Goal: Task Accomplishment & Management: Manage account settings

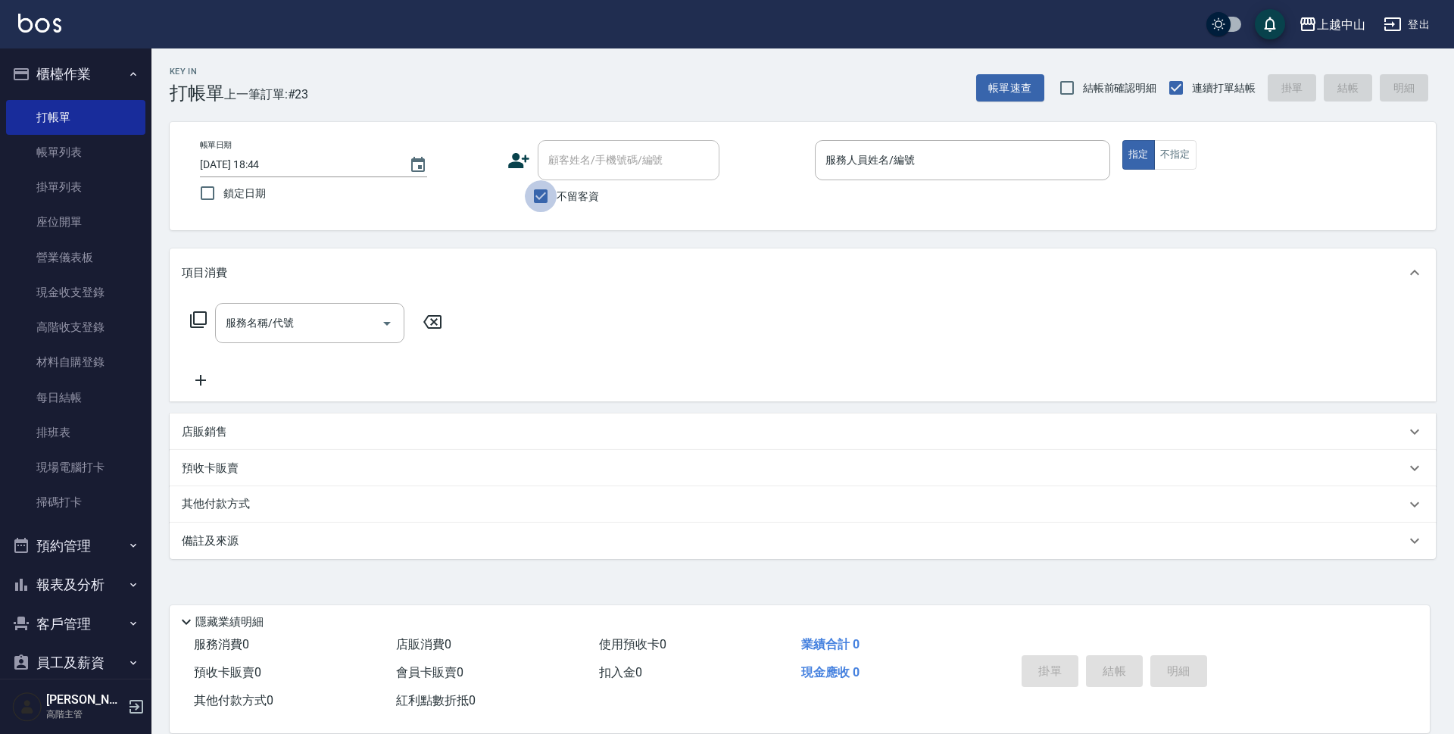
click at [536, 204] on input "不留客資" at bounding box center [541, 196] width 32 height 32
checkbox input "false"
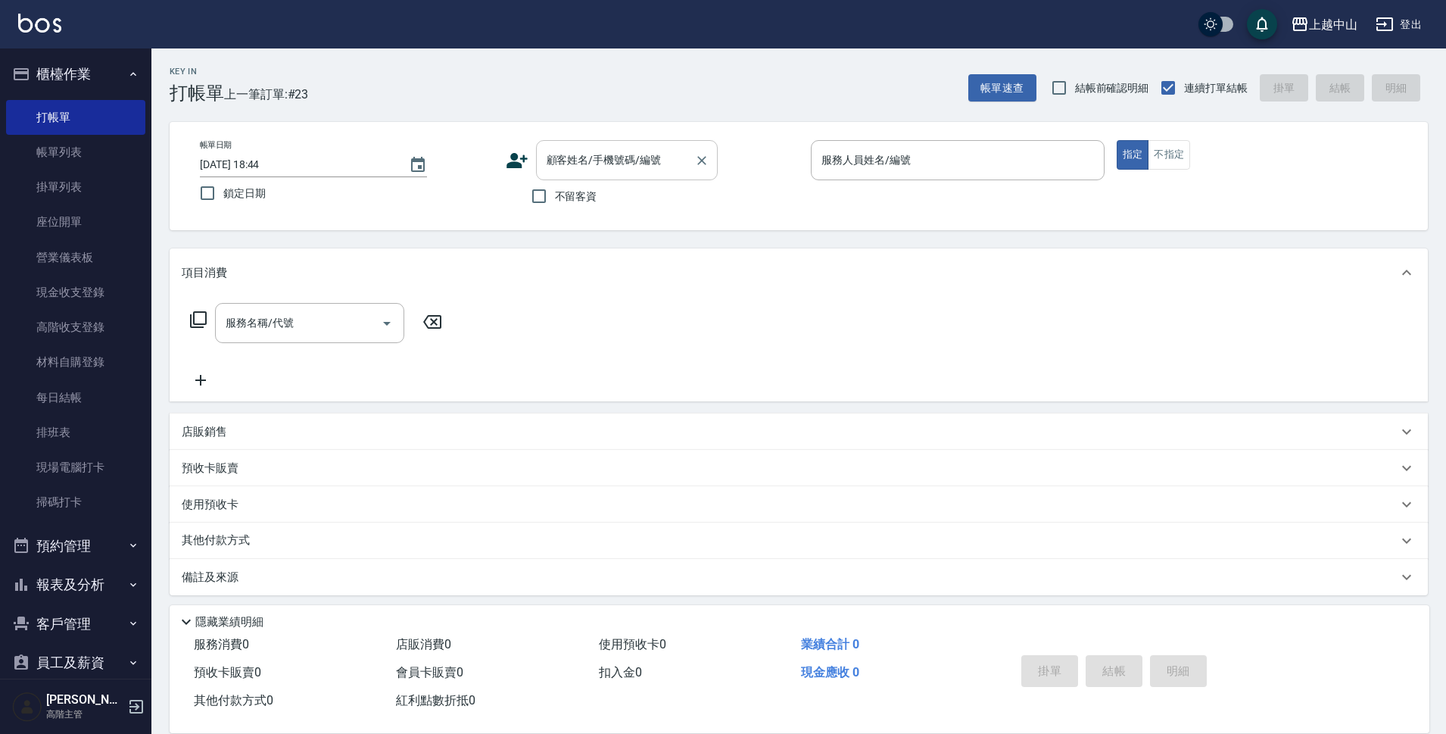
click at [589, 143] on div "顧客姓名/手機號碼/編號" at bounding box center [627, 160] width 182 height 40
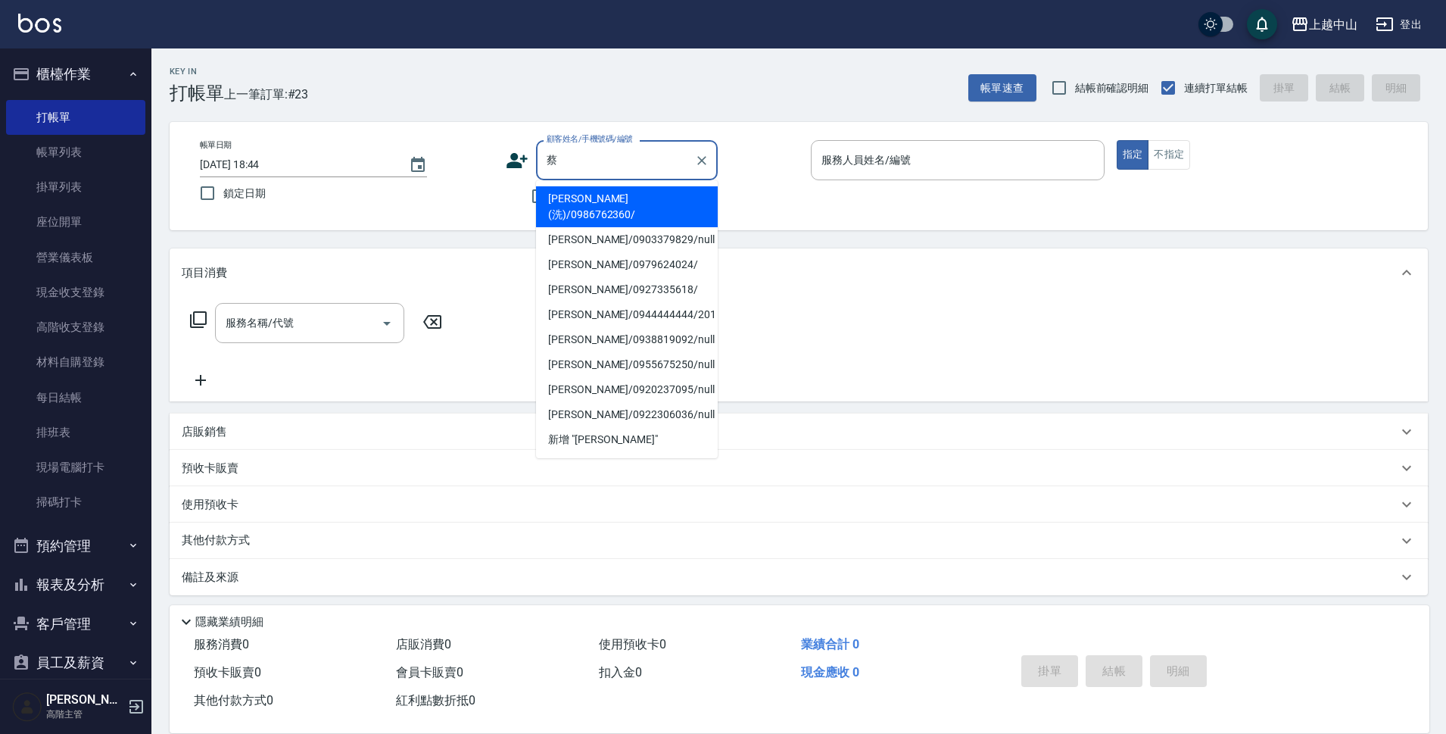
click at [642, 204] on li "[PERSON_NAME](洗)/0986762360/" at bounding box center [627, 206] width 182 height 41
type input "[PERSON_NAME](洗)/0986762360/"
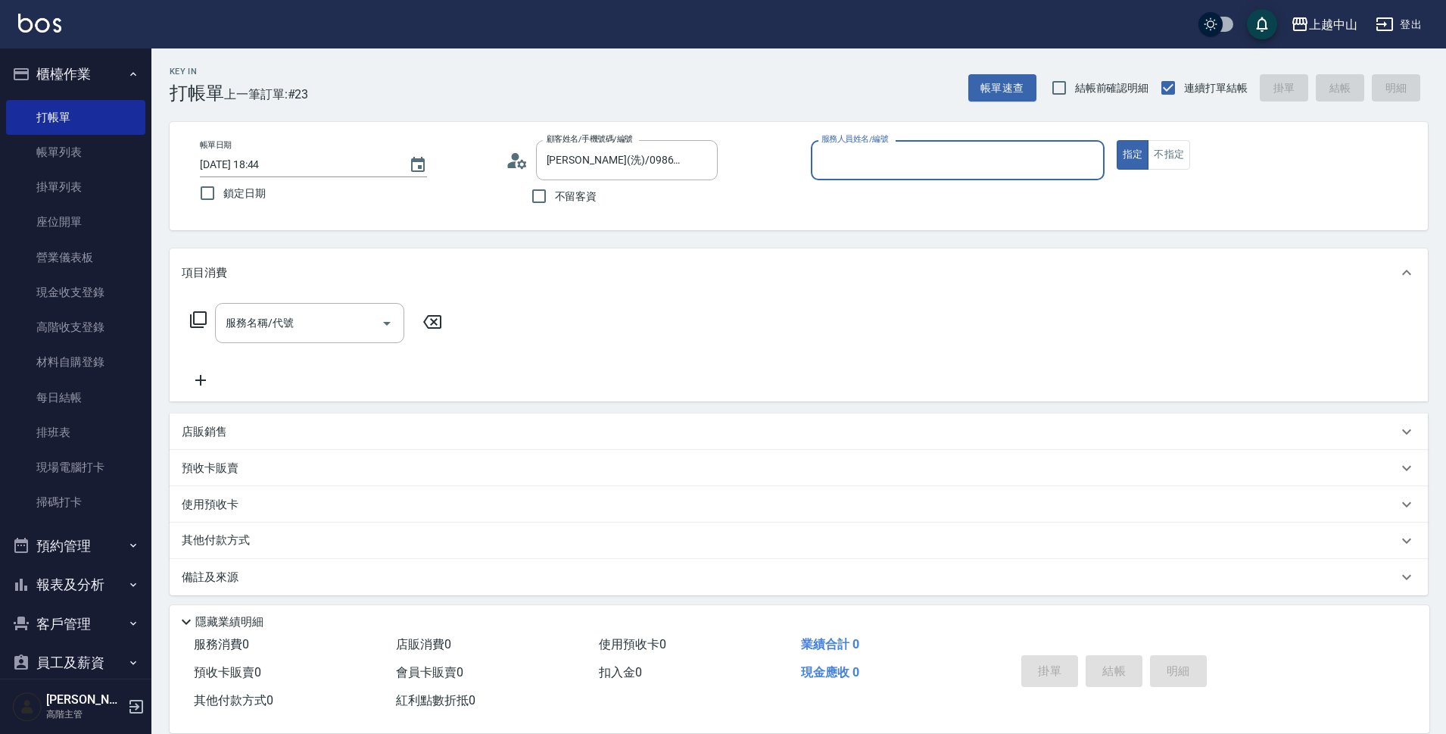
type input "Esme-2"
click at [1117, 140] on button "指定" at bounding box center [1133, 155] width 33 height 30
type button "true"
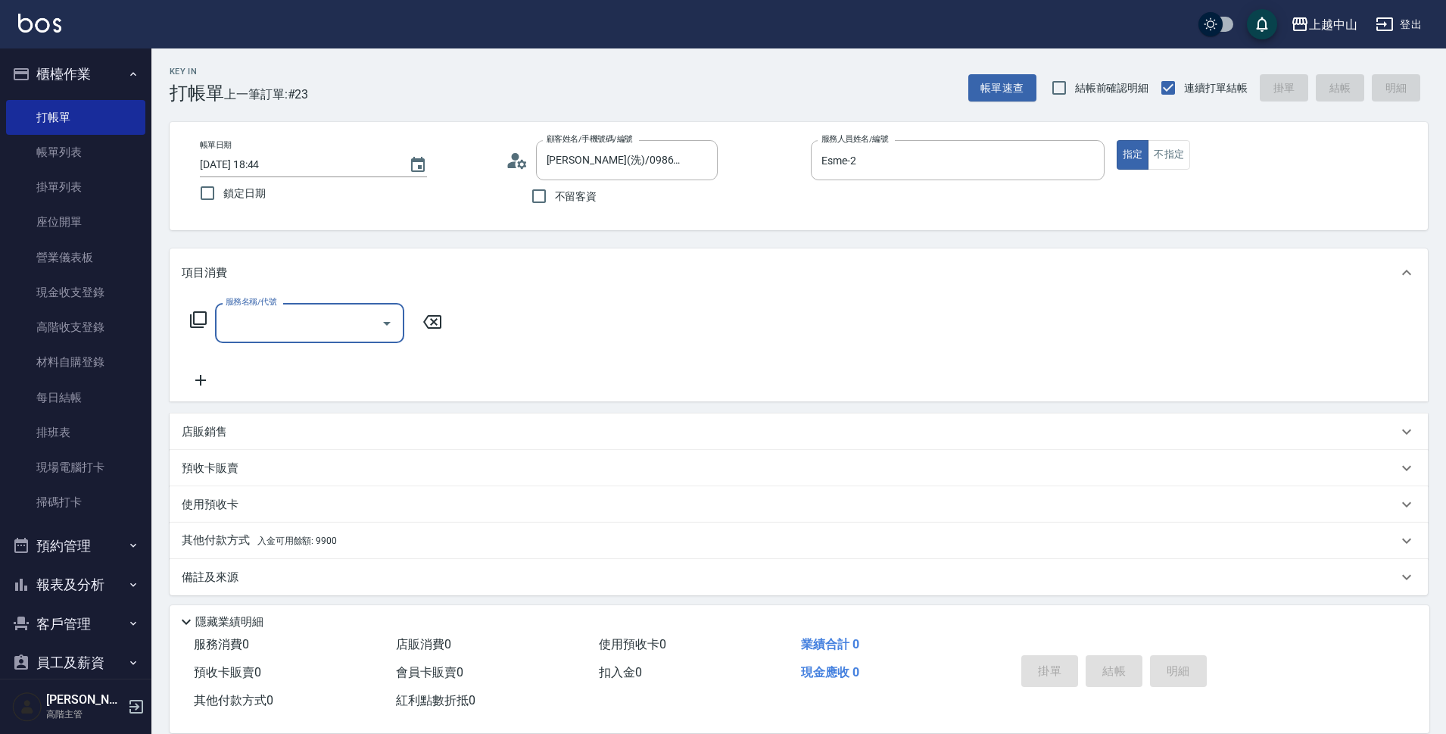
type input "0"
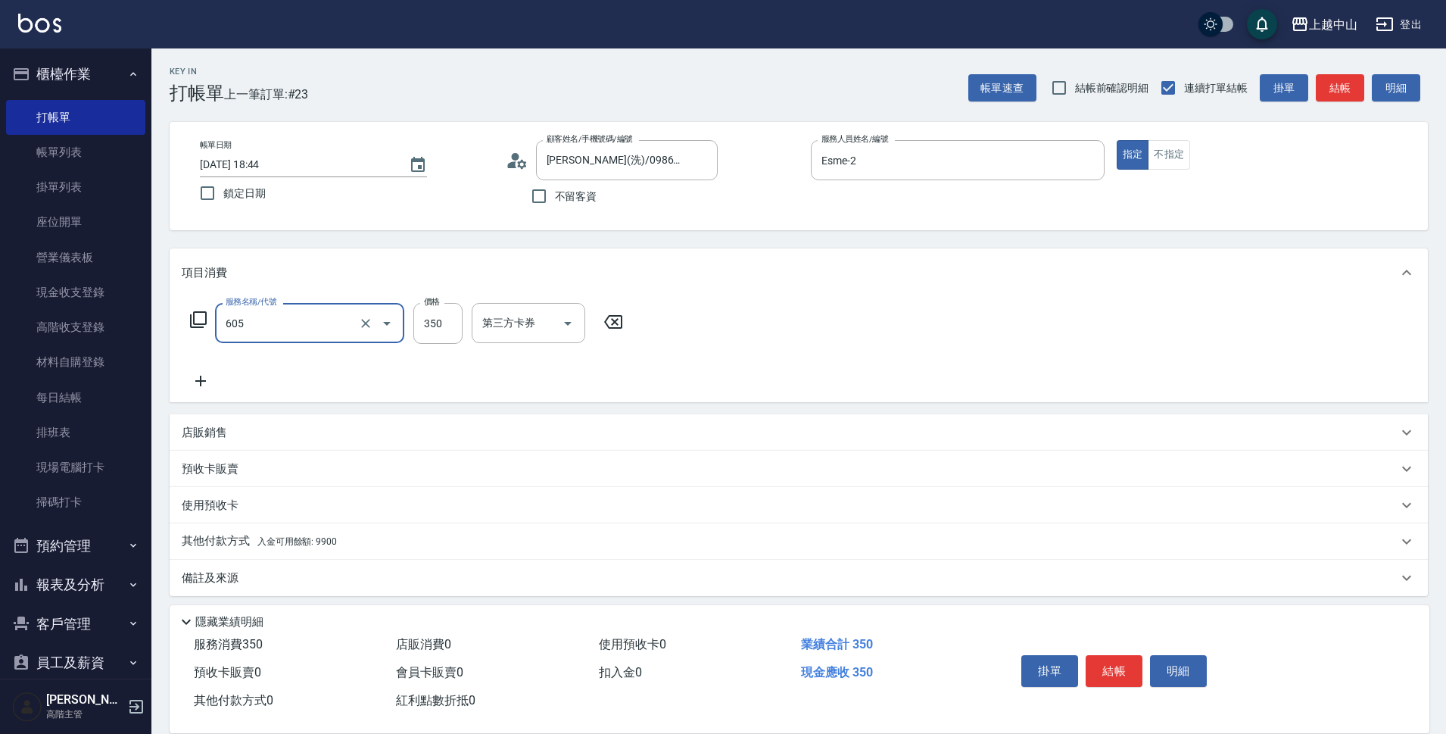
type input "洗髮 (女)(605)"
type input "400"
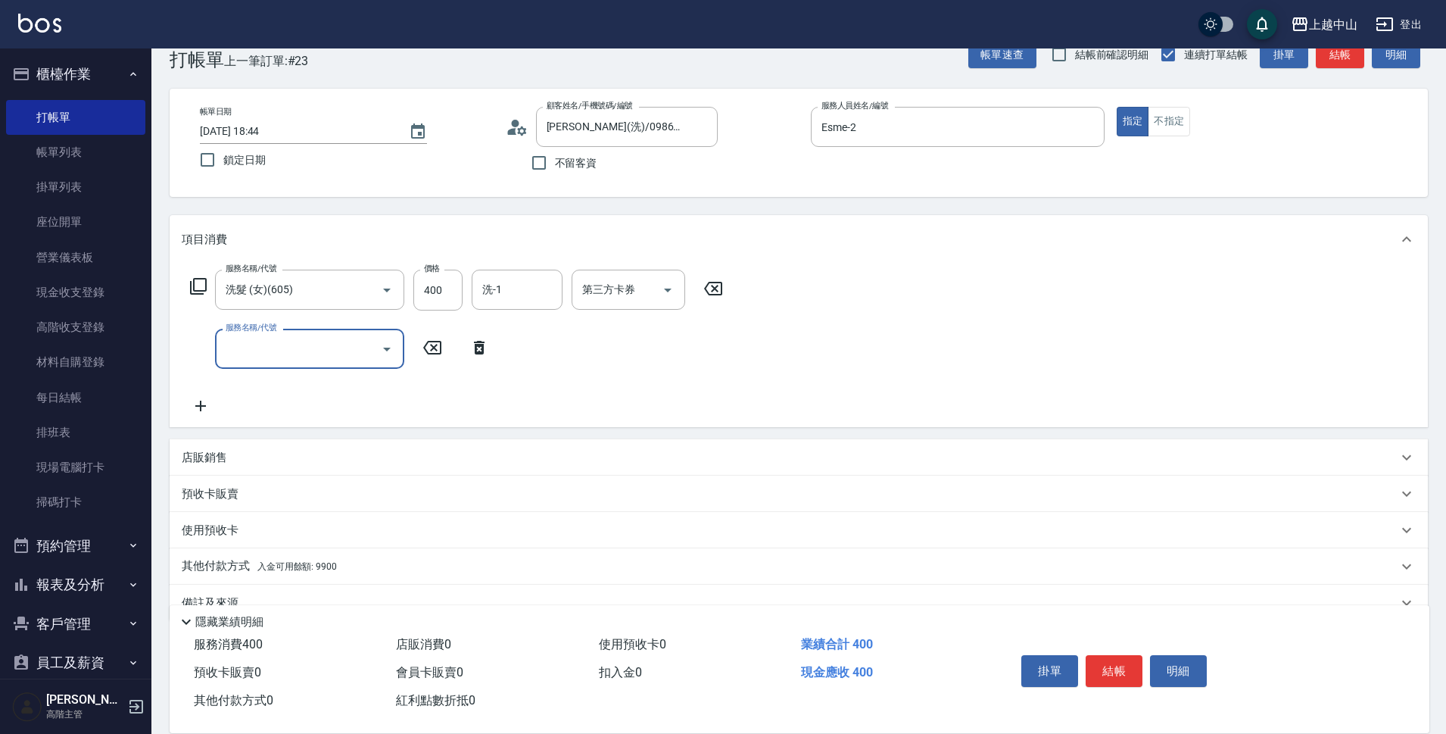
scroll to position [66, 0]
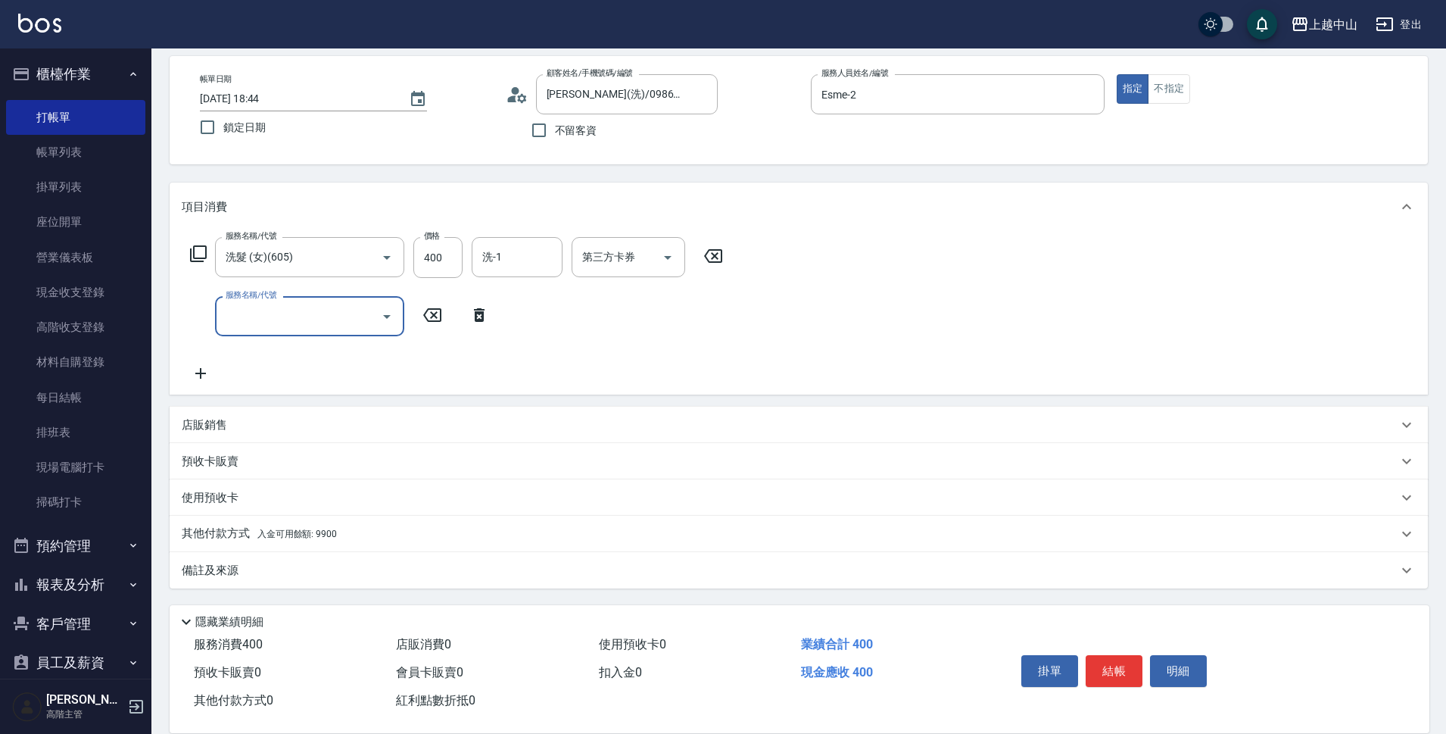
click at [236, 427] on div "店販銷售" at bounding box center [790, 425] width 1216 height 16
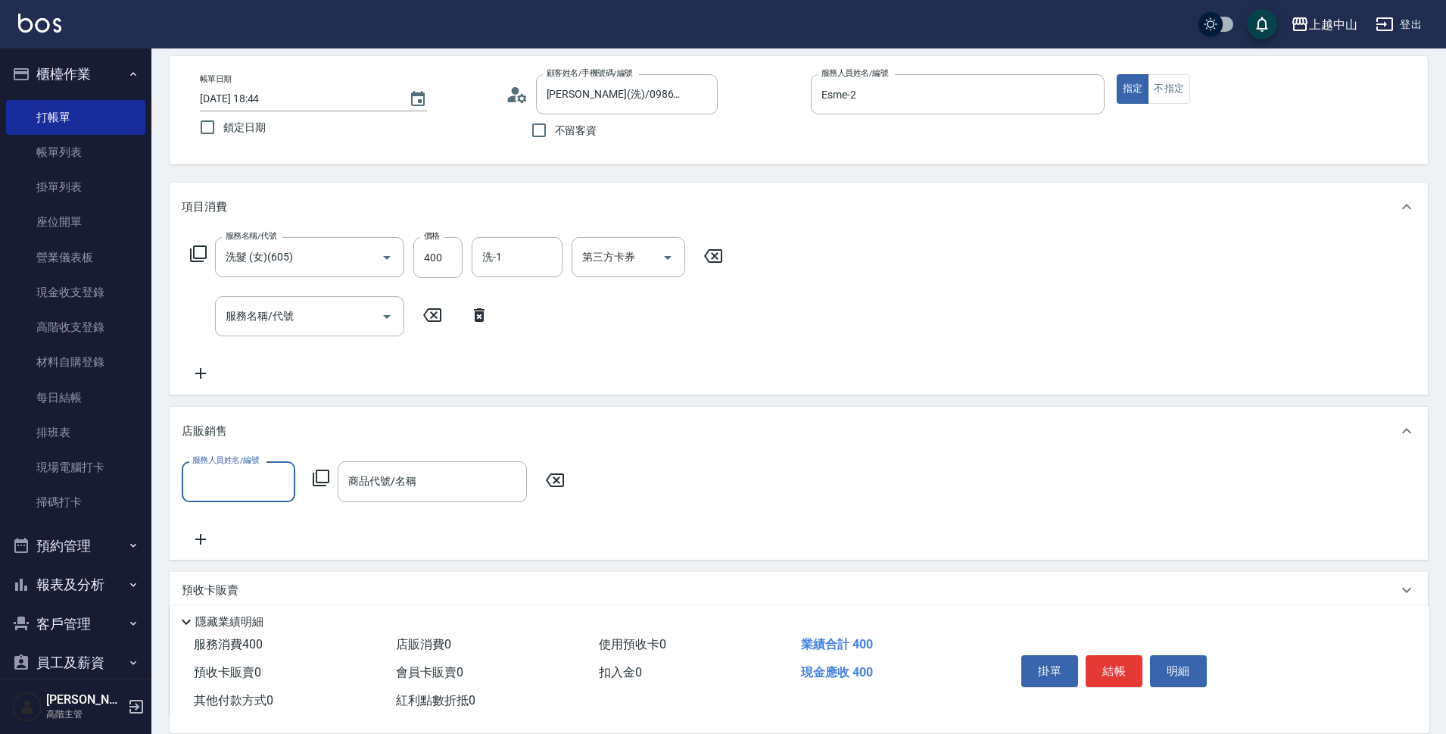
scroll to position [0, 0]
click at [236, 421] on div "店販銷售" at bounding box center [799, 431] width 1259 height 48
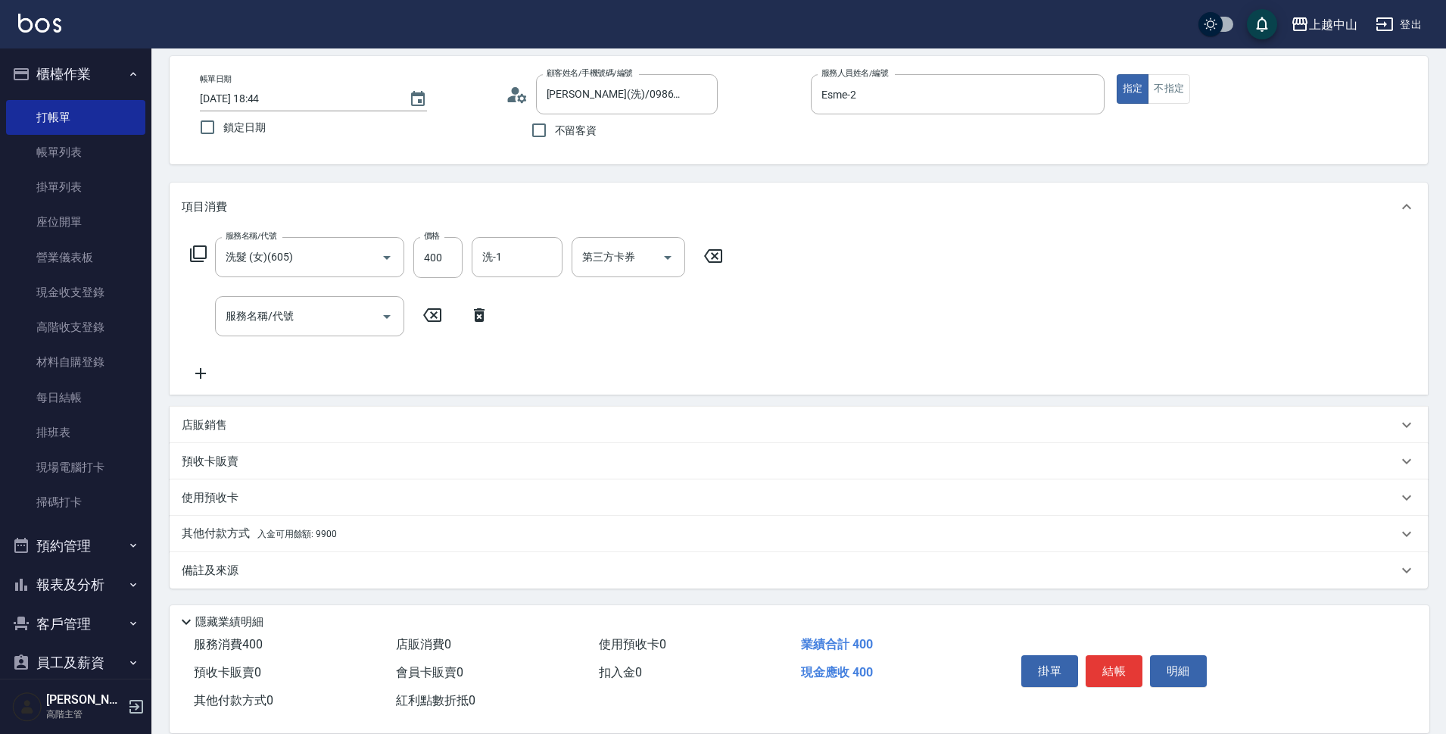
click at [298, 531] on span "入金可用餘額: 9900" at bounding box center [297, 534] width 80 height 11
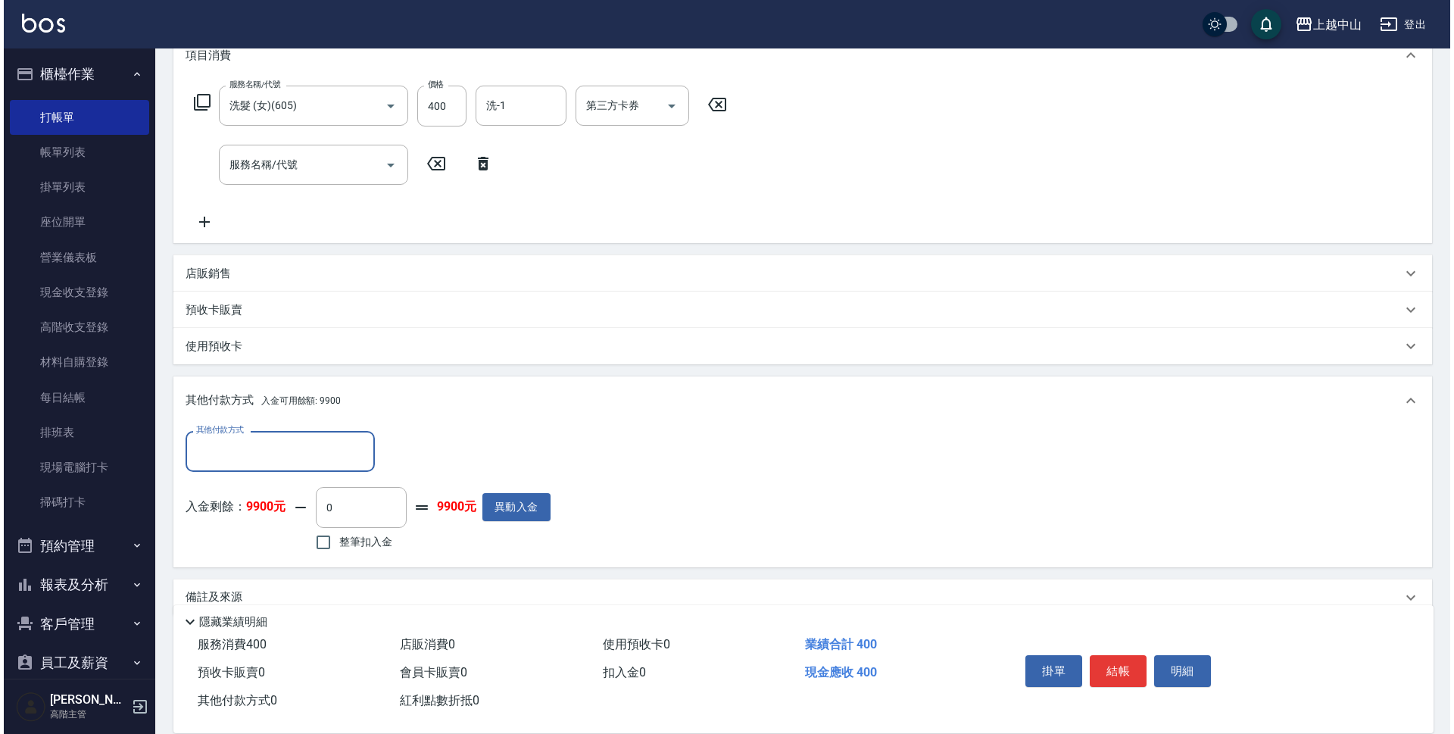
scroll to position [237, 0]
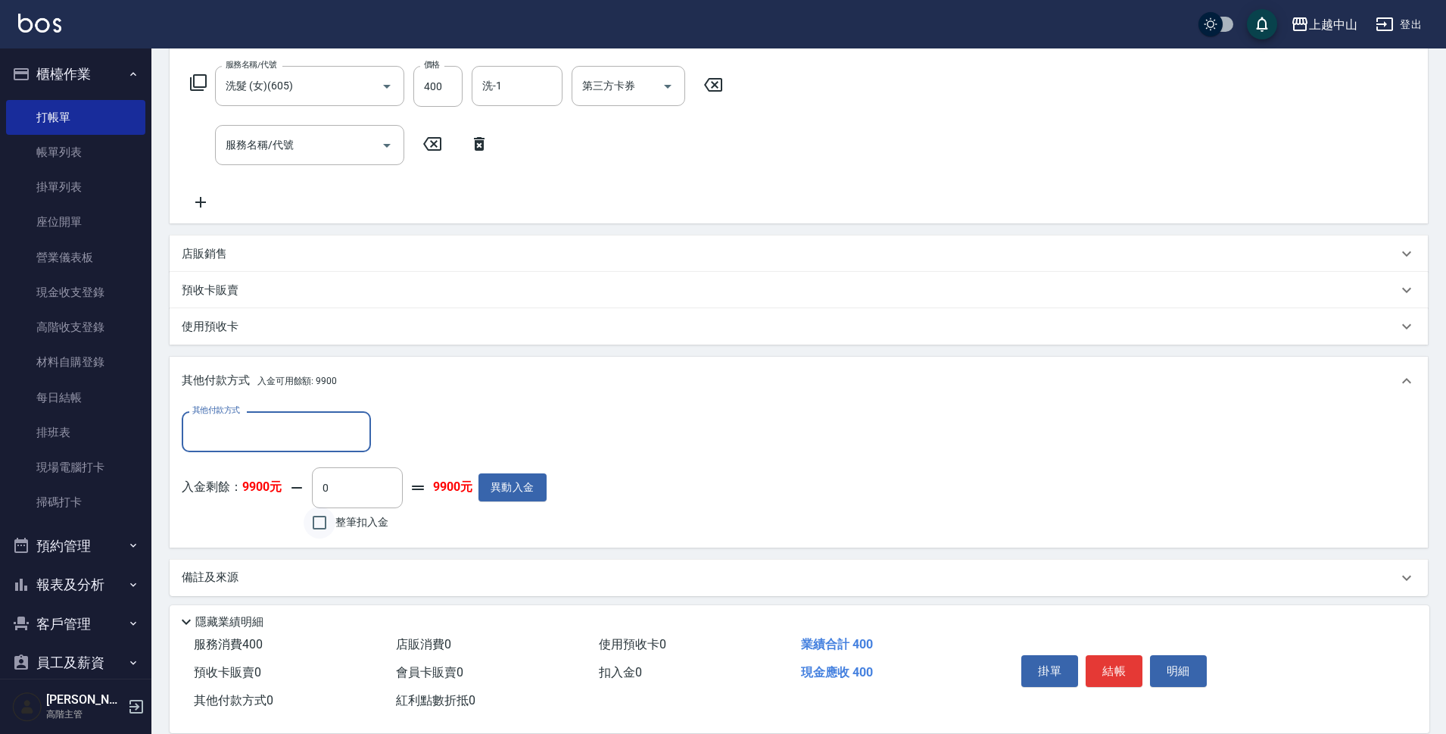
click at [335, 520] on input "整筆扣入金" at bounding box center [320, 523] width 32 height 32
checkbox input "true"
type input "400"
click at [1164, 670] on button "明細" at bounding box center [1178, 671] width 57 height 32
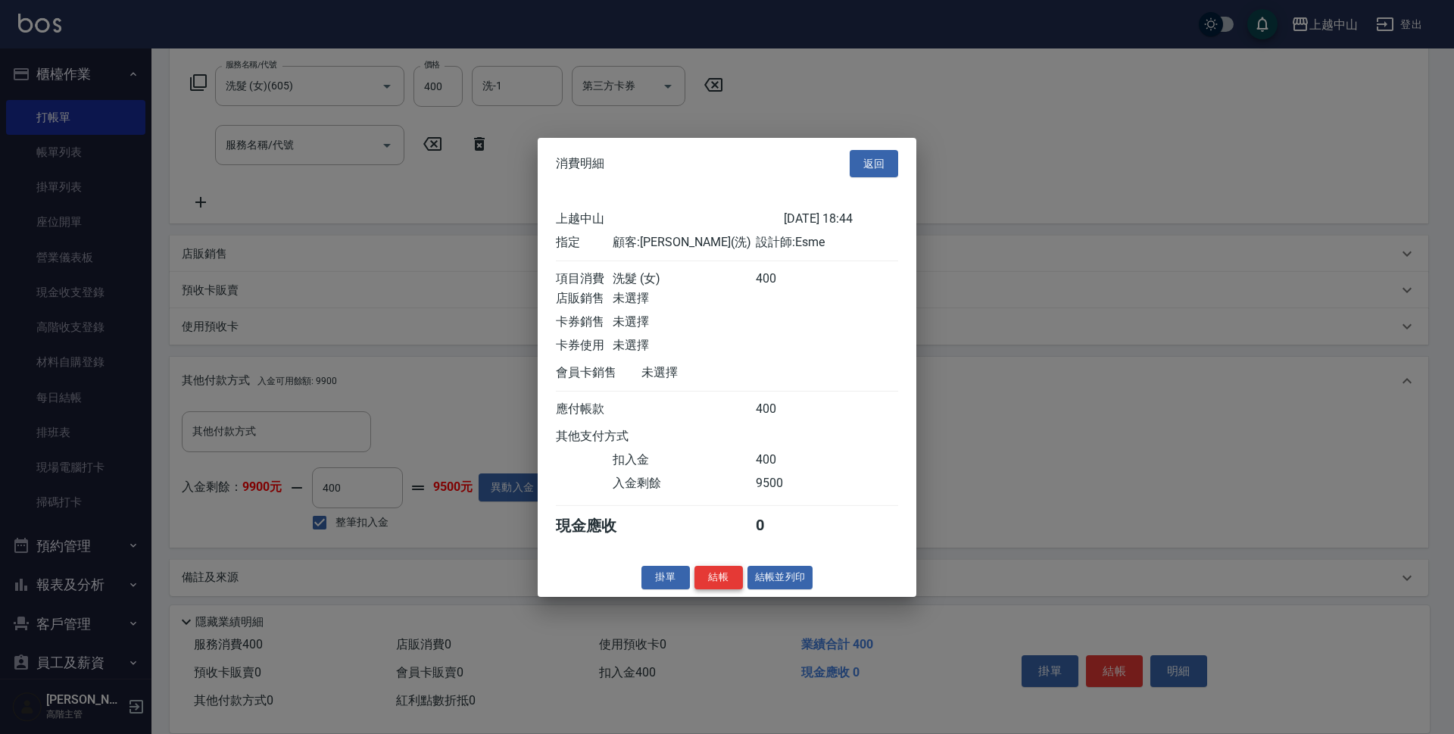
click at [716, 585] on button "結帳" at bounding box center [718, 577] width 48 height 23
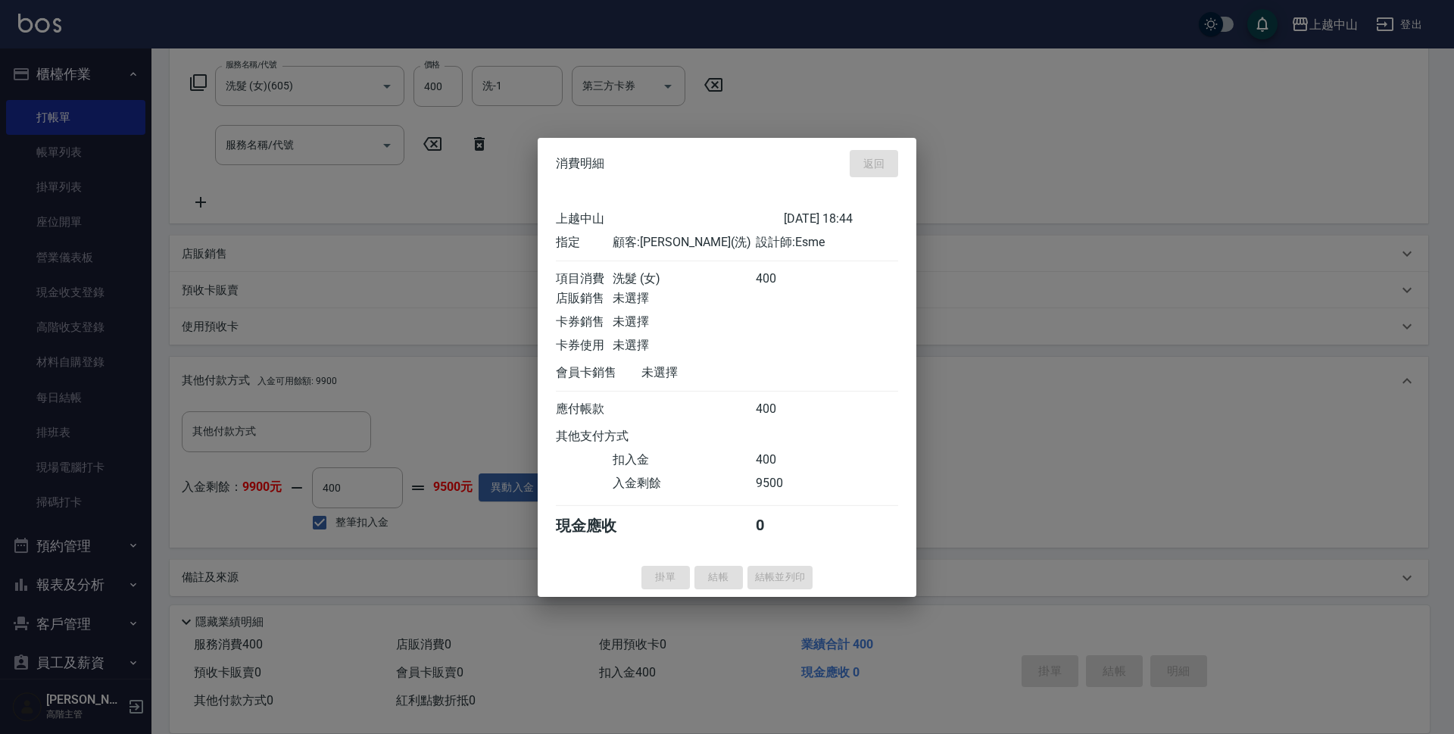
type input "[DATE] 20:06"
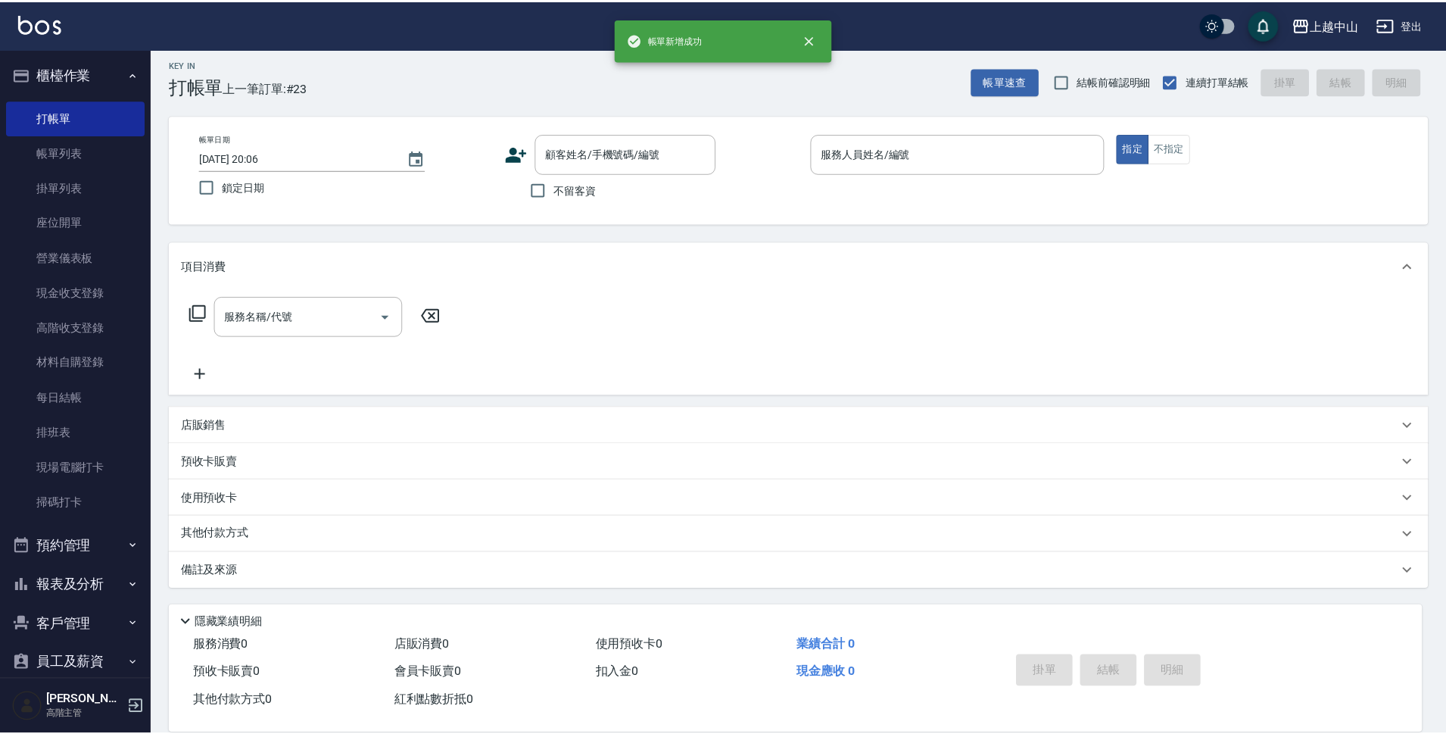
scroll to position [0, 0]
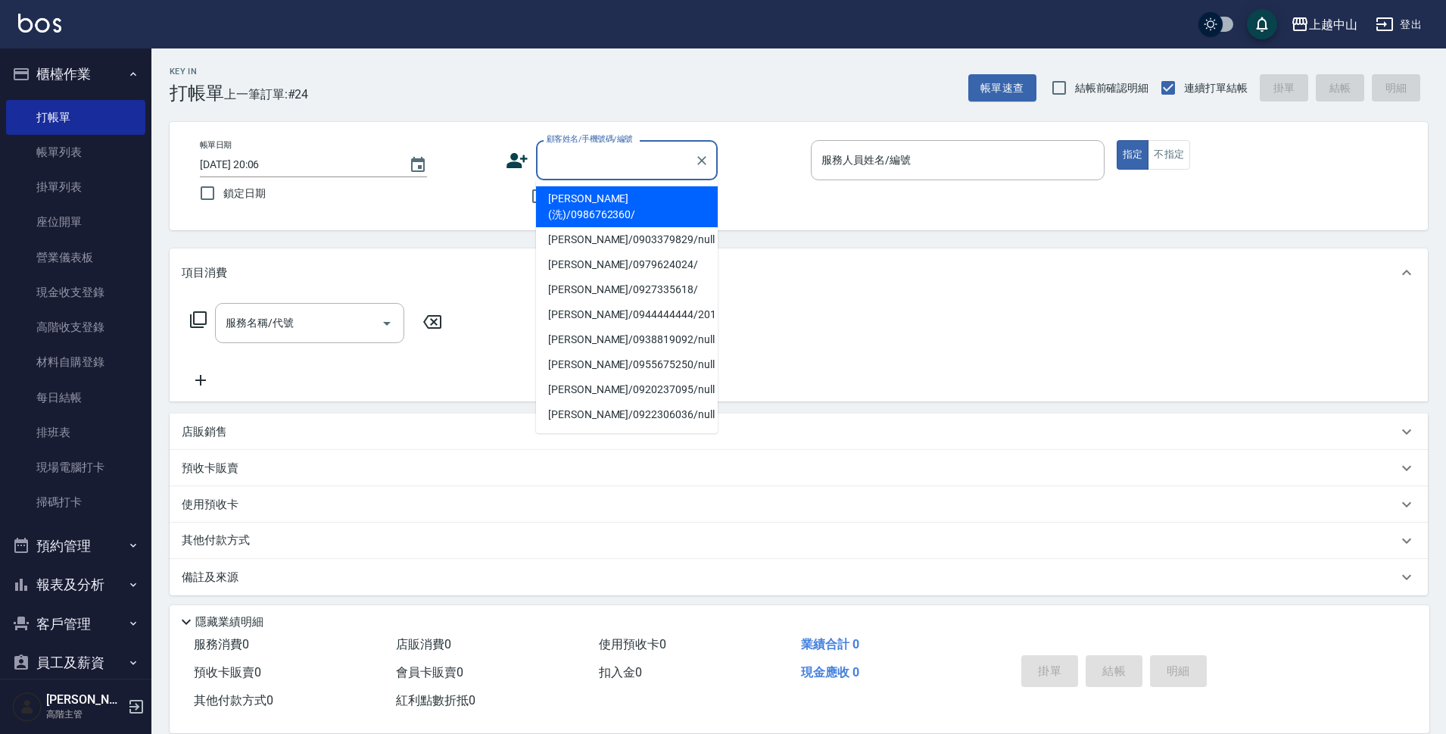
click at [640, 162] on input "顧客姓名/手機號碼/編號" at bounding box center [615, 160] width 145 height 27
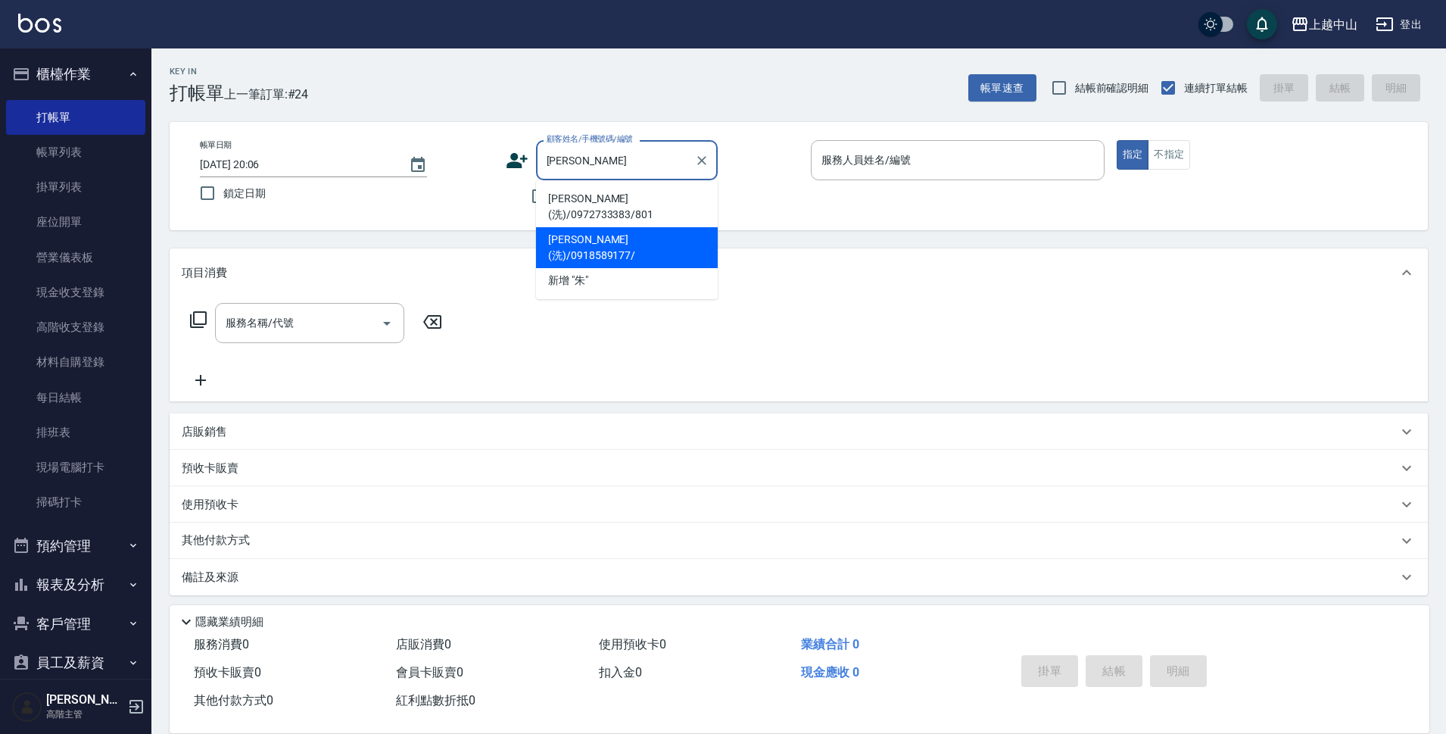
click at [601, 229] on li "[PERSON_NAME](洗)/0918589177/" at bounding box center [627, 247] width 182 height 41
type input "[PERSON_NAME](洗)/0918589177/"
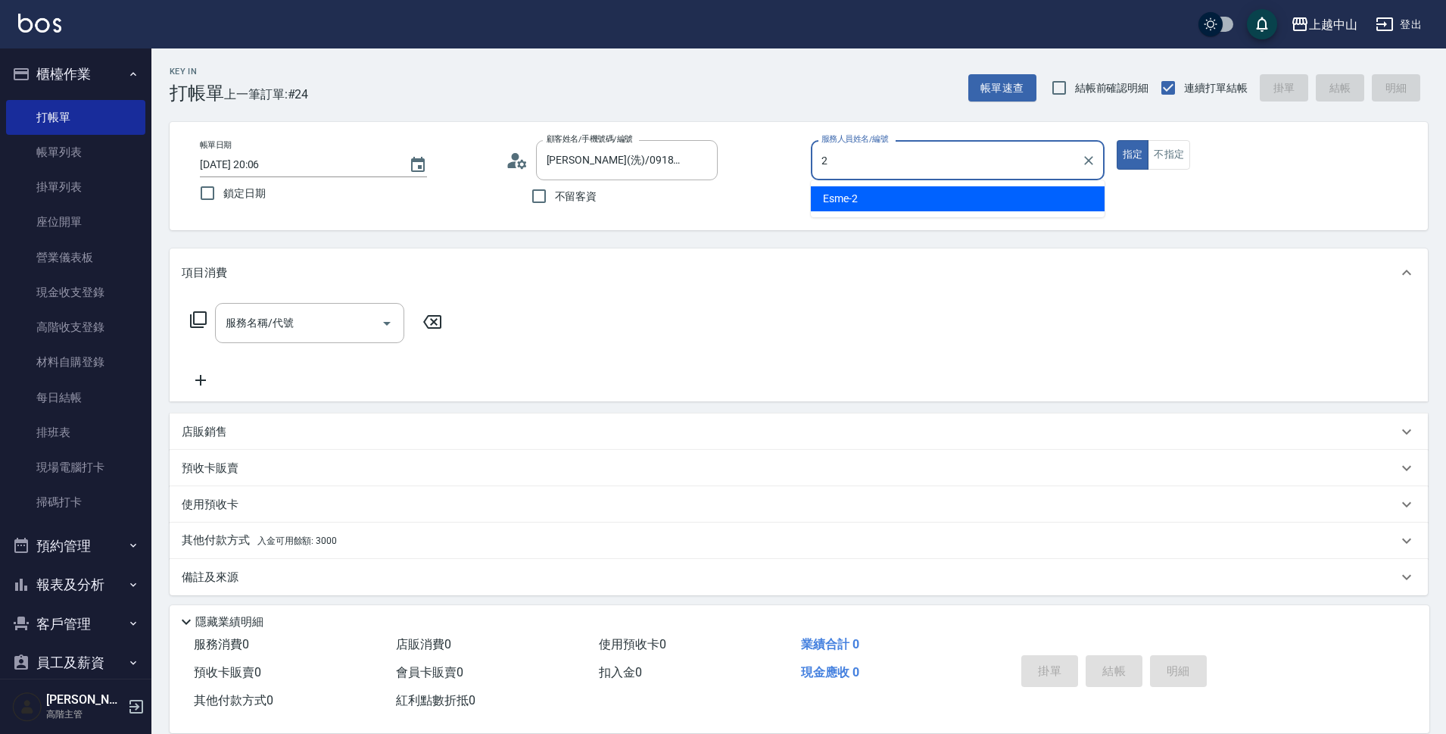
type input "Esme-2"
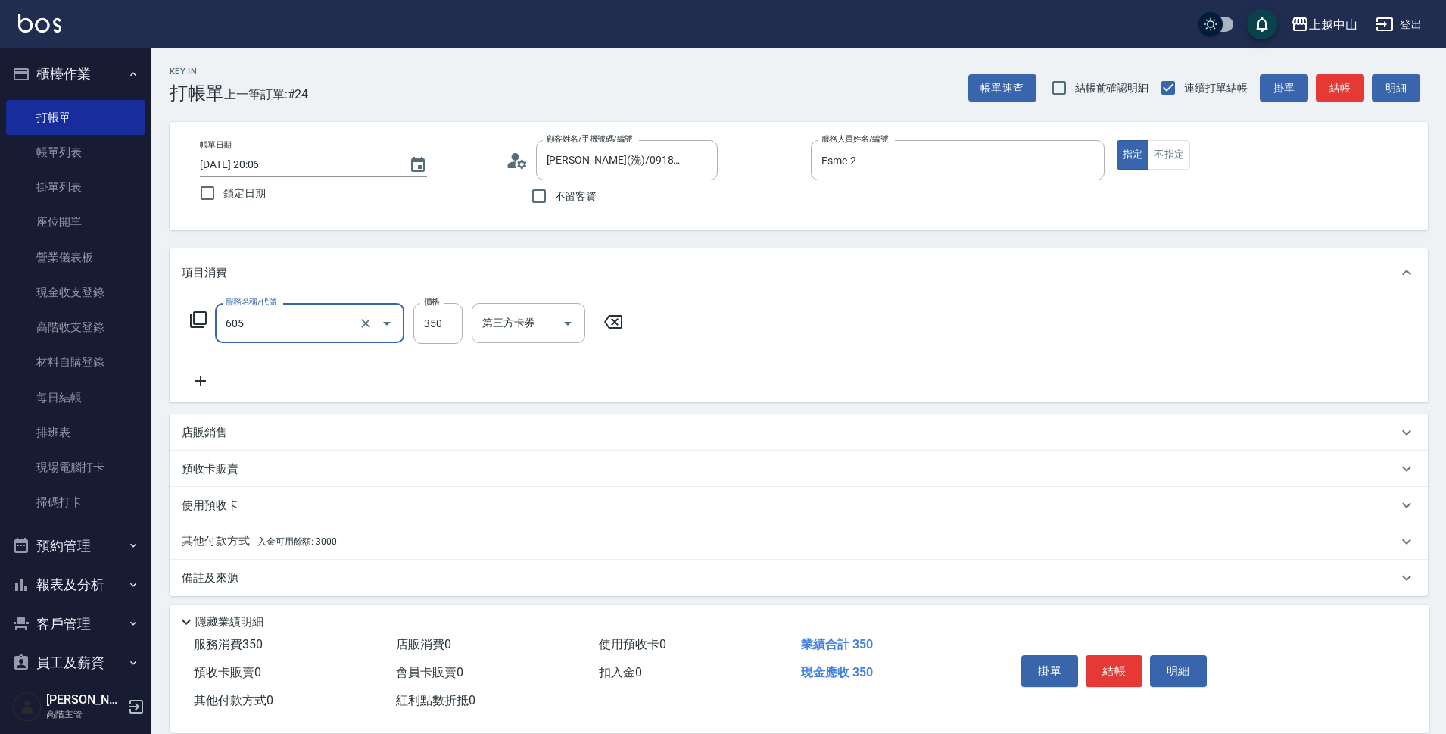
type input "洗髮 (女)(605)"
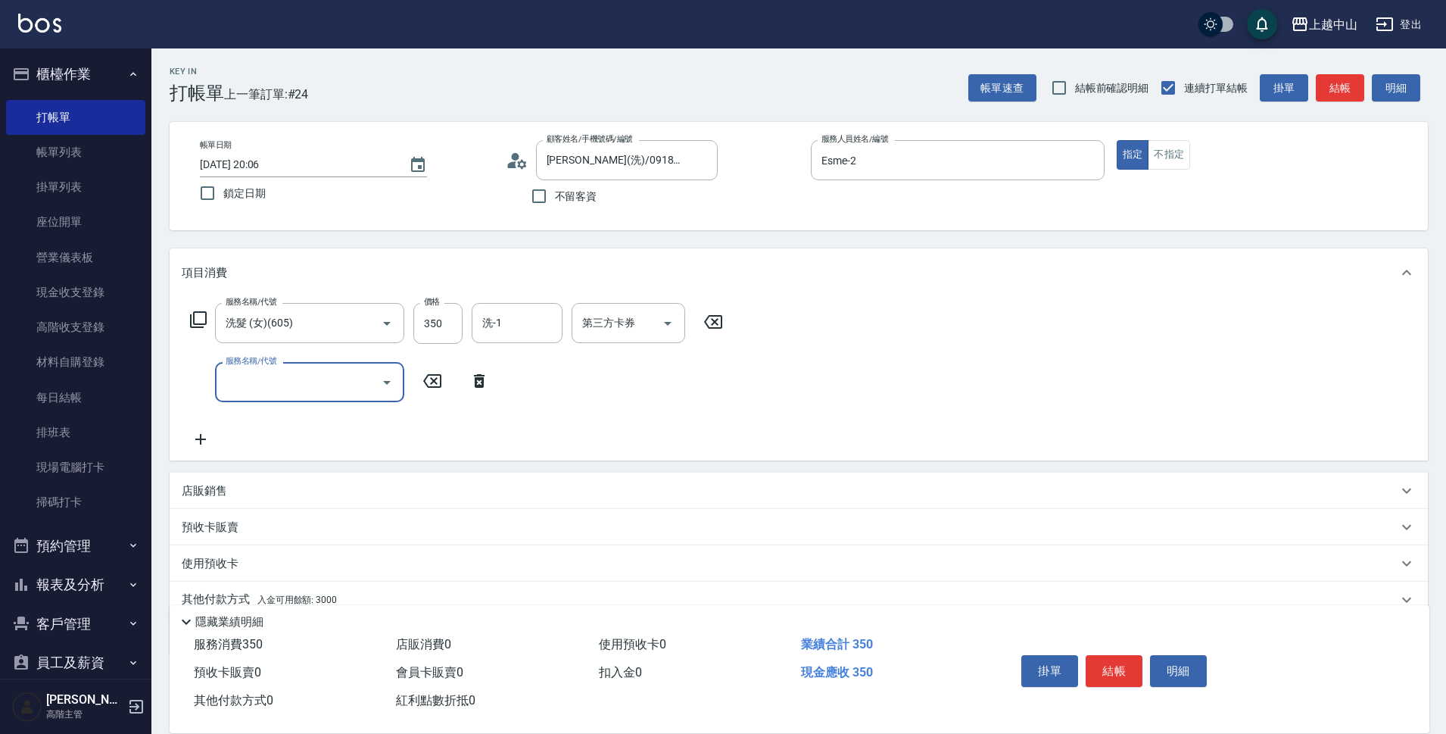
scroll to position [66, 0]
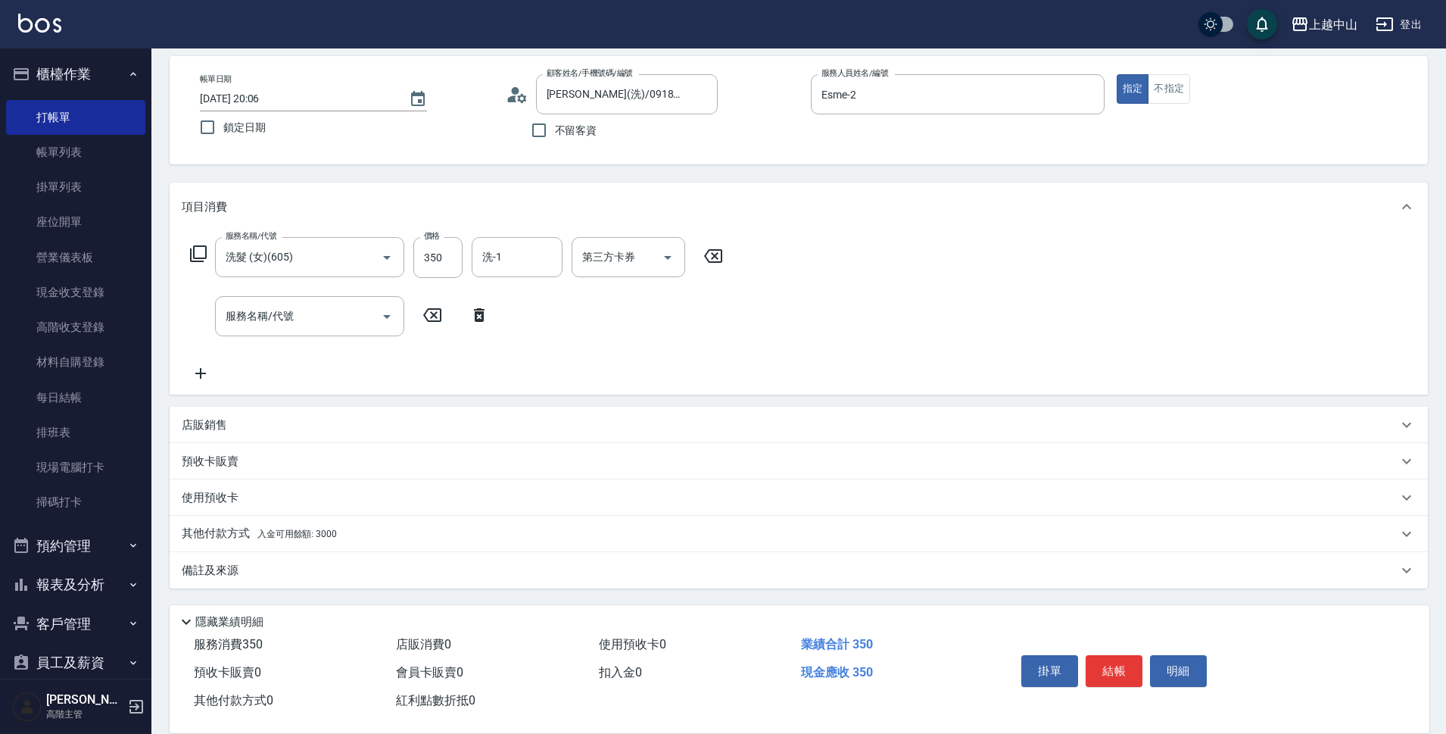
click at [317, 520] on div "其他付款方式 入金可用餘額: 3000" at bounding box center [799, 534] width 1259 height 36
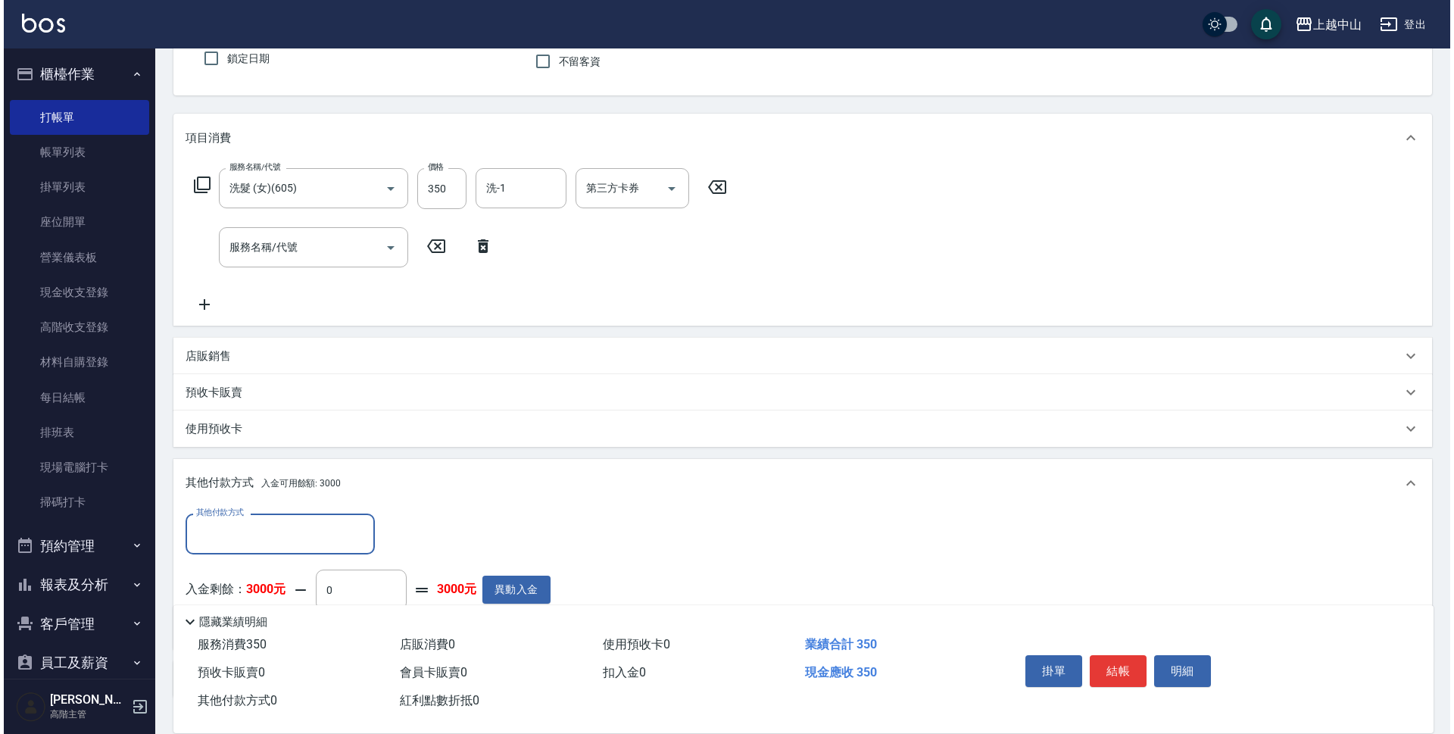
scroll to position [0, 0]
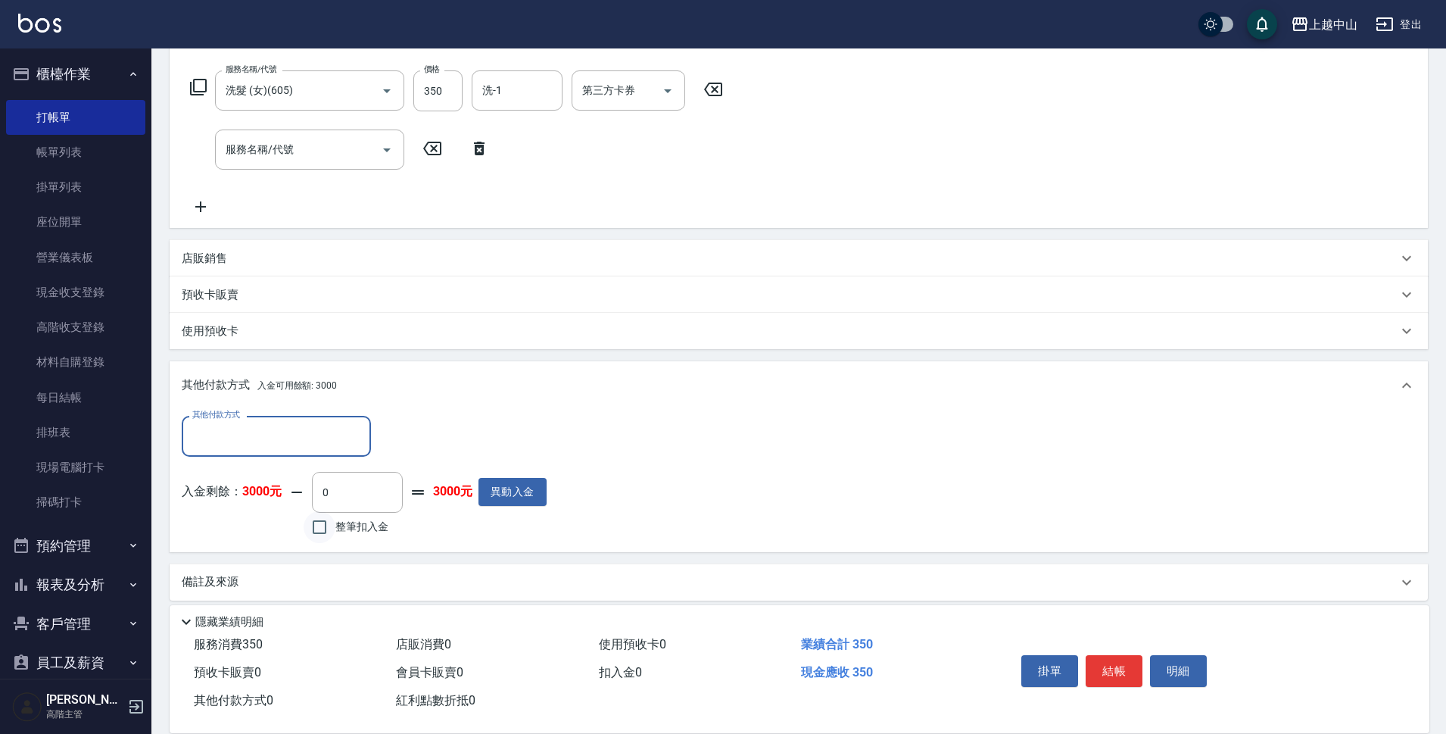
click at [321, 522] on input "整筆扣入金" at bounding box center [320, 527] width 32 height 32
checkbox input "true"
type input "350"
click at [1182, 660] on button "明細" at bounding box center [1178, 671] width 57 height 32
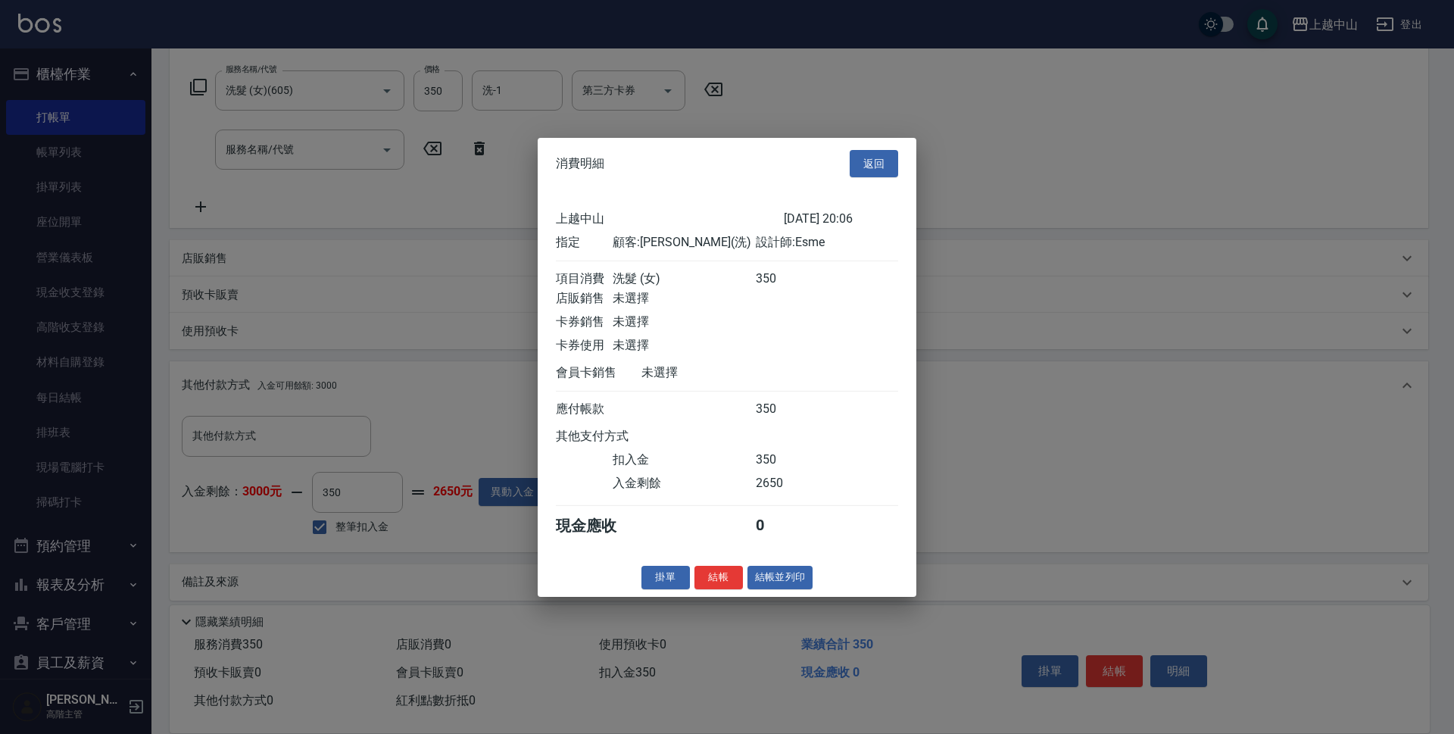
click at [720, 589] on button "結帳" at bounding box center [718, 577] width 48 height 23
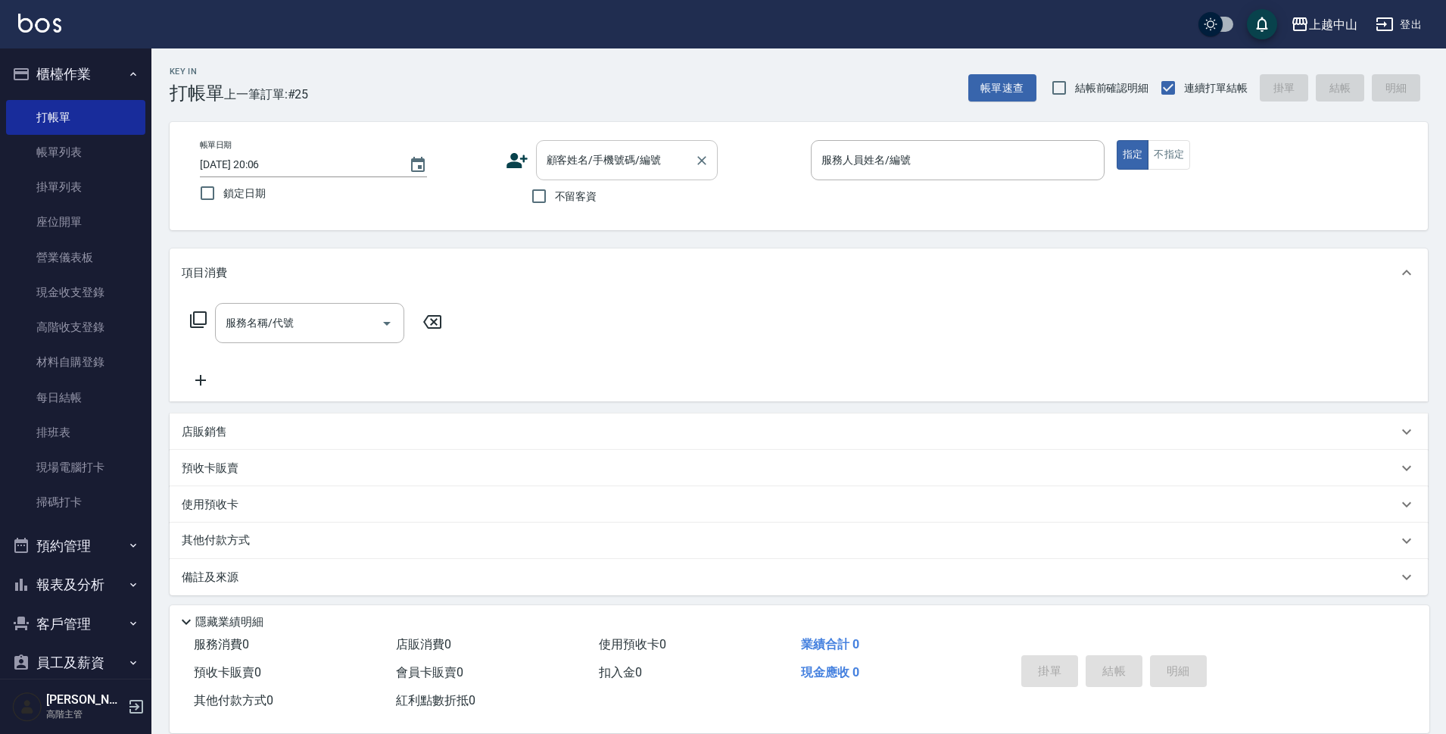
click at [588, 158] on input "顧客姓名/手機號碼/編號" at bounding box center [615, 160] width 145 height 27
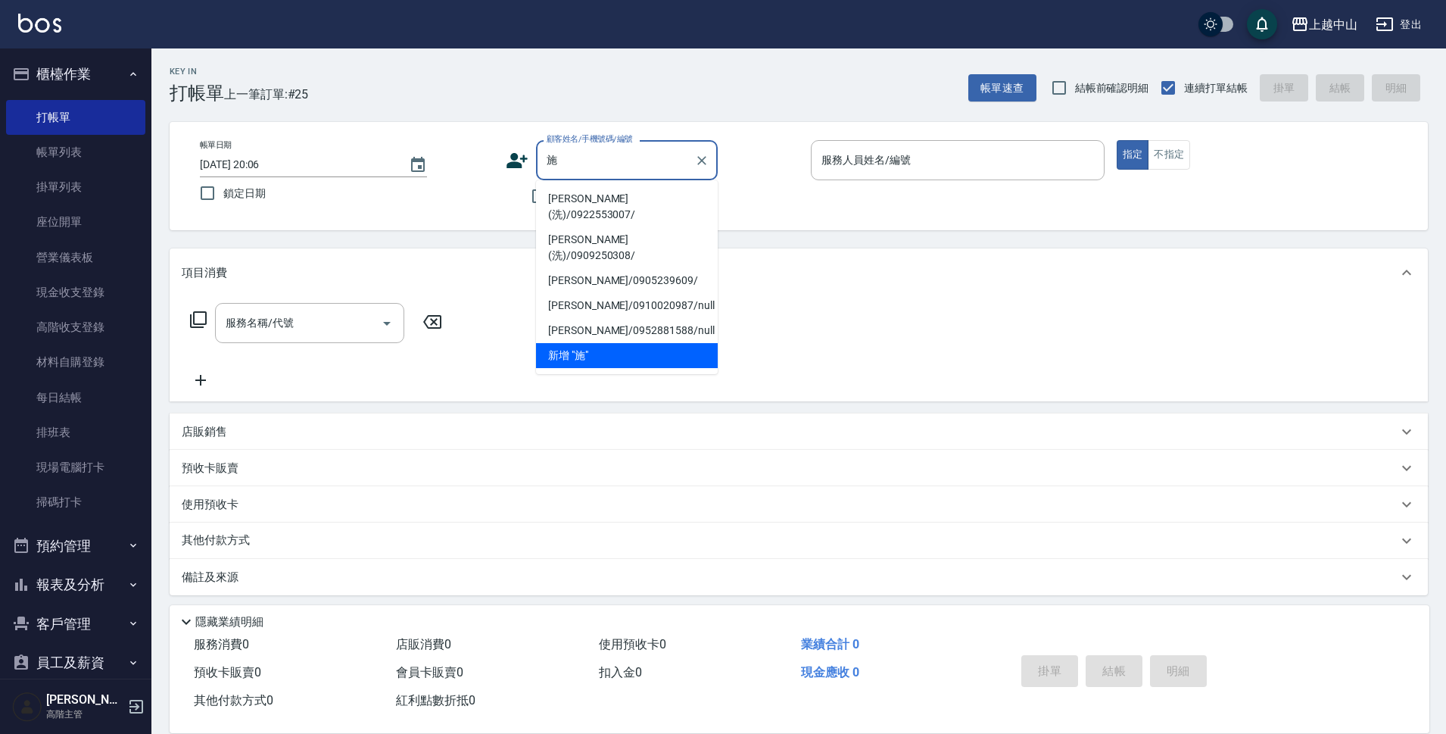
click at [615, 198] on li "[PERSON_NAME](洗)/0922553007/" at bounding box center [627, 206] width 182 height 41
type input "[PERSON_NAME](洗)/0922553007/"
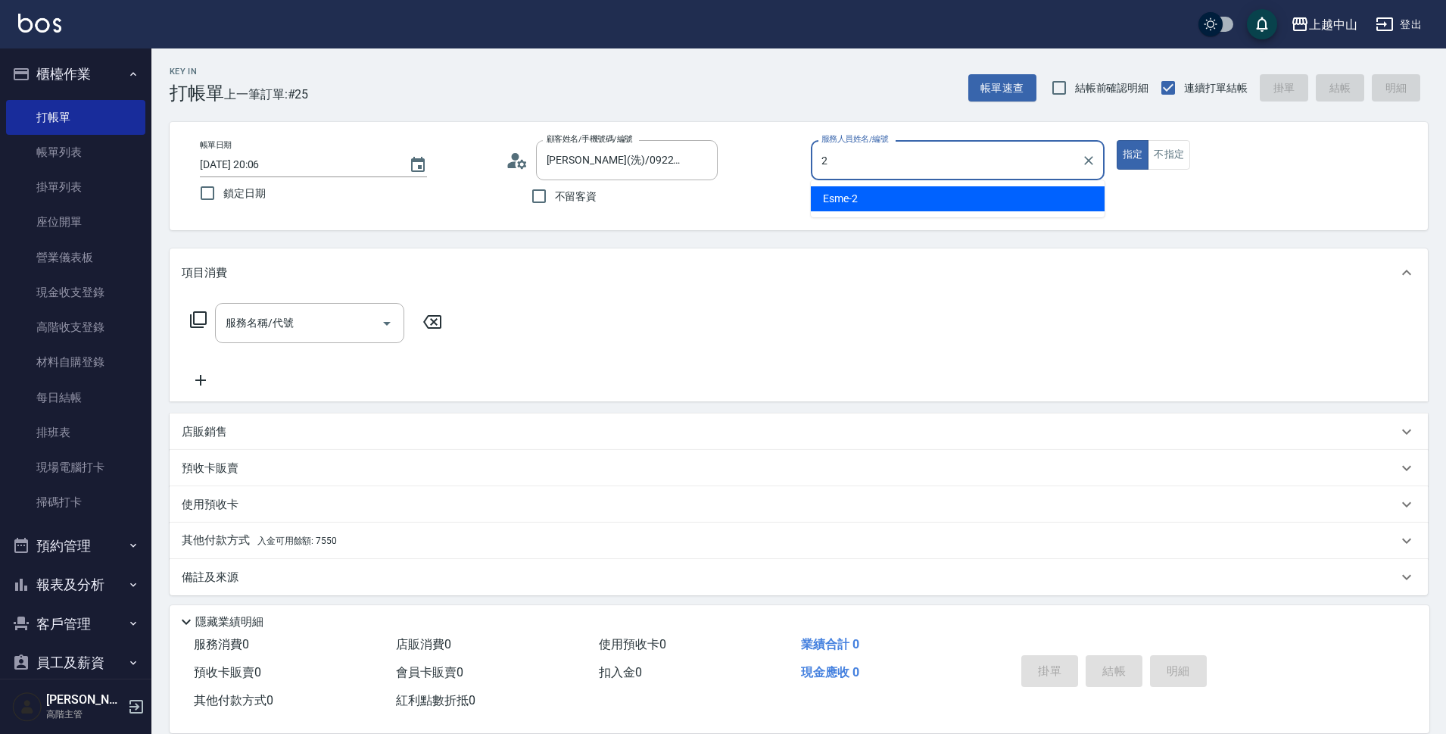
type input "Esme-2"
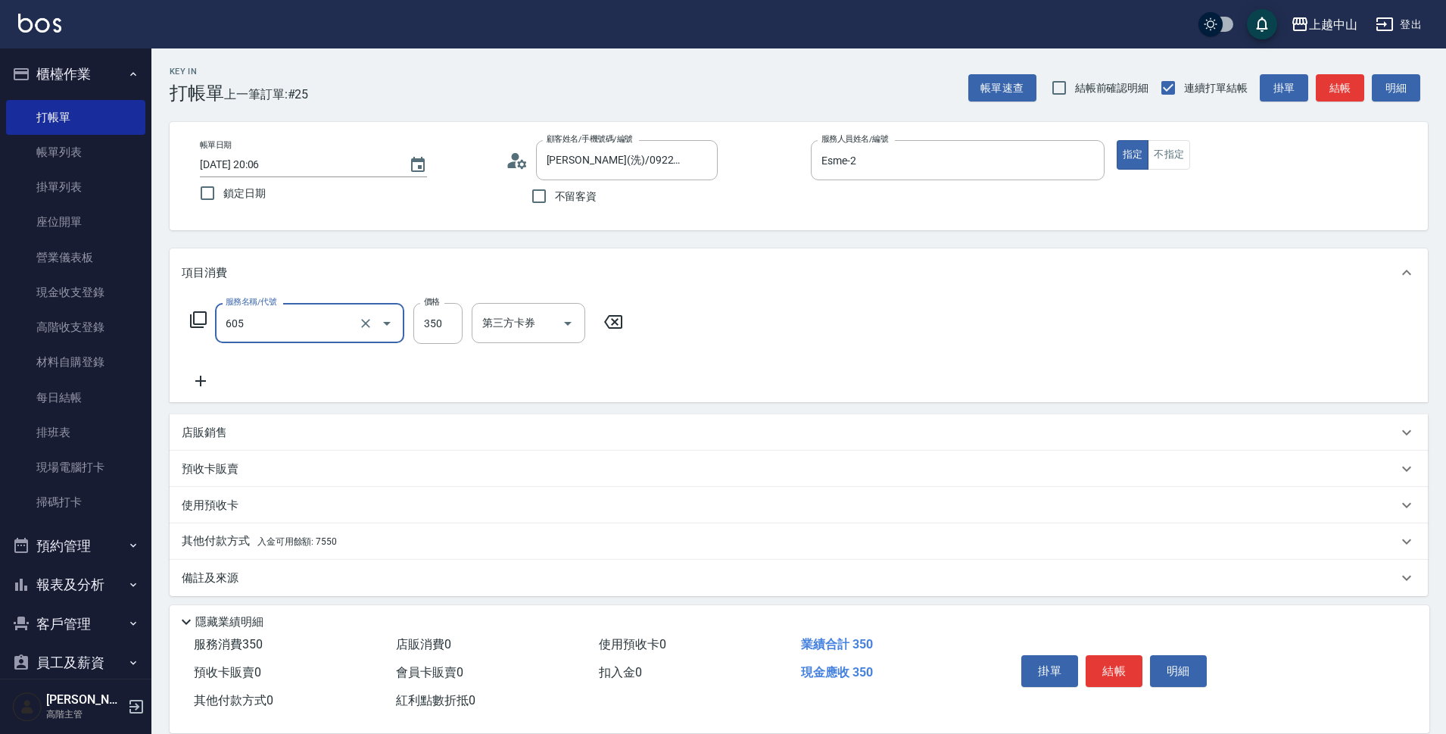
type input "洗髮 (女)(605)"
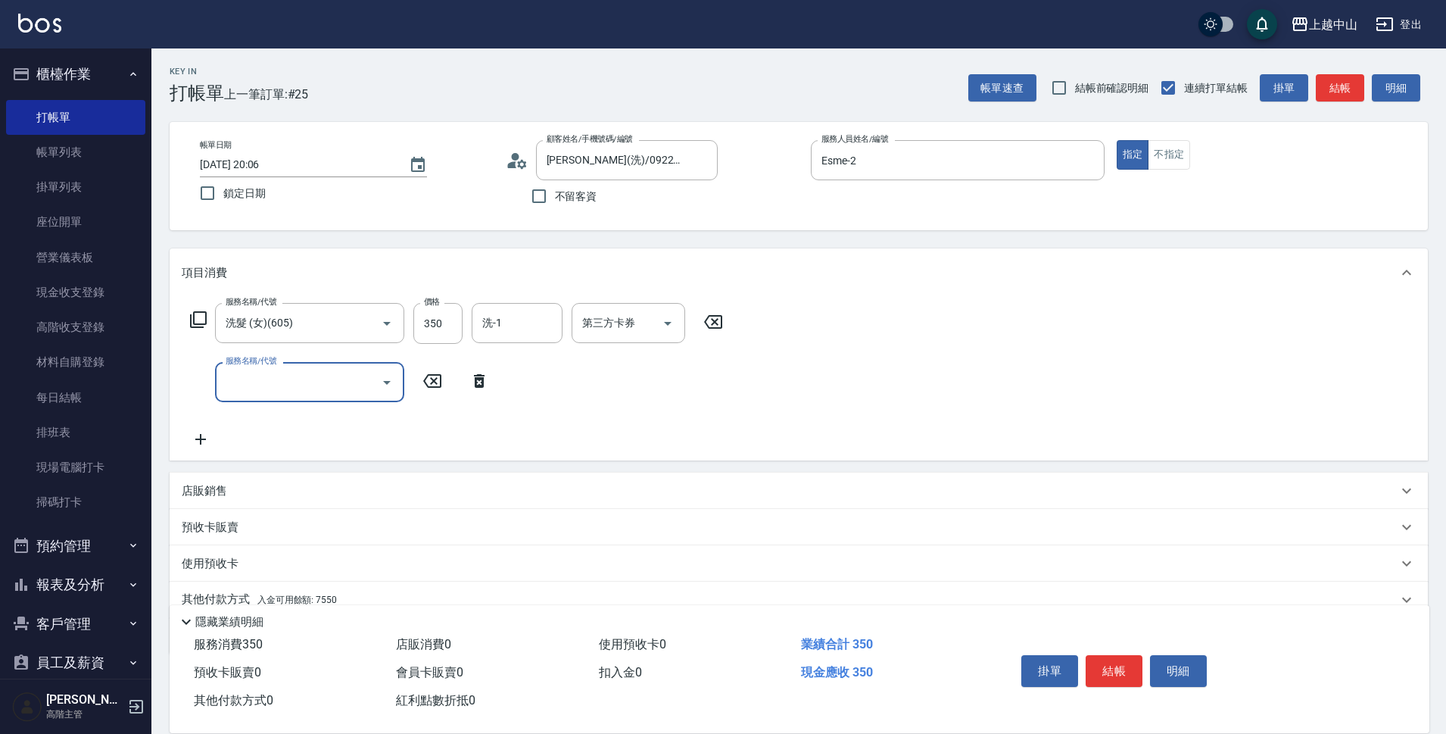
click at [271, 504] on div "店販銷售" at bounding box center [799, 491] width 1259 height 36
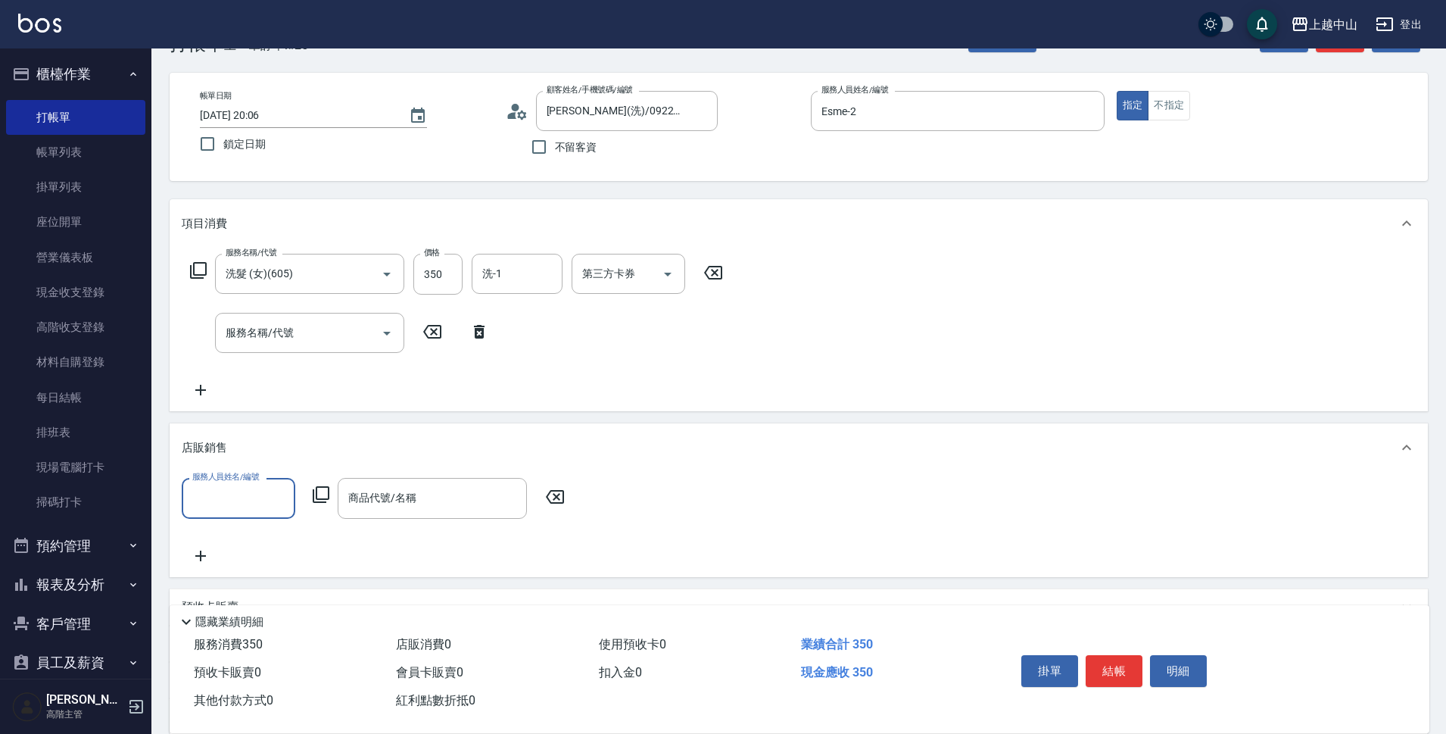
scroll to position [76, 0]
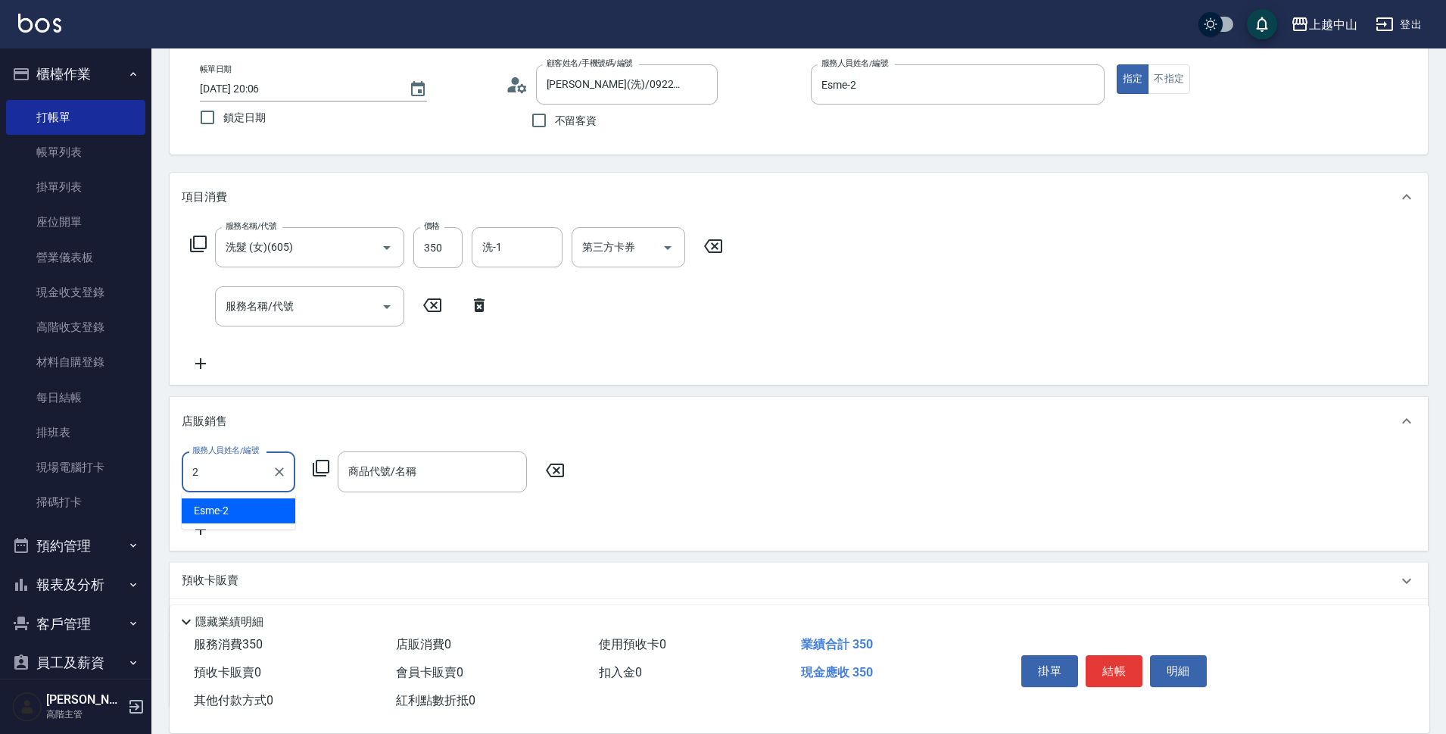
type input "Esme-2"
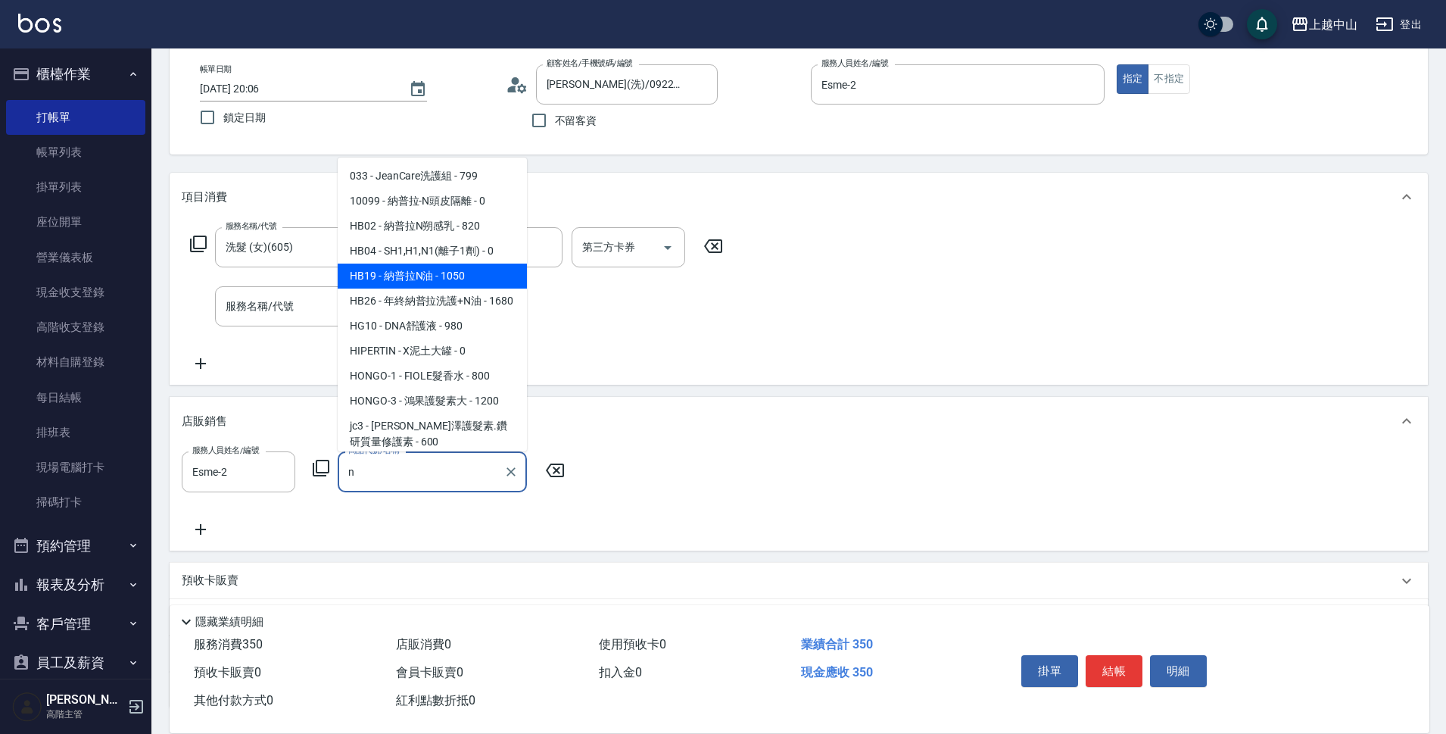
click at [426, 282] on span "HB19 - 納普拉N油 - 1050" at bounding box center [432, 276] width 189 height 25
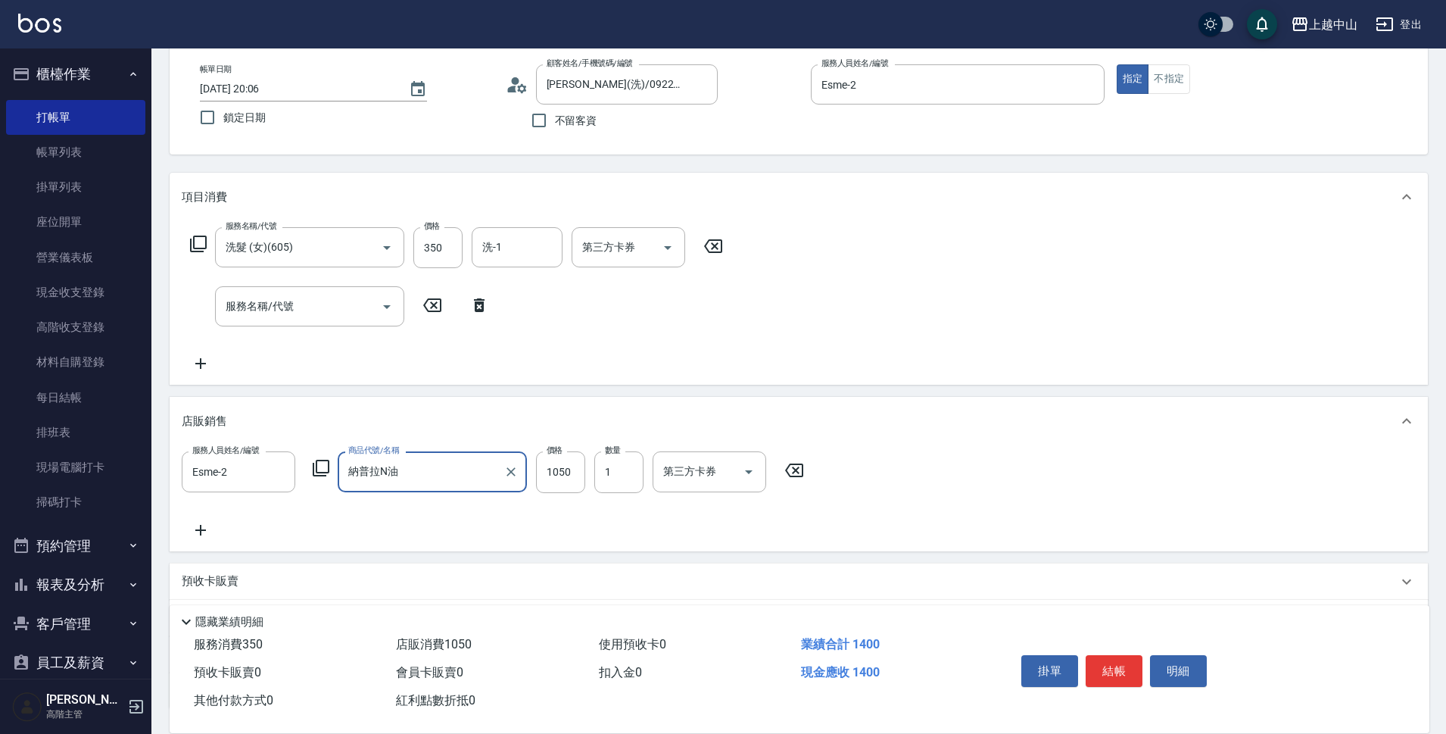
type input "納普拉N油"
type input "945"
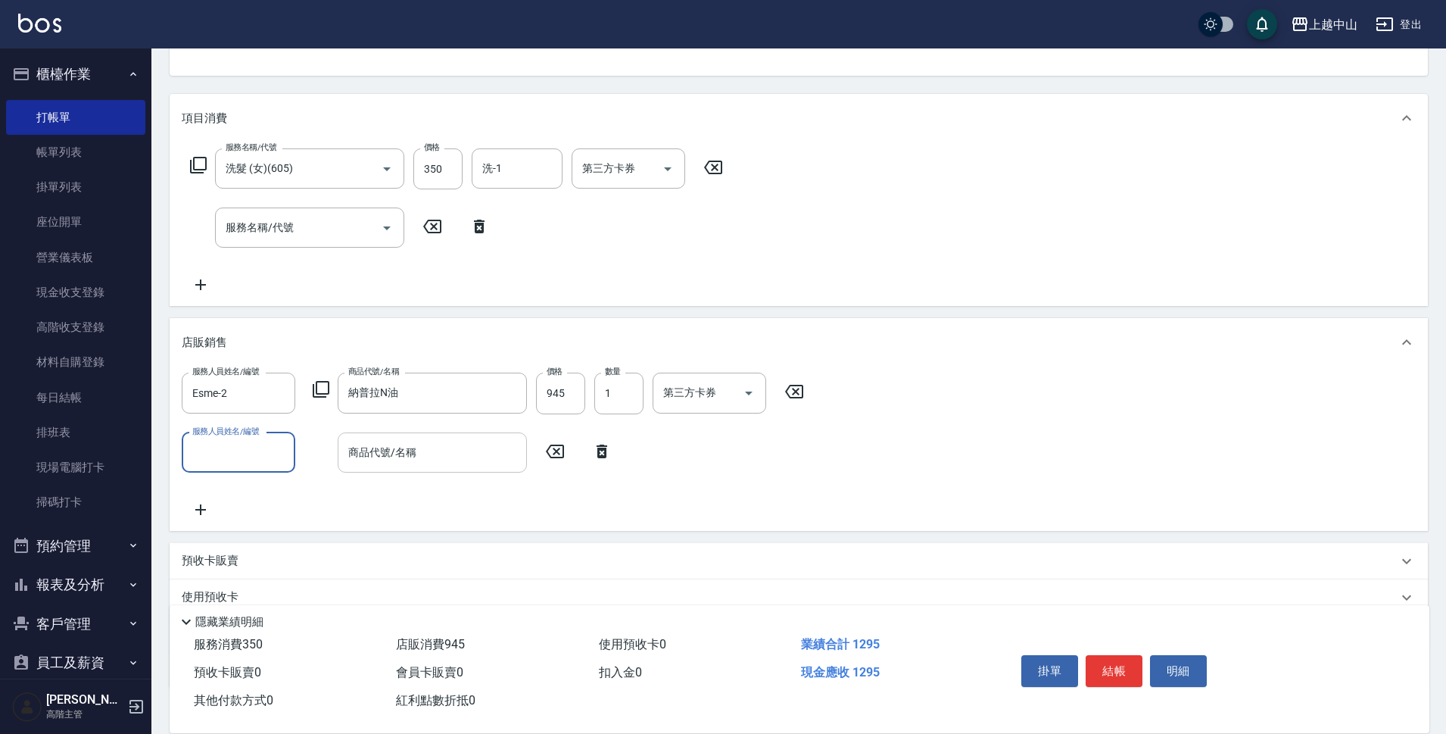
scroll to position [227, 0]
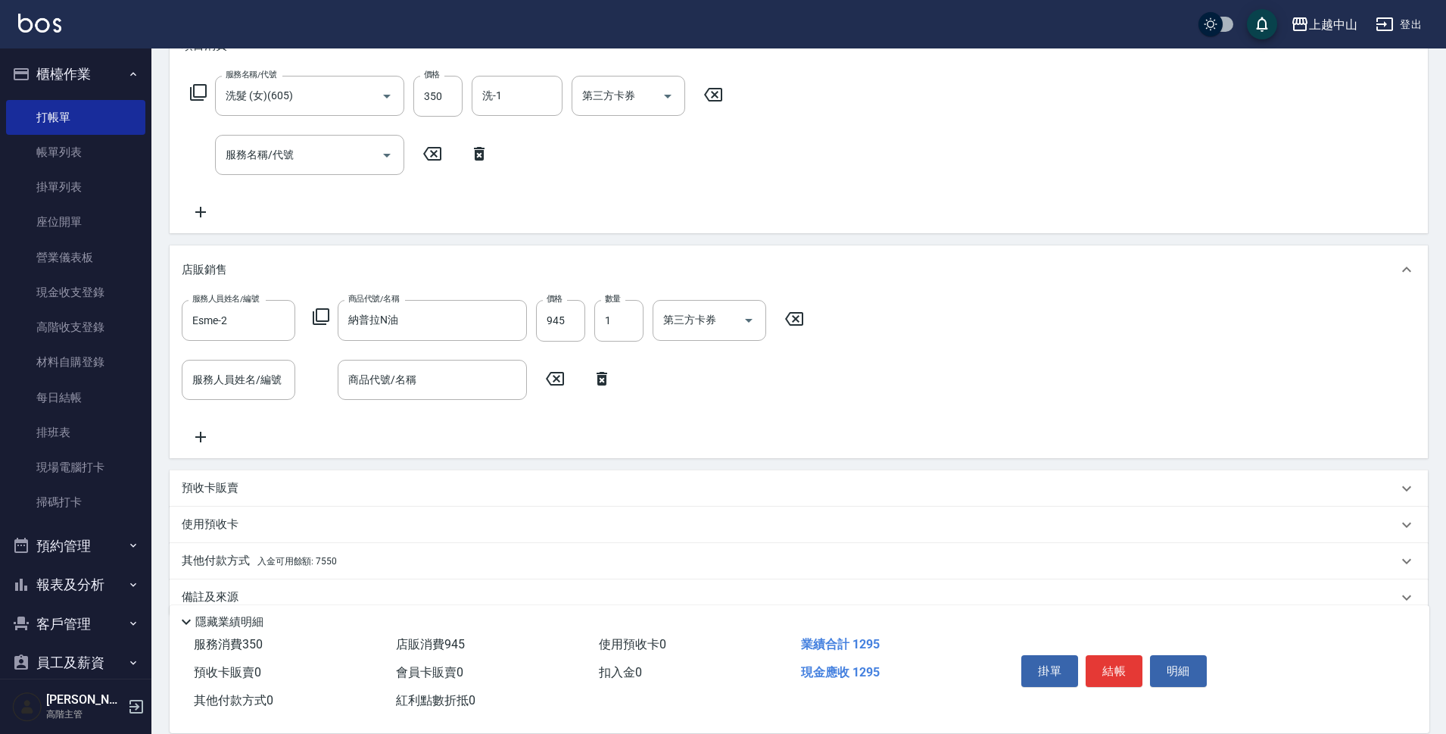
click at [358, 563] on div "其他付款方式 入金可用餘額: 7550" at bounding box center [790, 561] width 1216 height 17
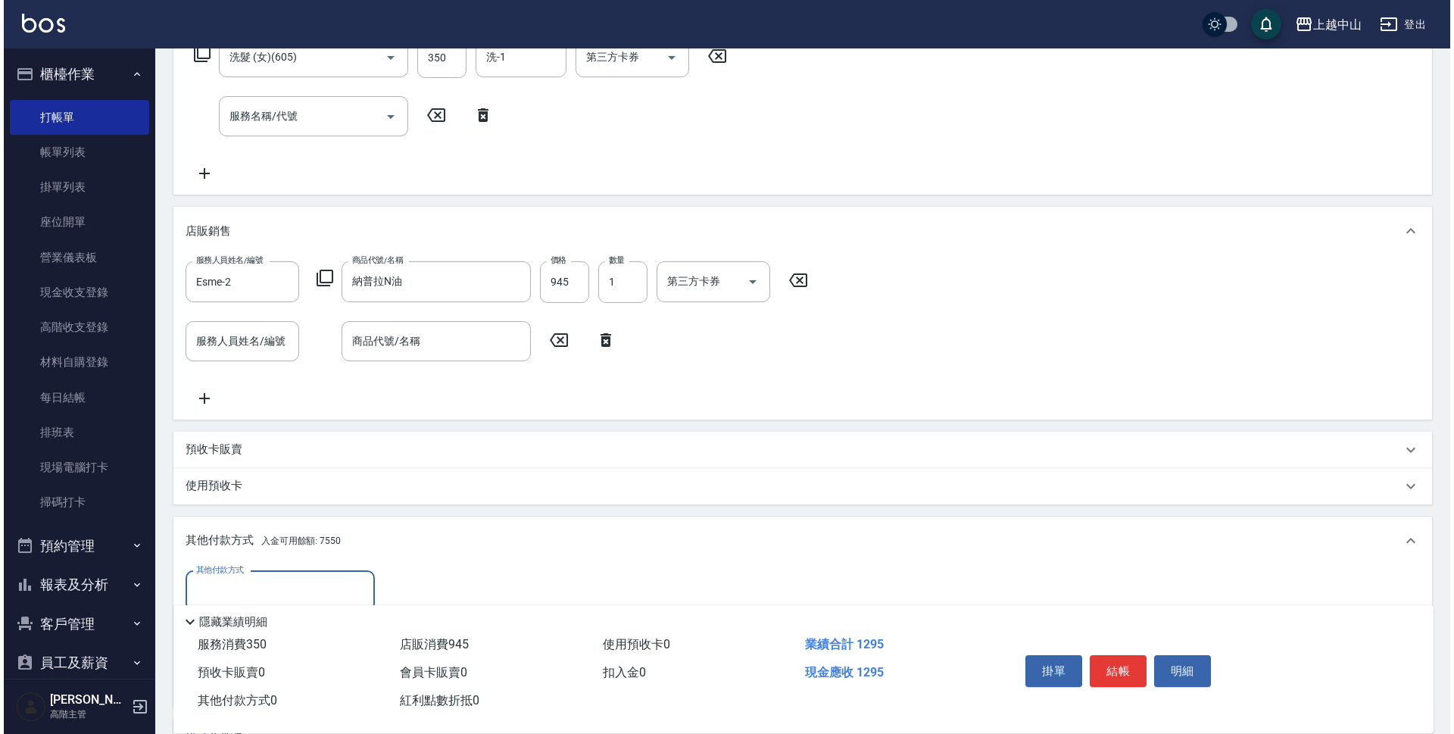
scroll to position [379, 0]
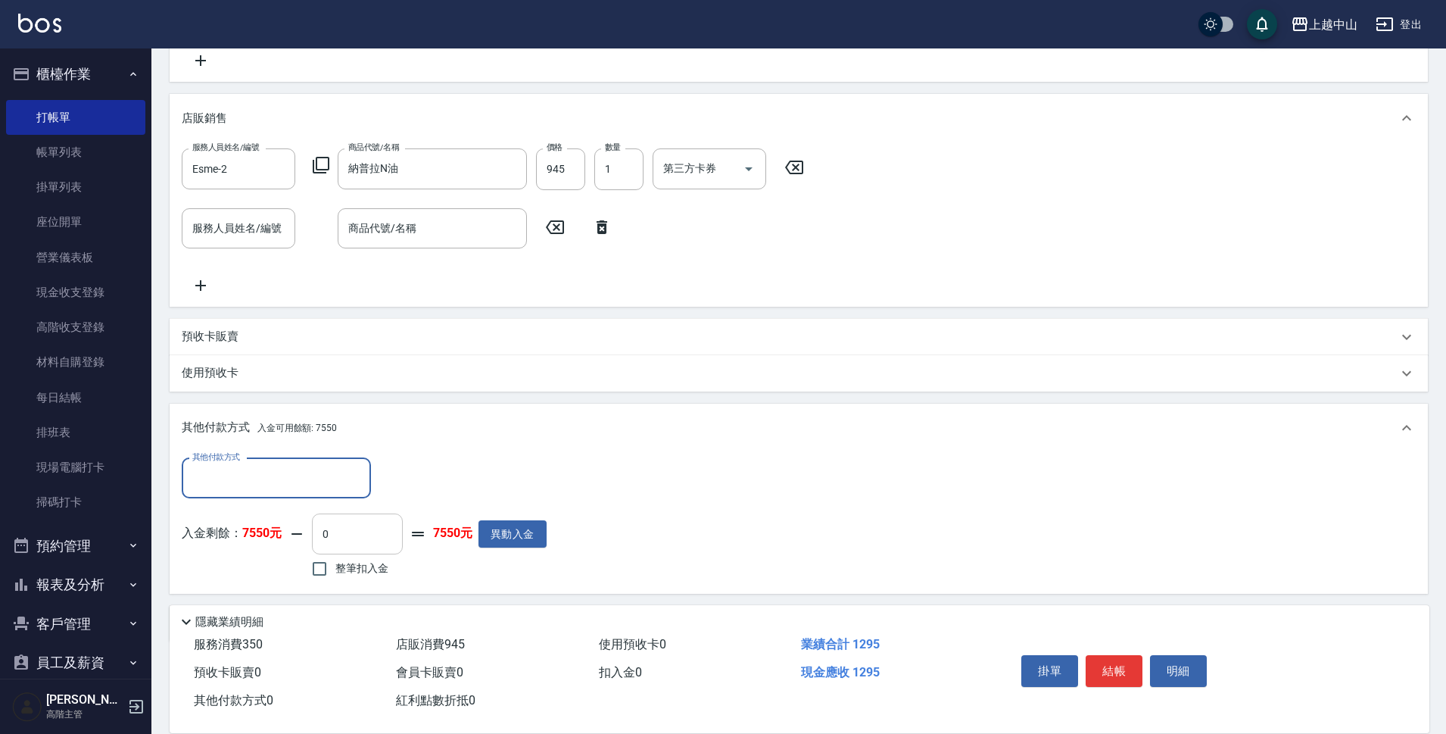
click at [376, 540] on input "0" at bounding box center [357, 533] width 91 height 41
type input "350"
click at [1191, 673] on button "明細" at bounding box center [1178, 671] width 57 height 32
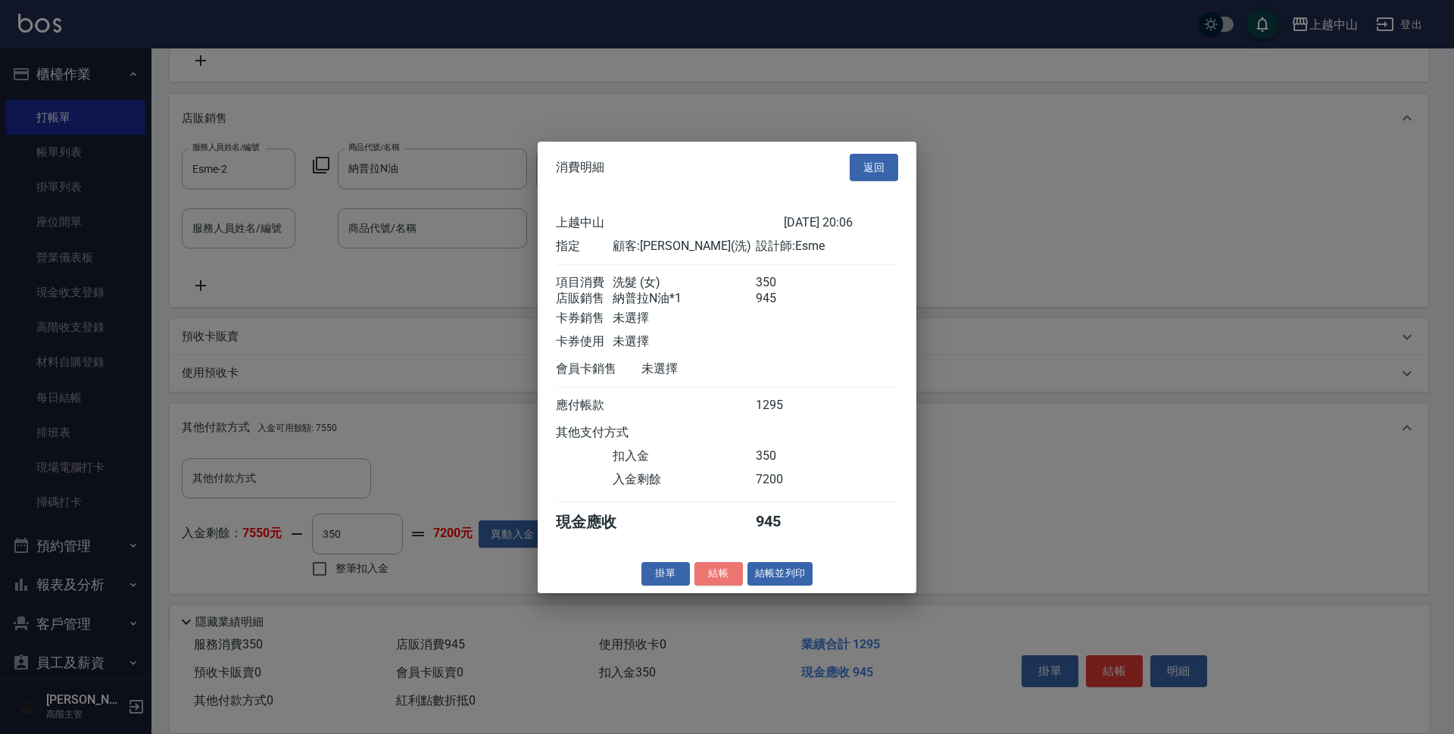
click at [726, 585] on button "結帳" at bounding box center [718, 573] width 48 height 23
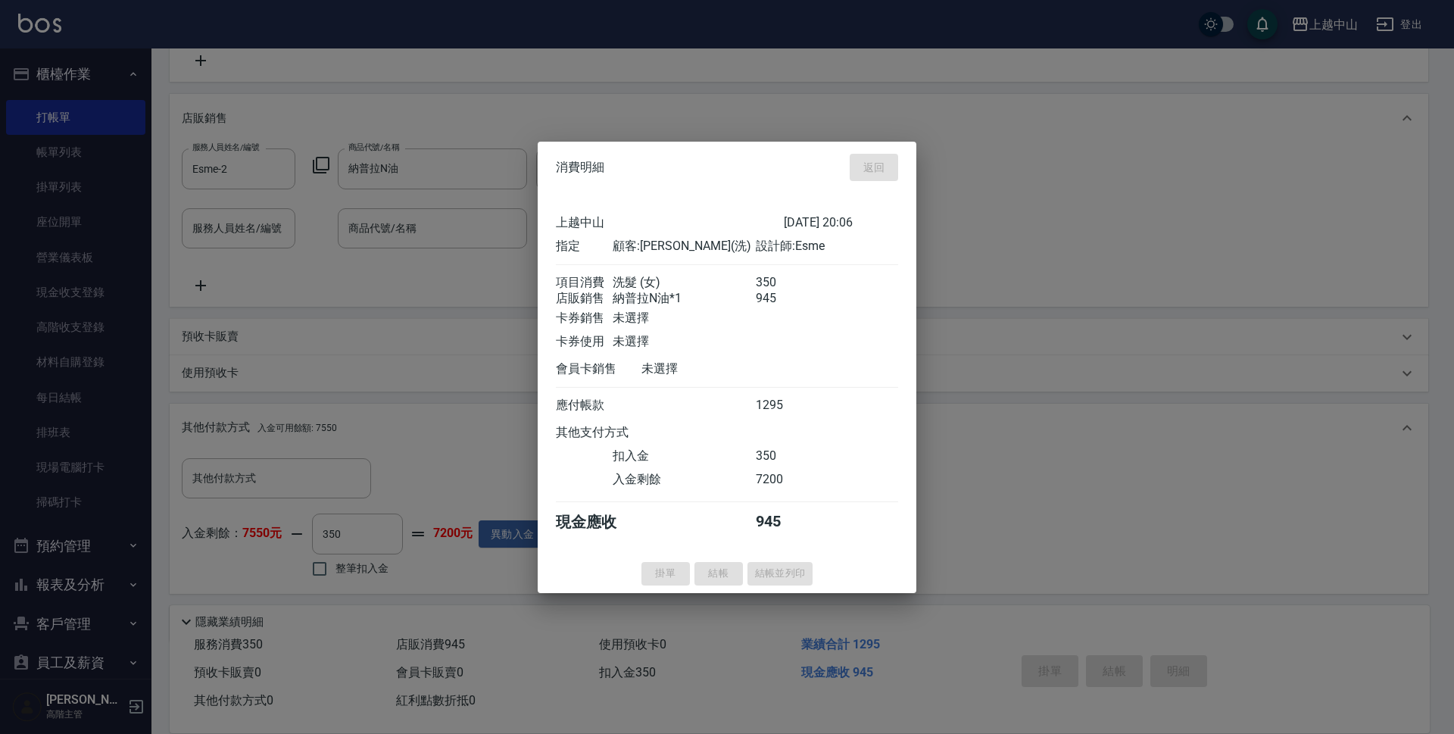
type input "[DATE] 20:07"
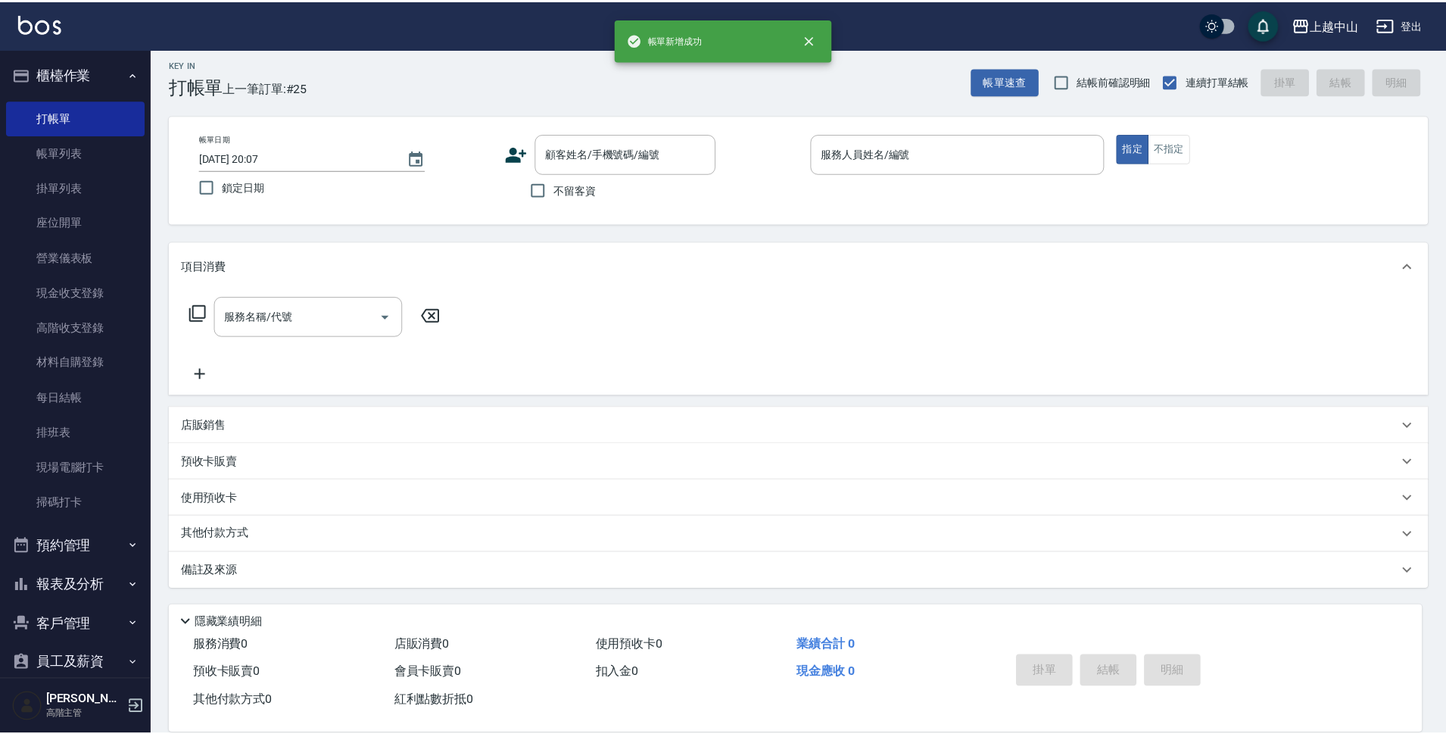
scroll to position [0, 0]
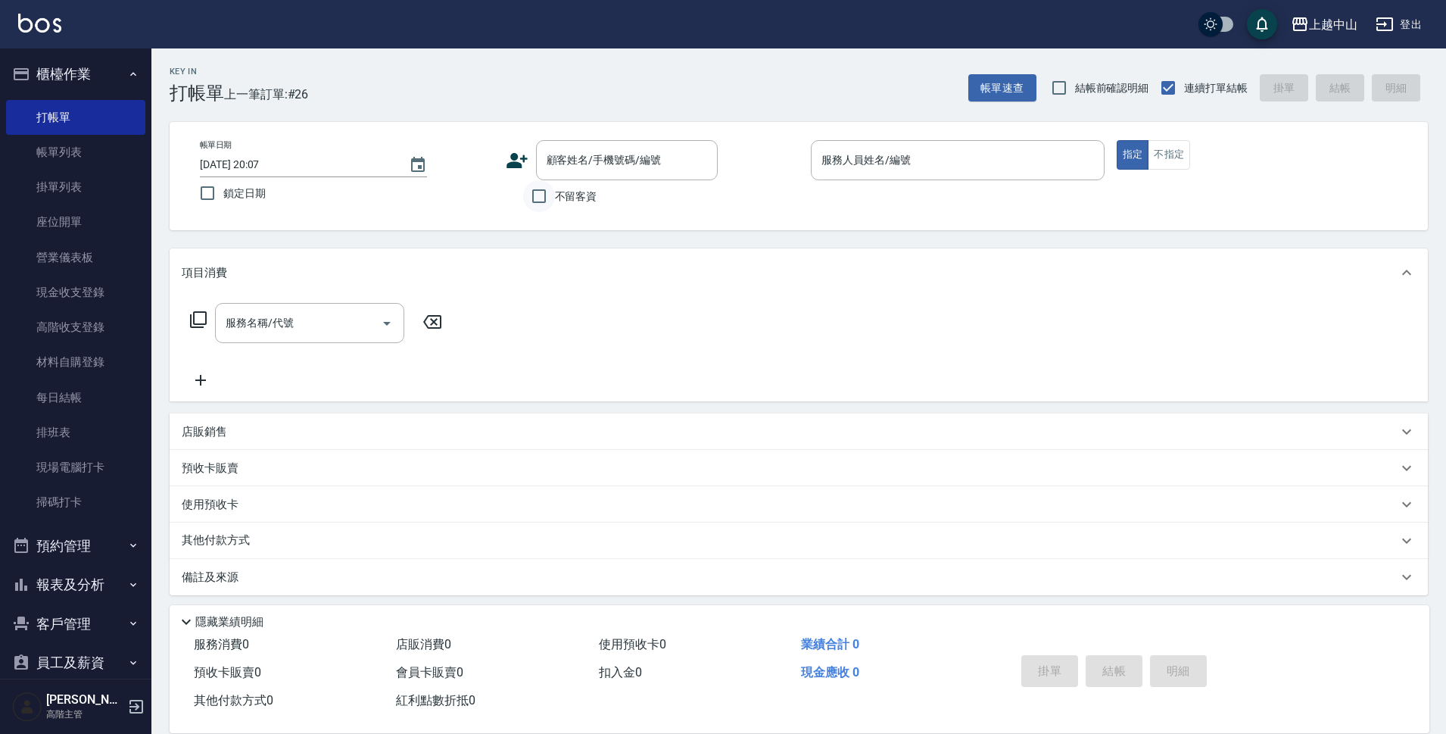
click at [545, 194] on input "不留客資" at bounding box center [539, 196] width 32 height 32
checkbox input "true"
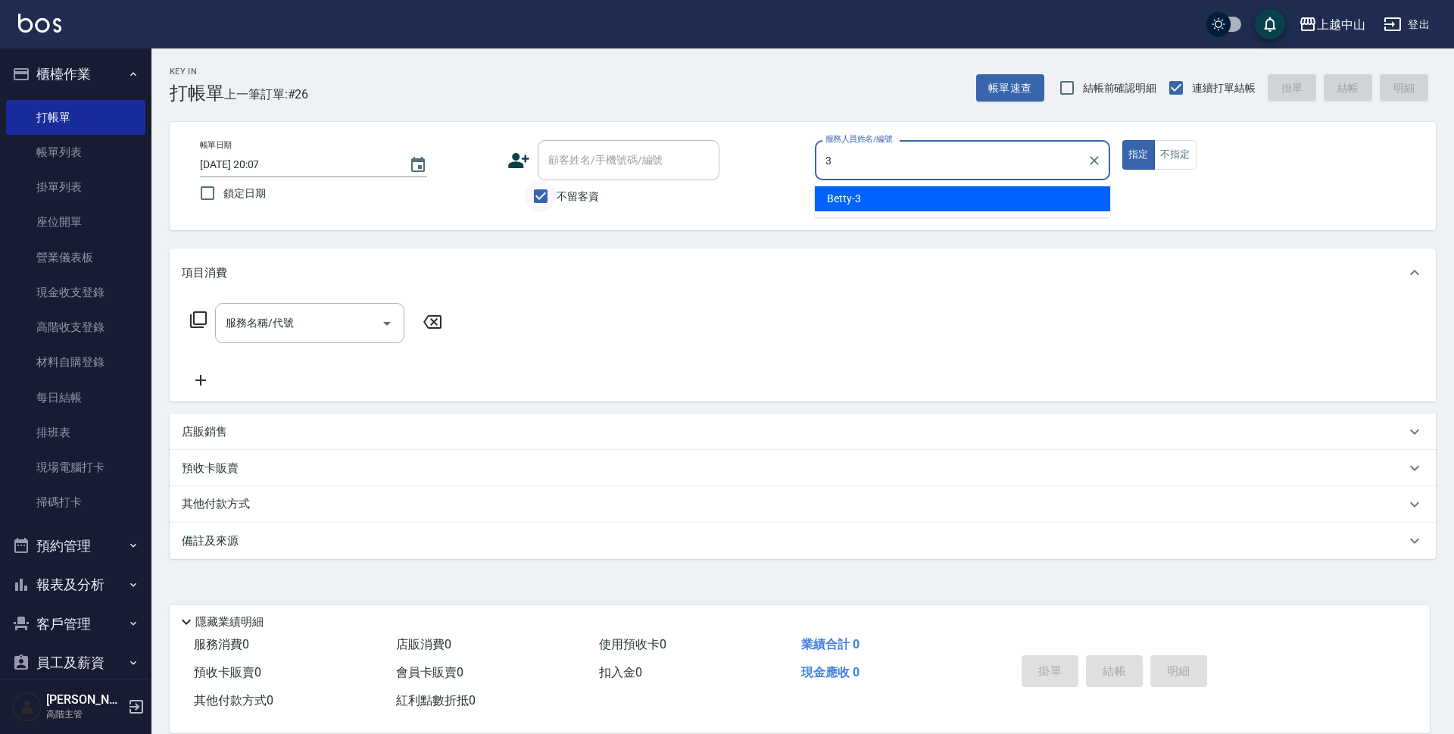
type input "Betty-3"
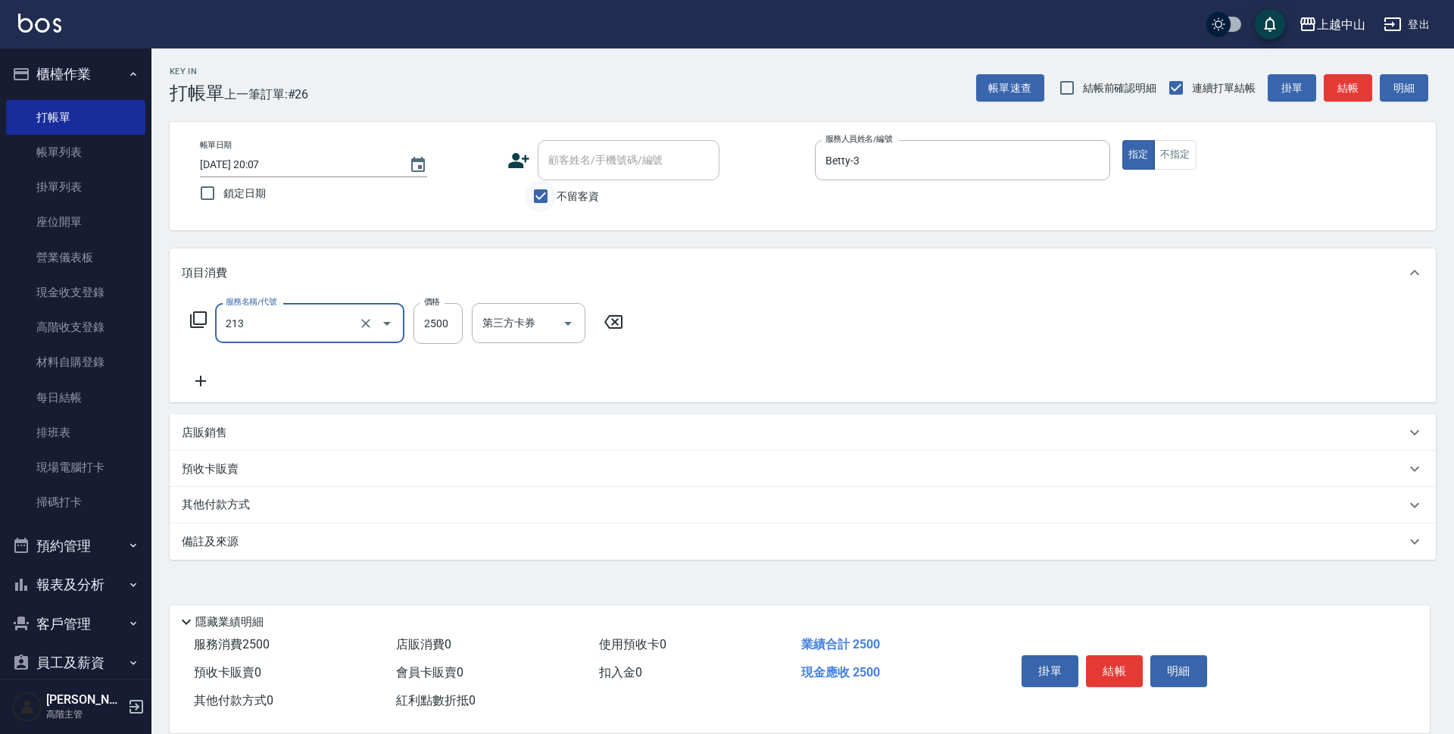
type input "溫朔燙髮2500(213)"
type input "2899"
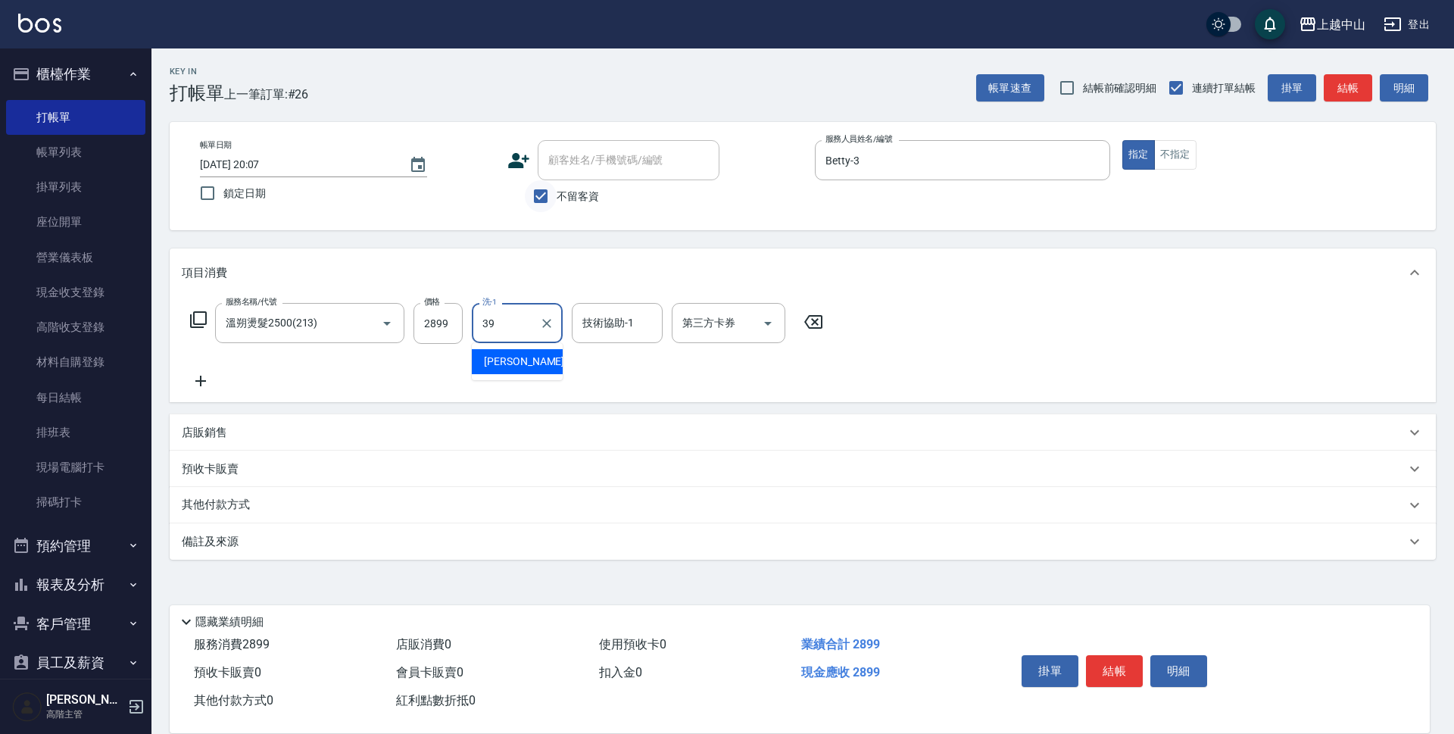
type input "[PERSON_NAME]-39"
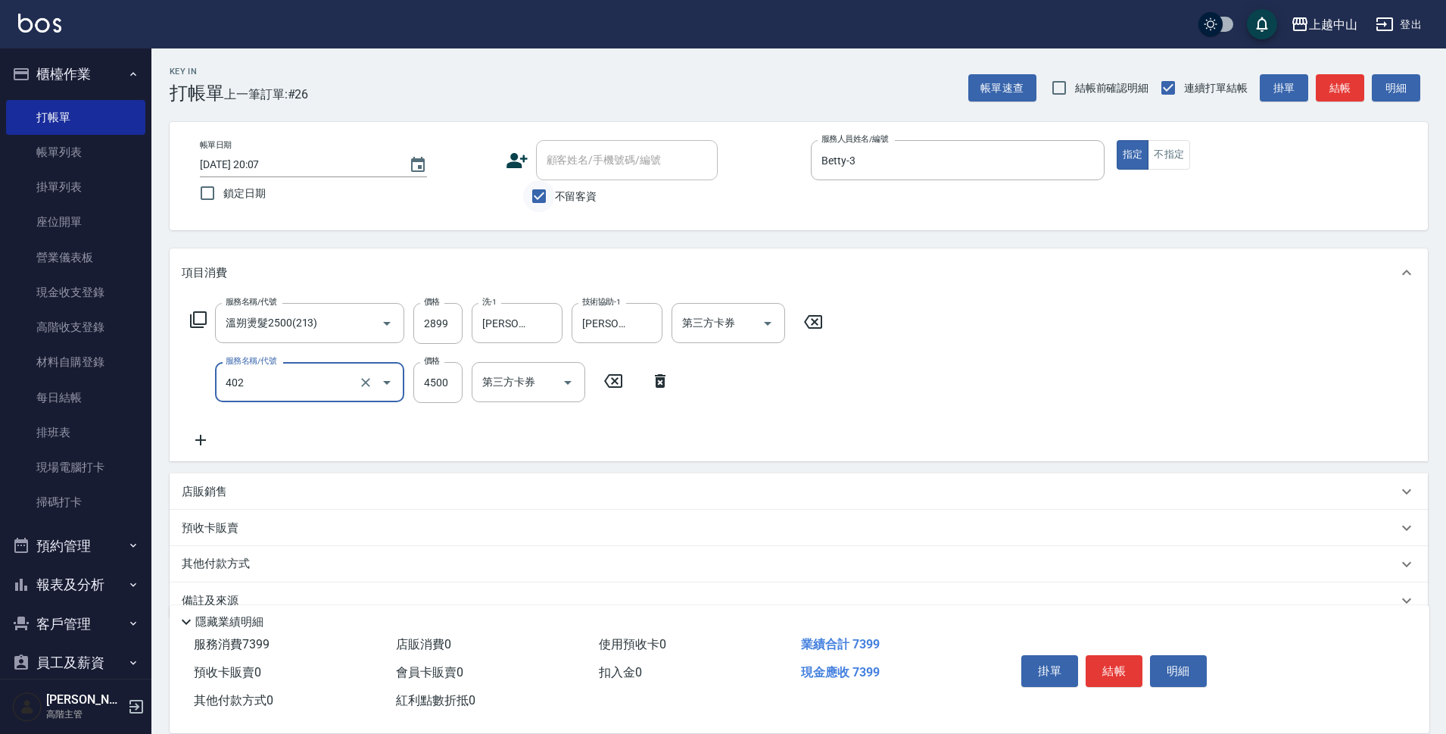
type input "2段式結構自備卡(402)"
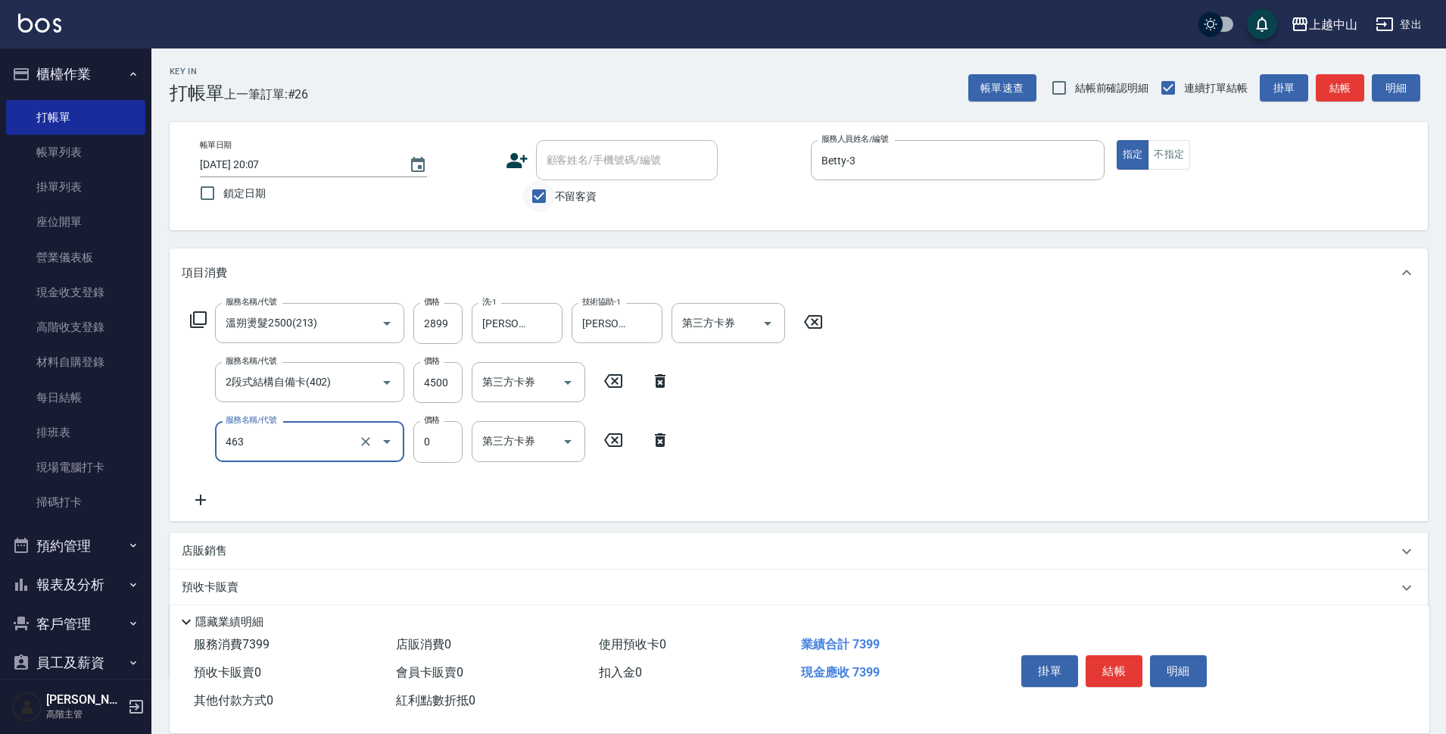
type input "護髮卡使用(463)"
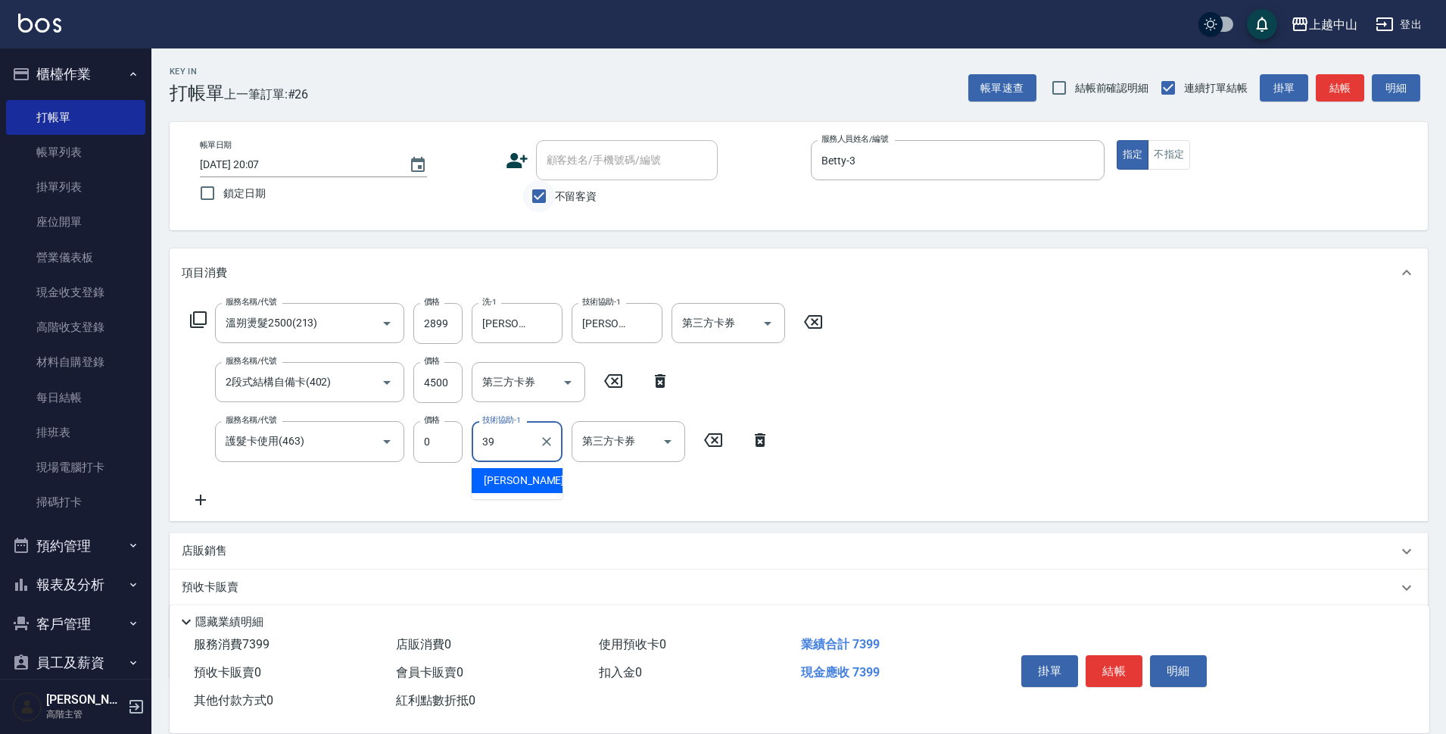
type input "[PERSON_NAME]-39"
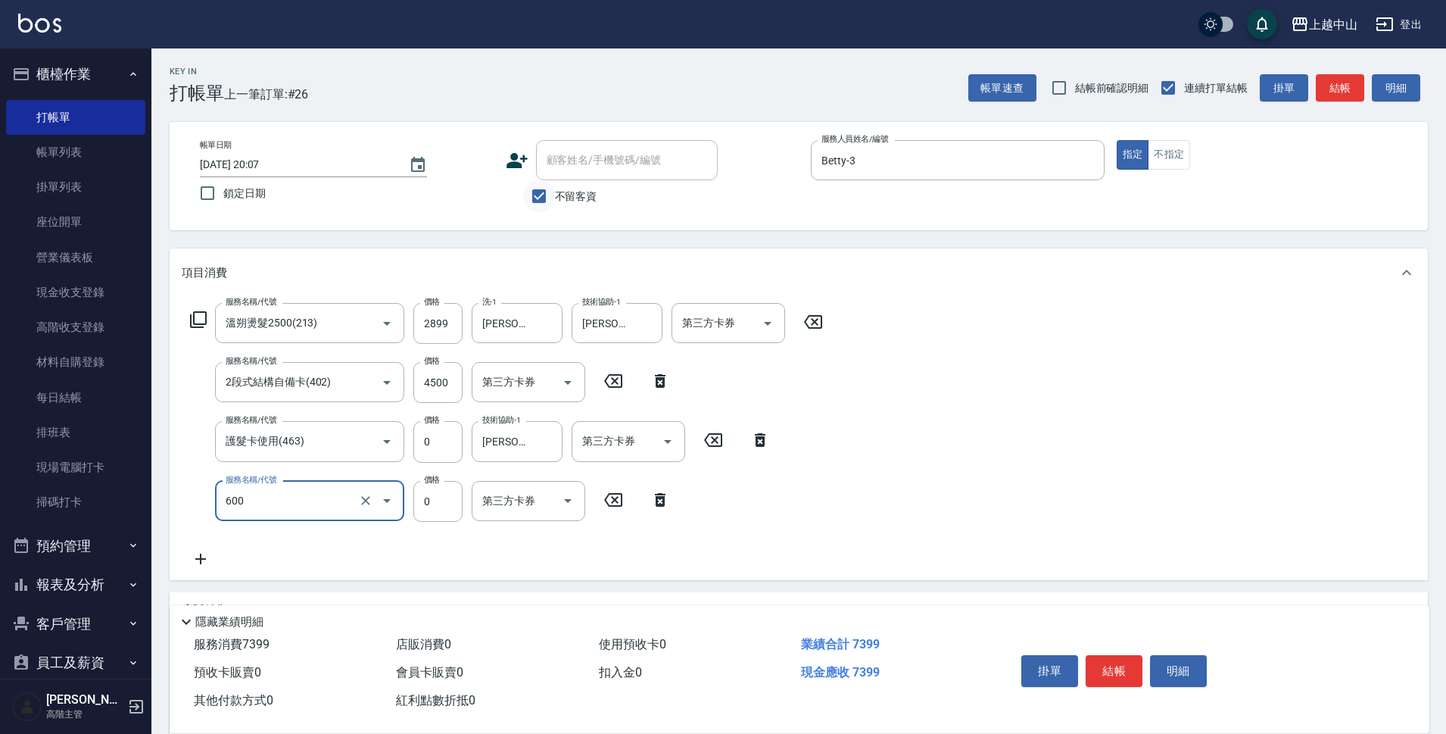
type input "洗髮(免費)(600)"
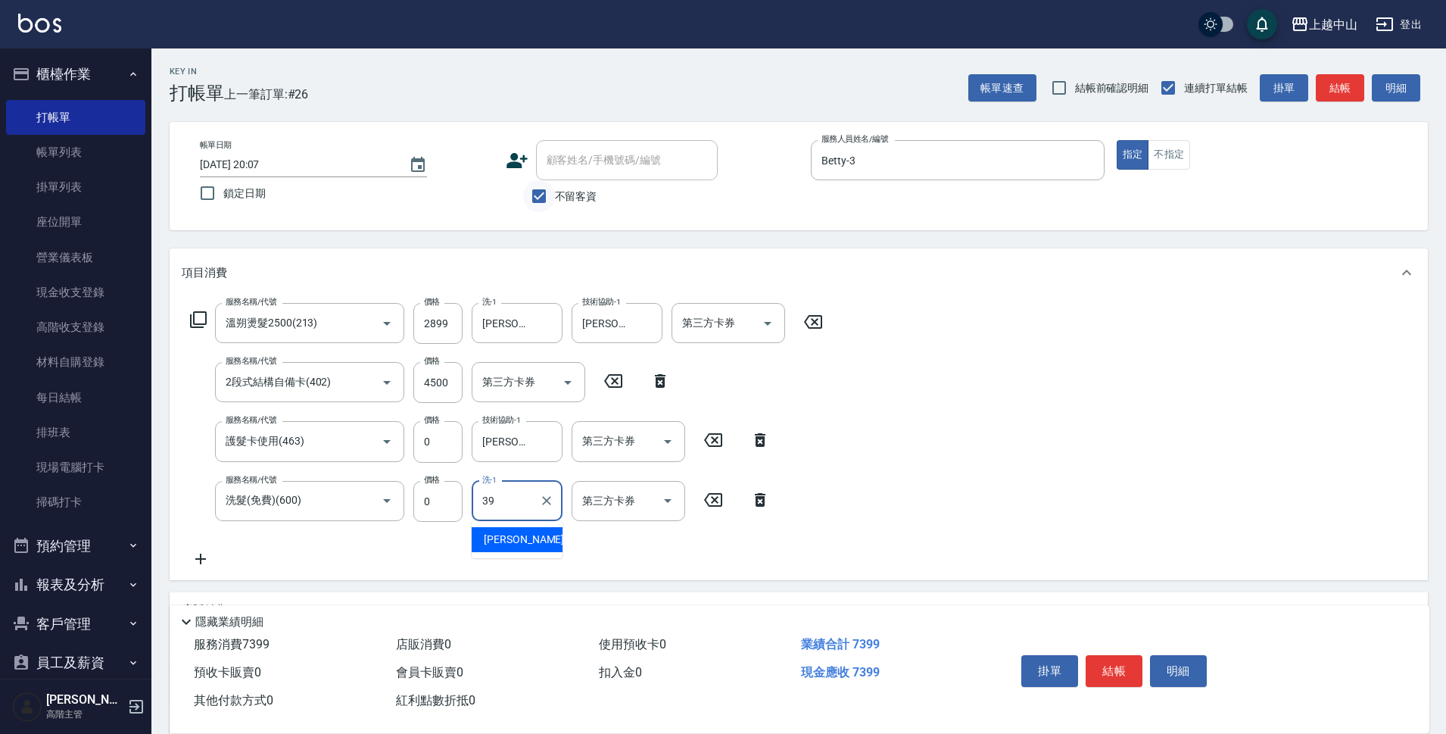
type input "[PERSON_NAME]-39"
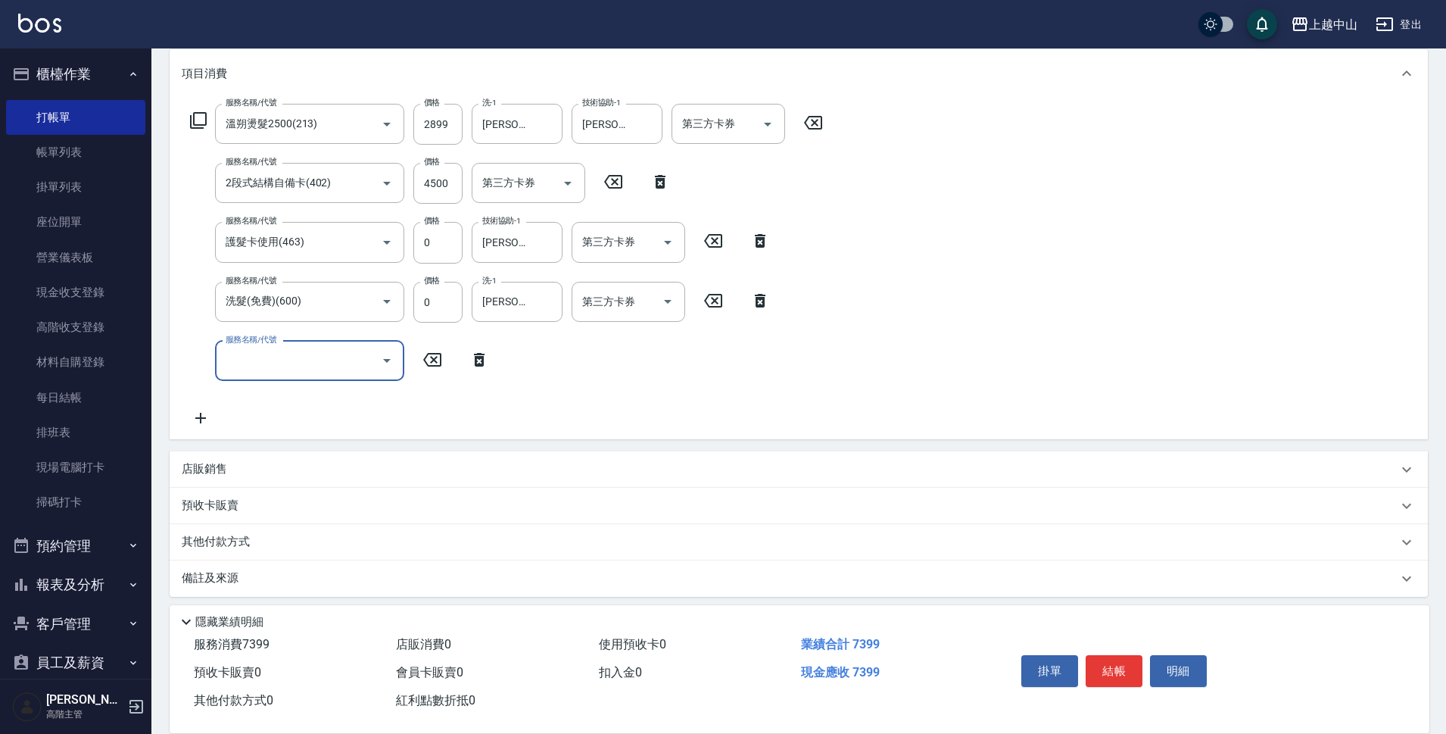
scroll to position [208, 0]
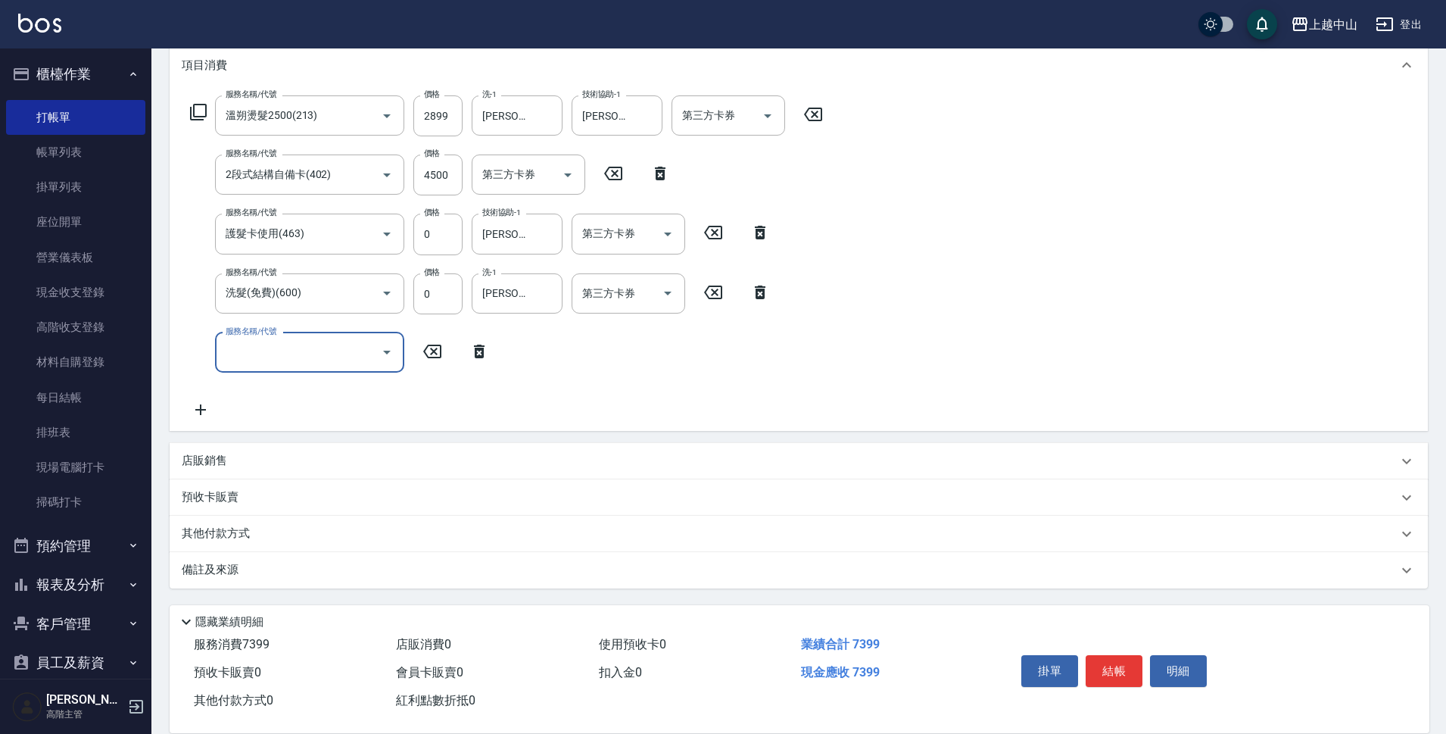
click at [314, 532] on div "其他付款方式" at bounding box center [790, 534] width 1216 height 17
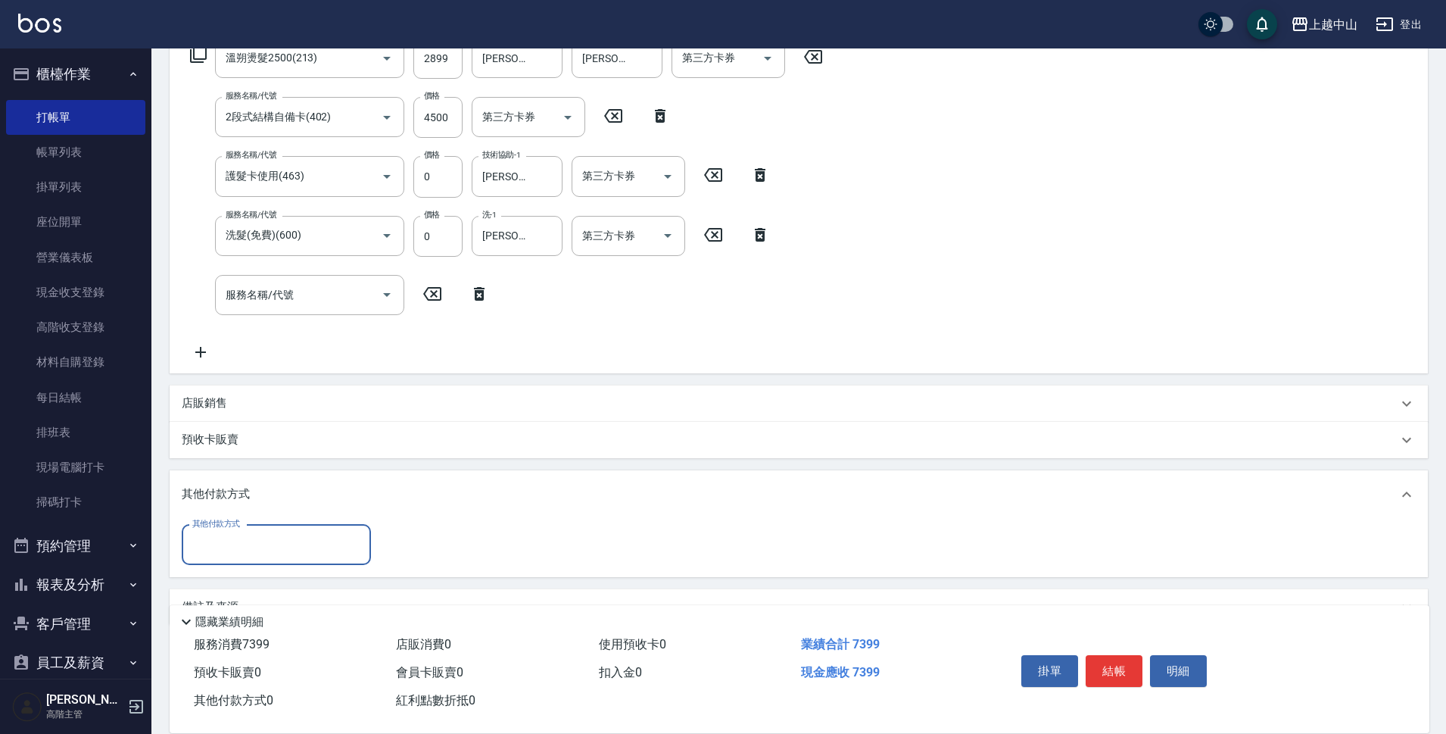
scroll to position [298, 0]
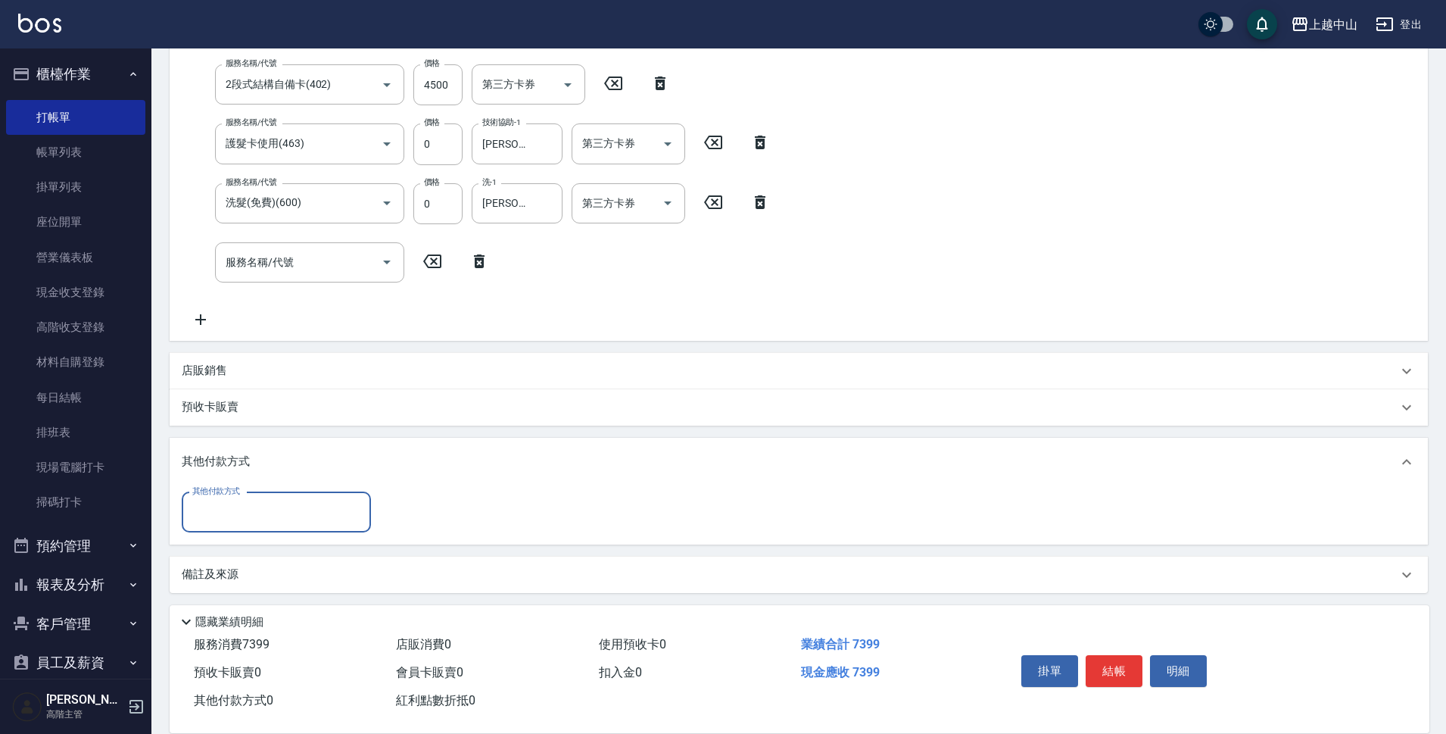
click at [288, 530] on div "其他付款方式" at bounding box center [276, 512] width 189 height 40
click at [297, 618] on span "信用卡" at bounding box center [276, 625] width 189 height 25
type input "信用卡"
type input "7399"
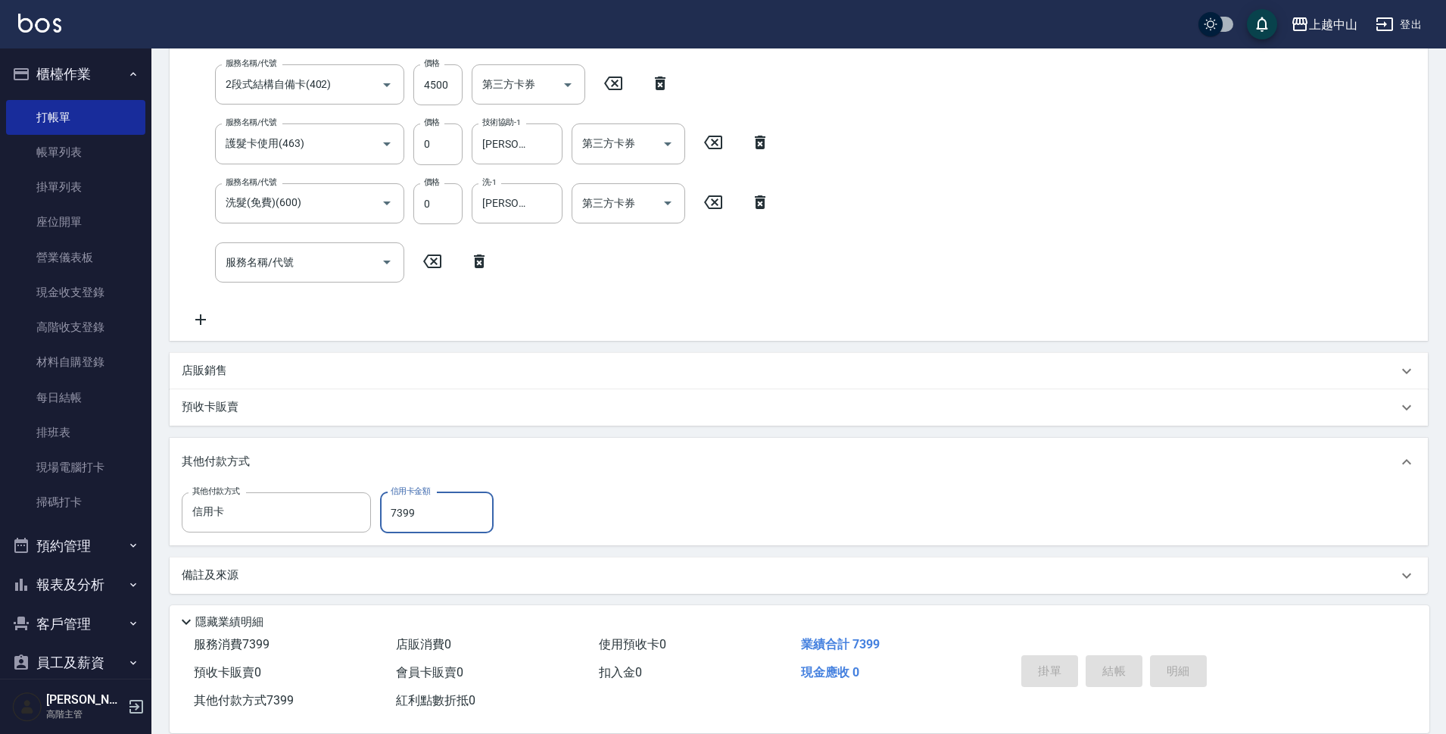
type input "[DATE] 20:08"
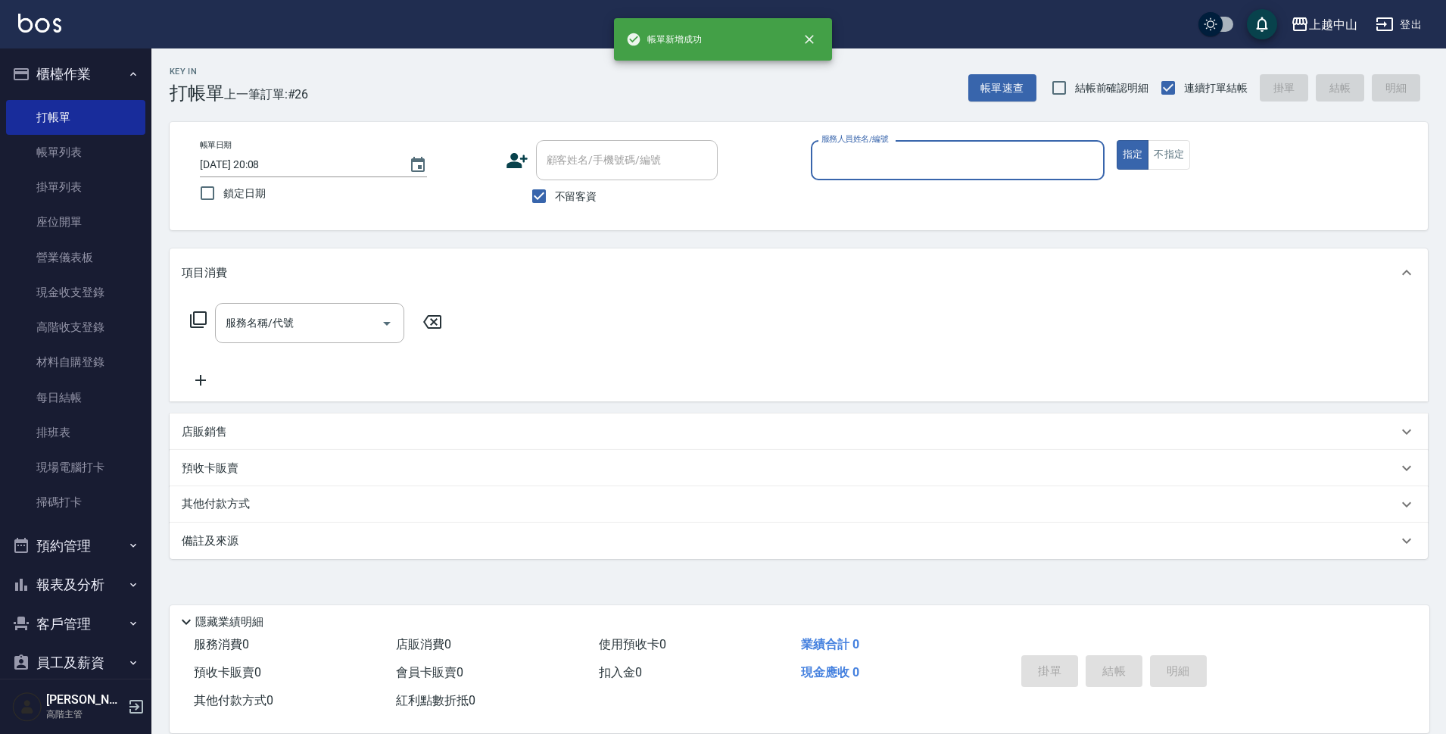
scroll to position [0, 0]
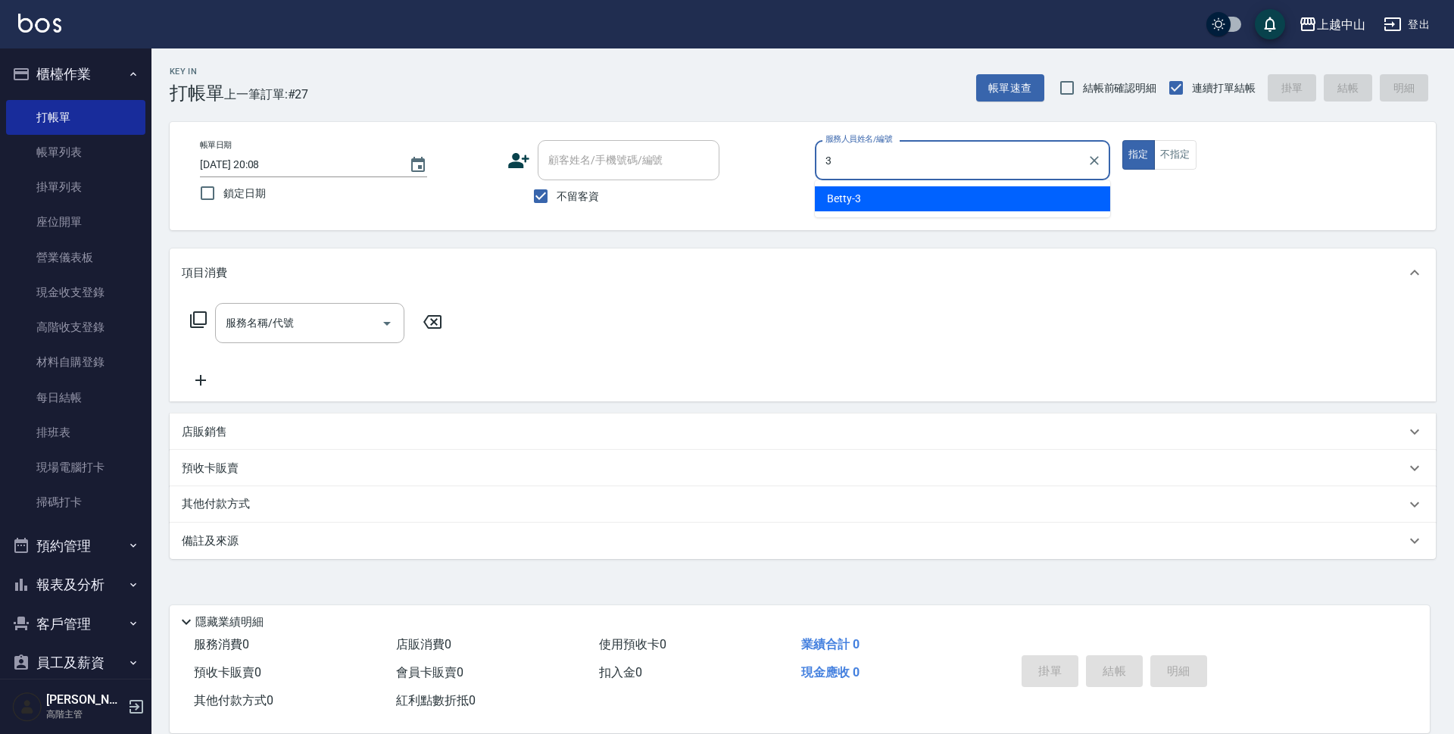
type input "Betty-3"
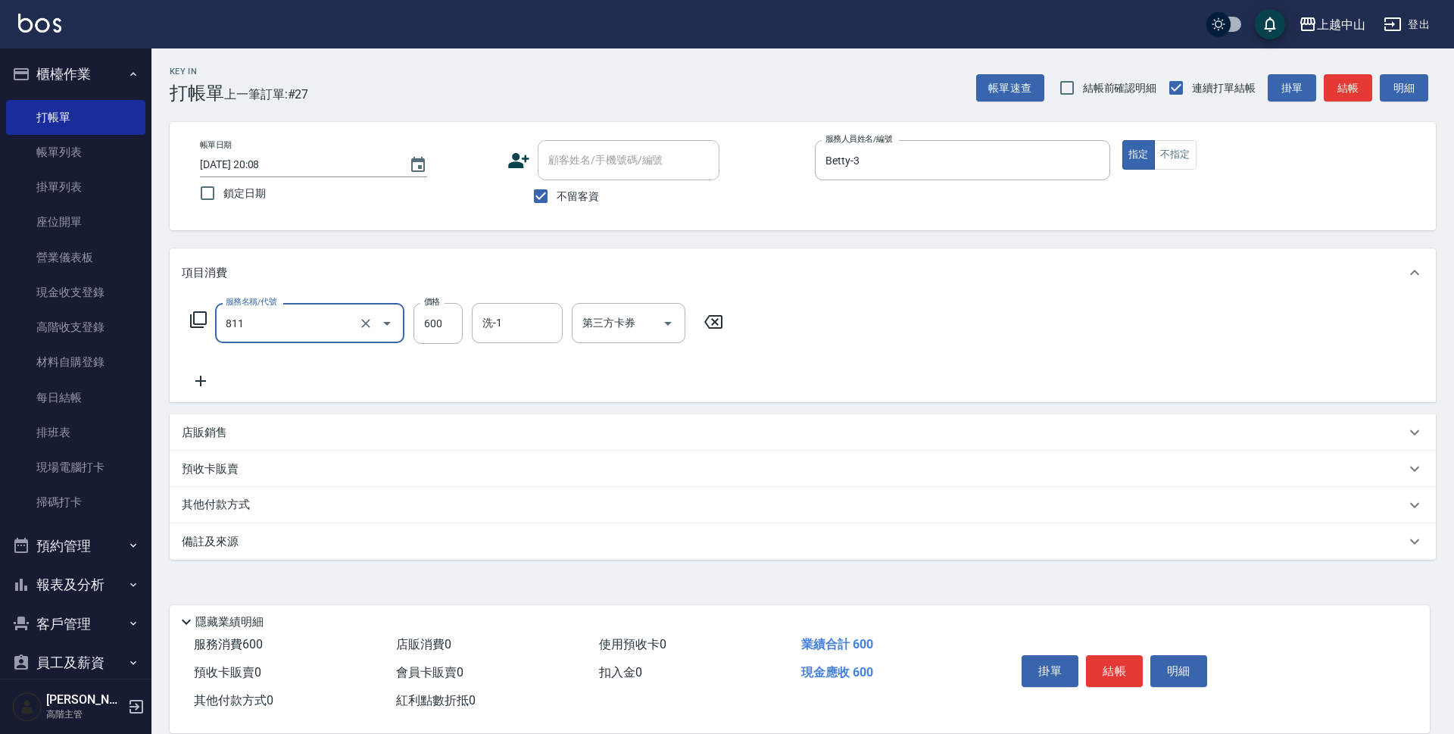
type input "洗+剪(811)"
type input "[PERSON_NAME]-39"
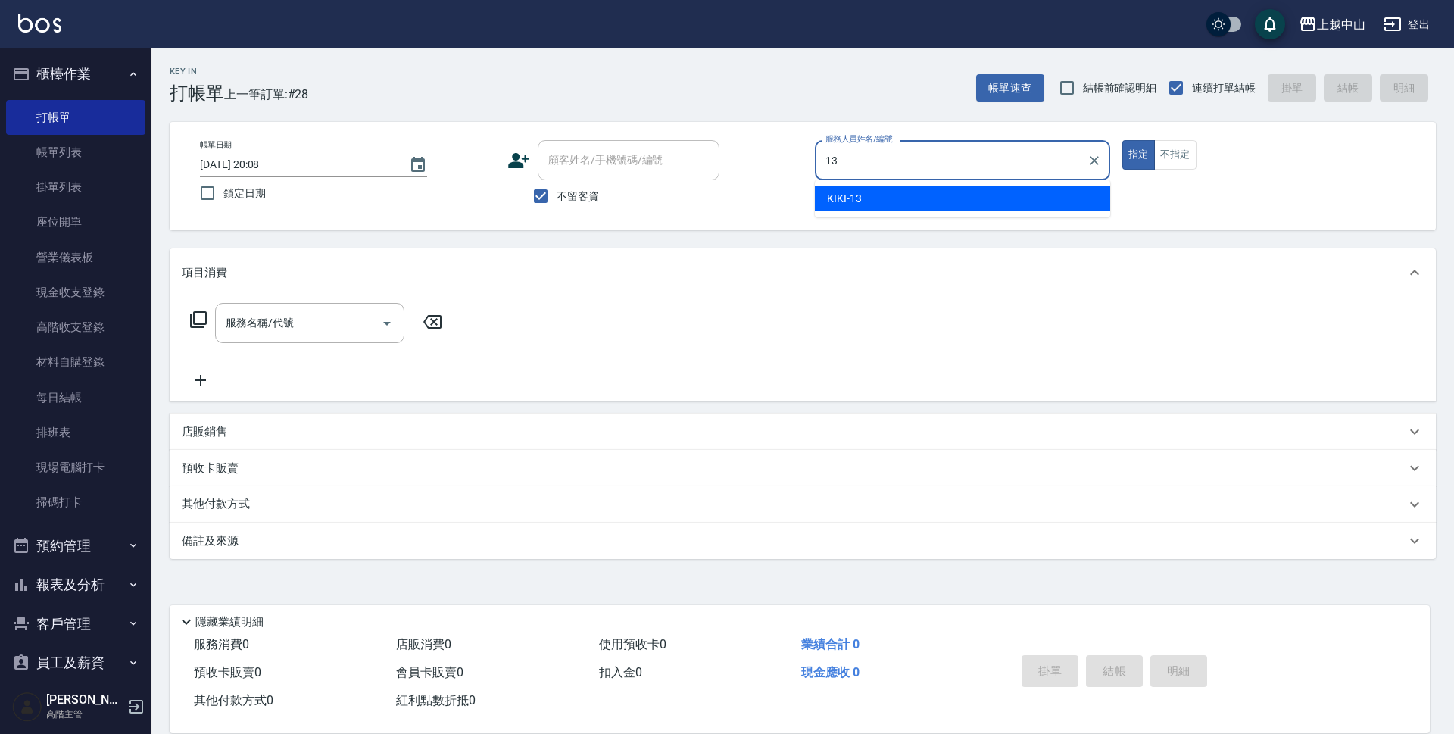
type input "KIKI-13"
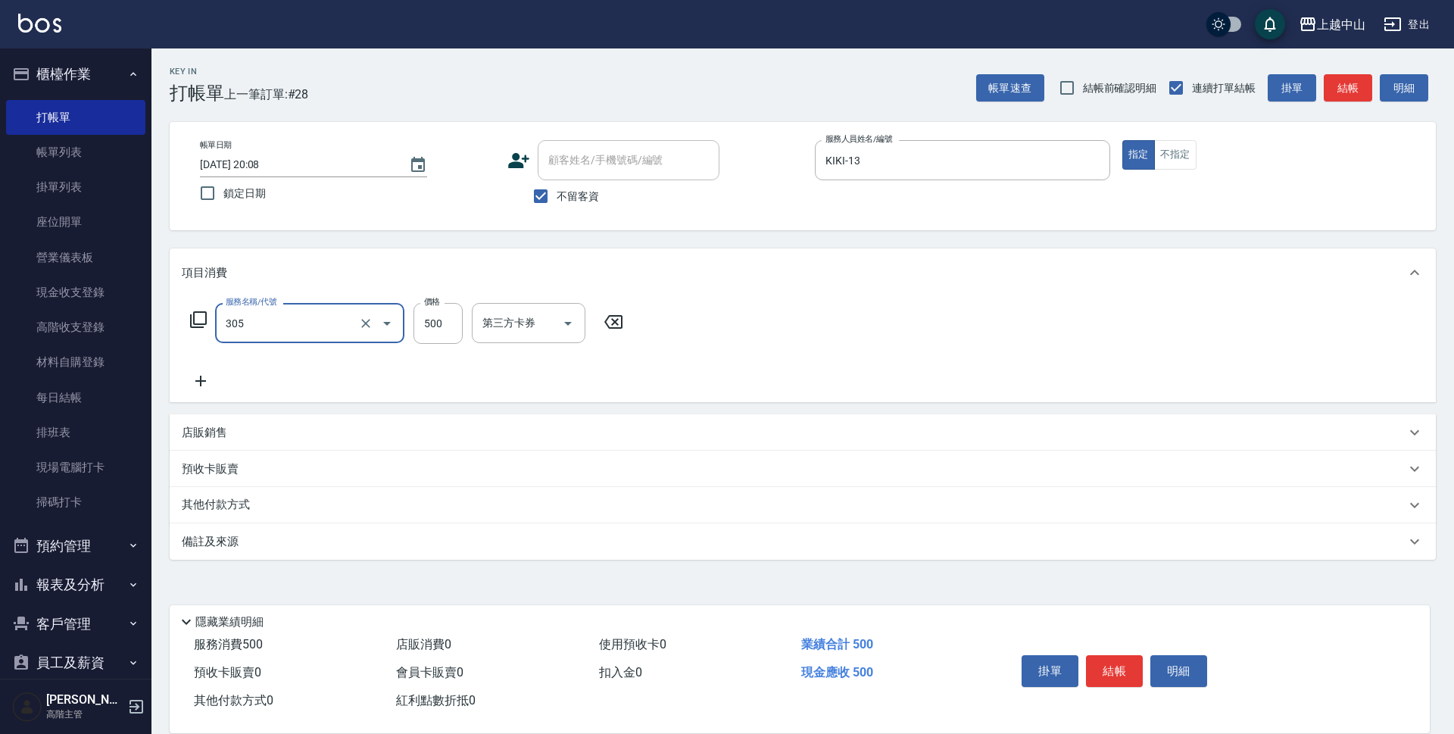
type input "剪髮(305)"
type input "400"
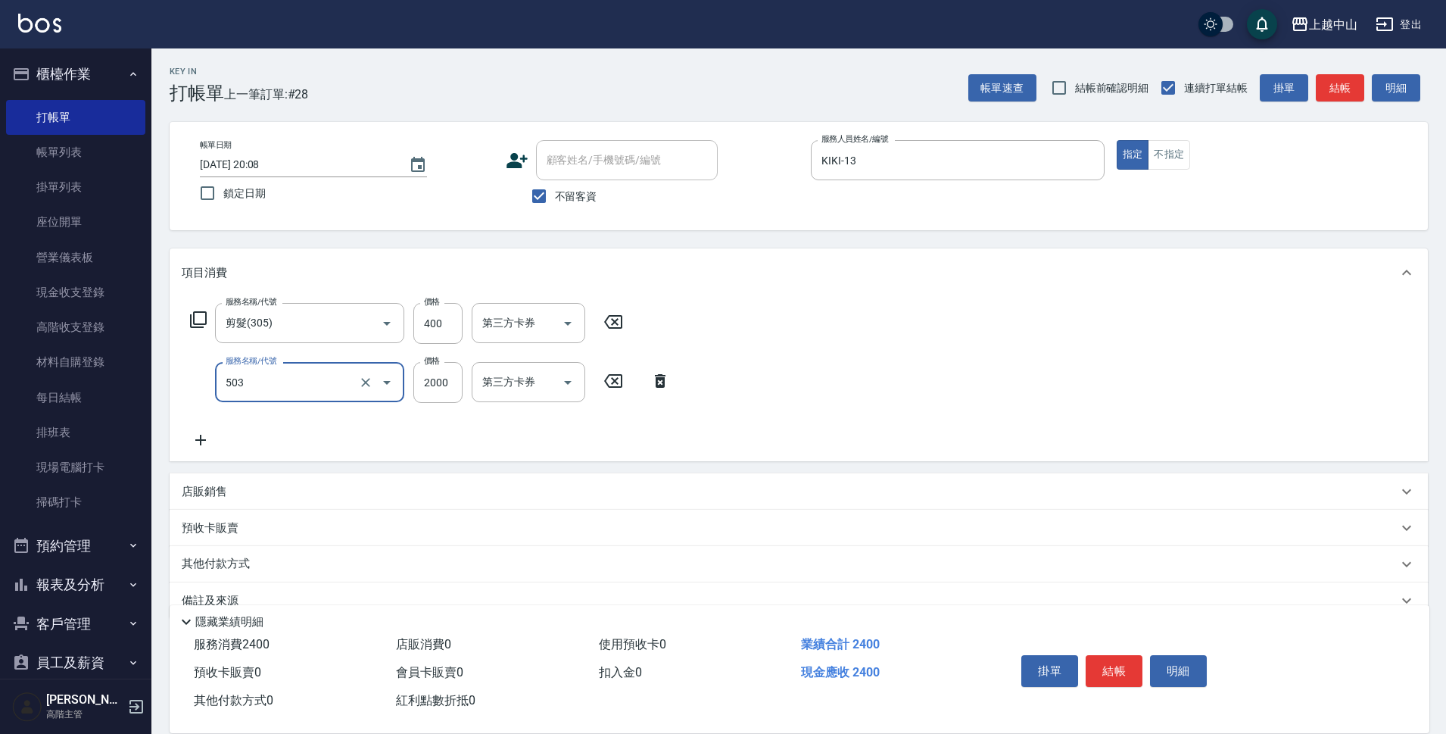
type input "染髮2000以下(503)"
type input "980"
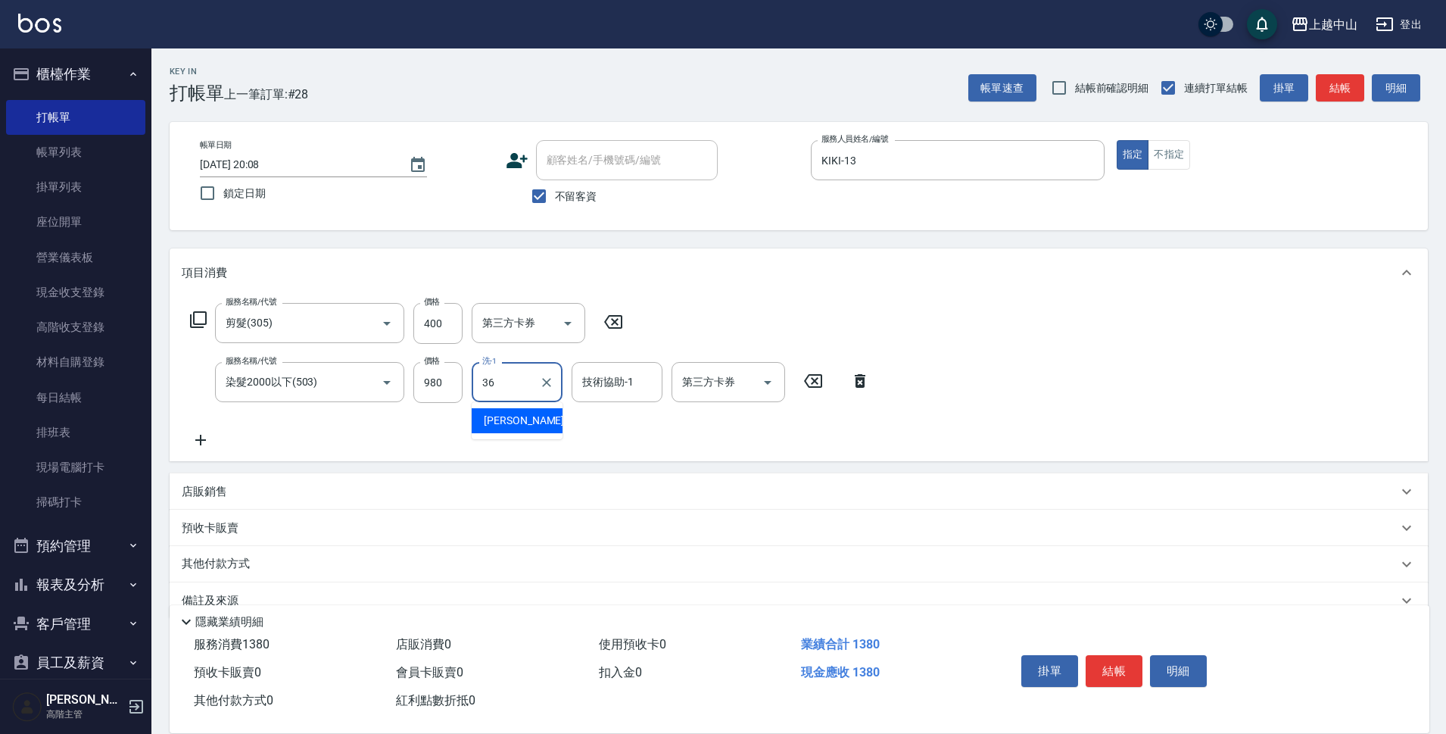
type input "薇慈-36"
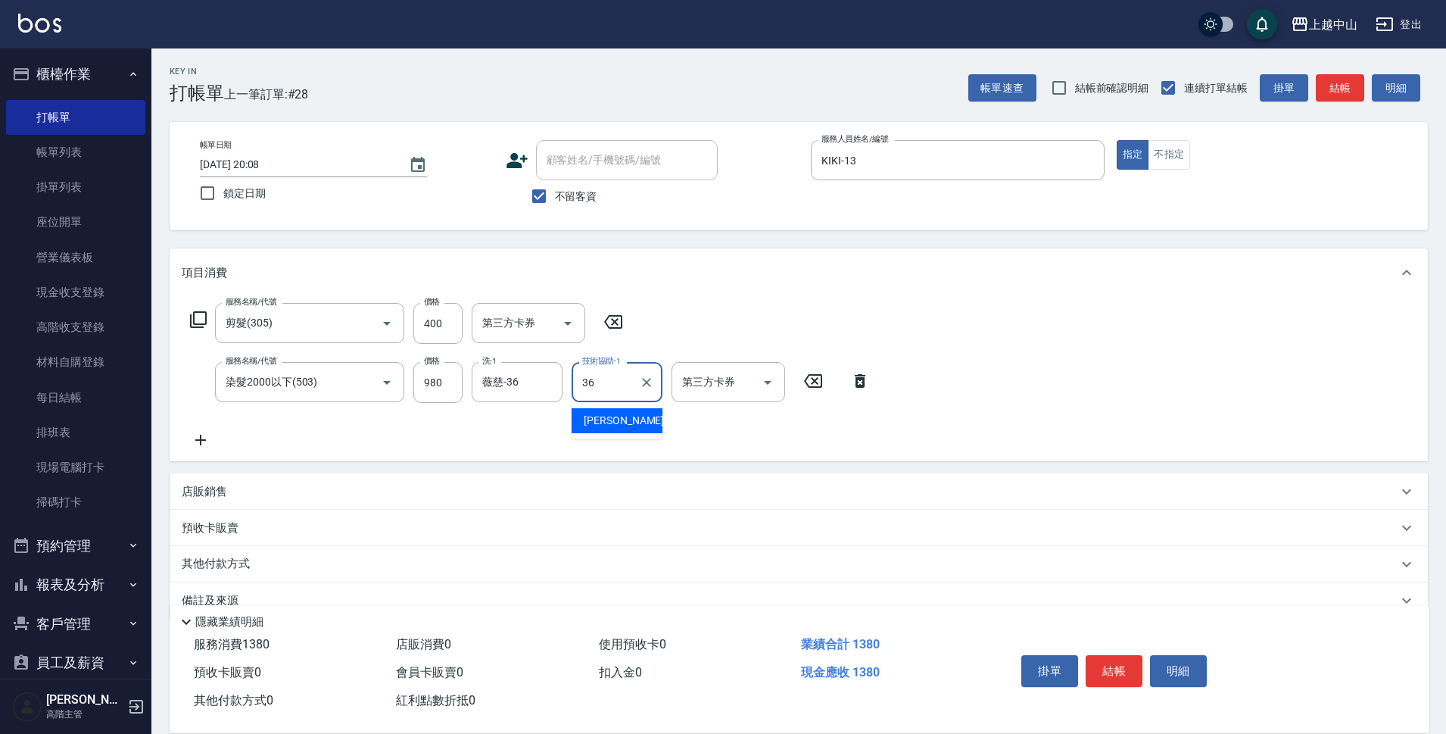
type input "薇慈-36"
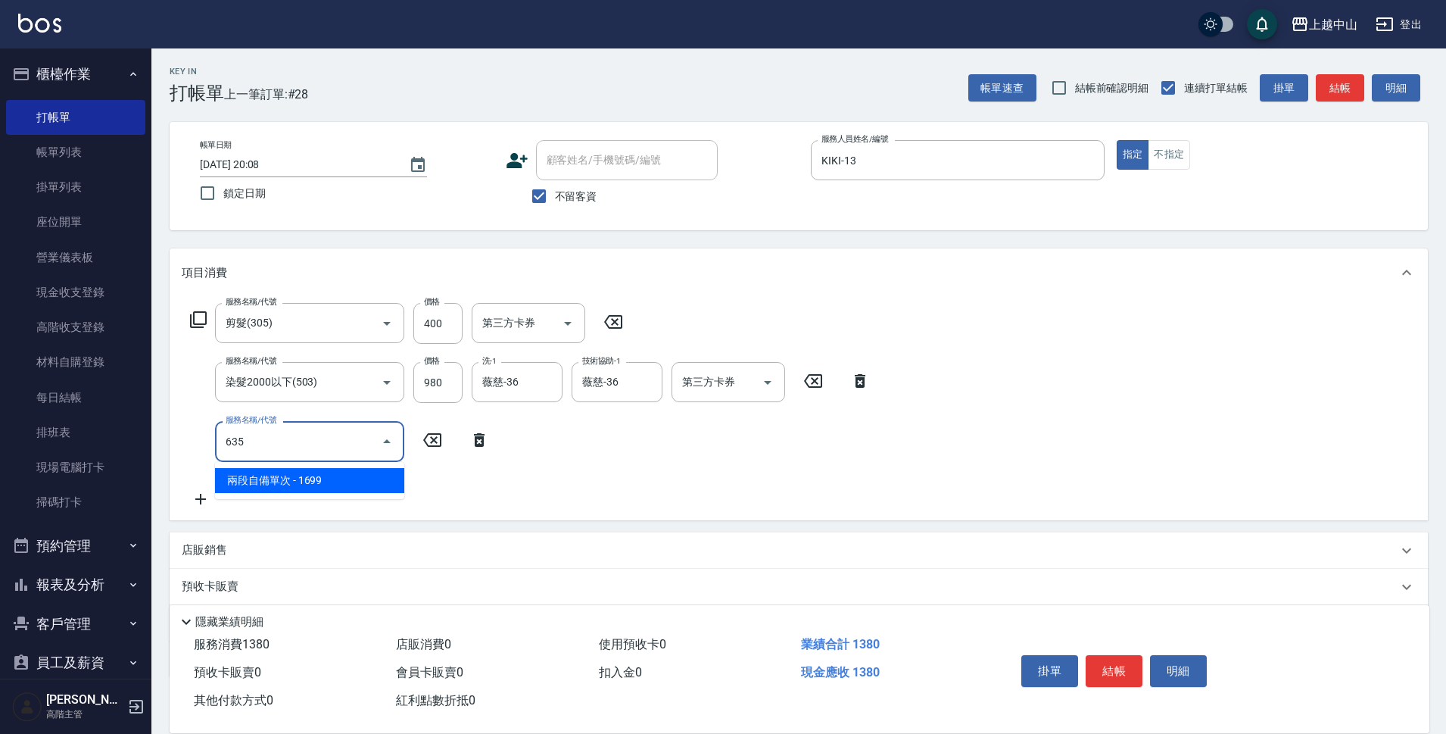
type input "兩段自備單次(635)"
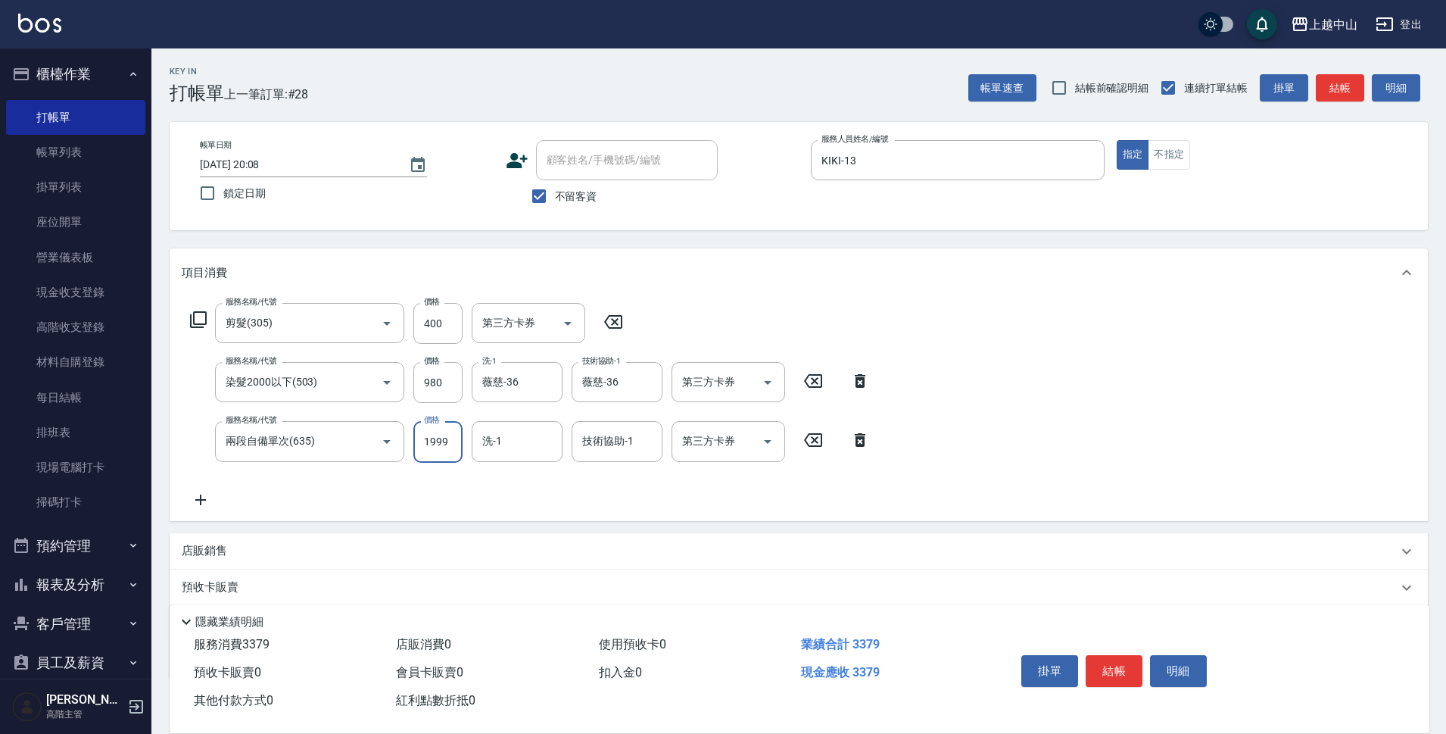
type input "1999"
type input "薇慈-36"
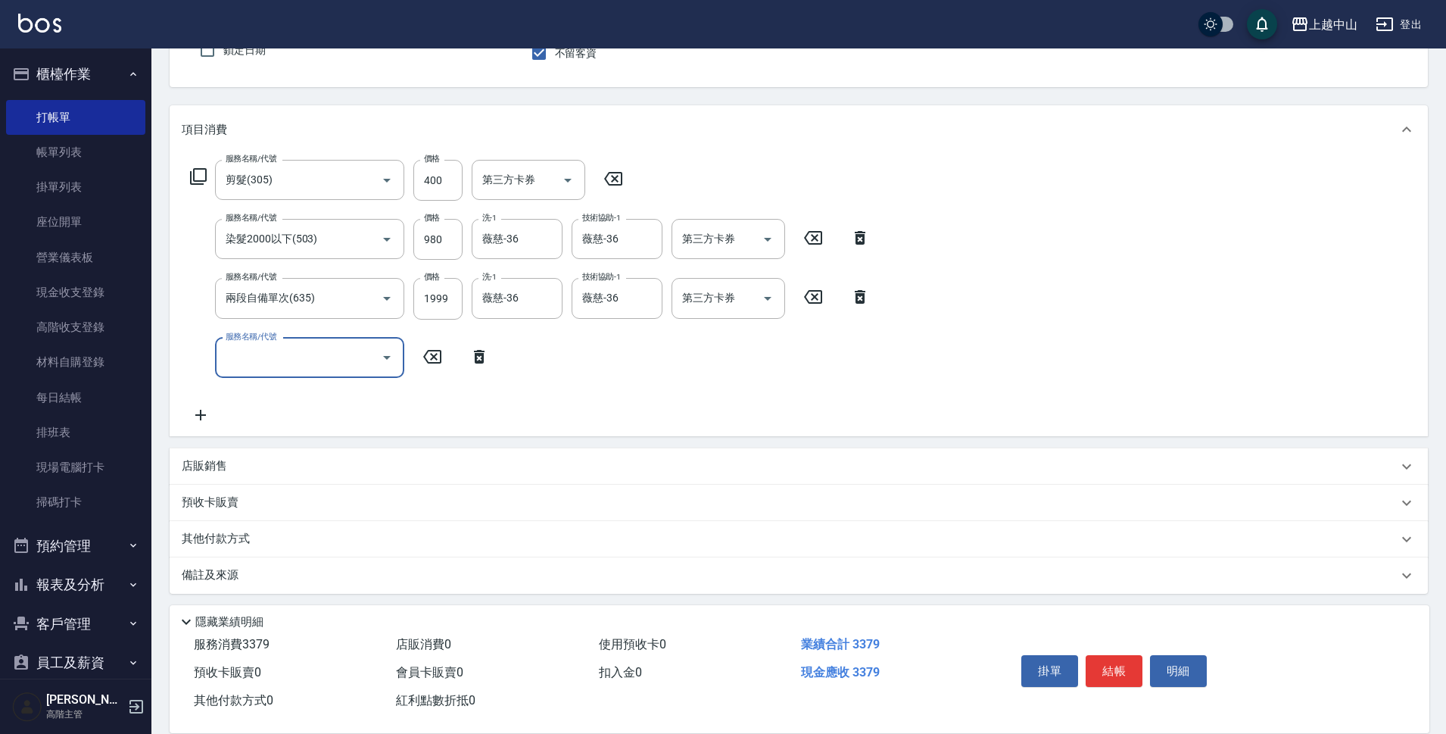
scroll to position [148, 0]
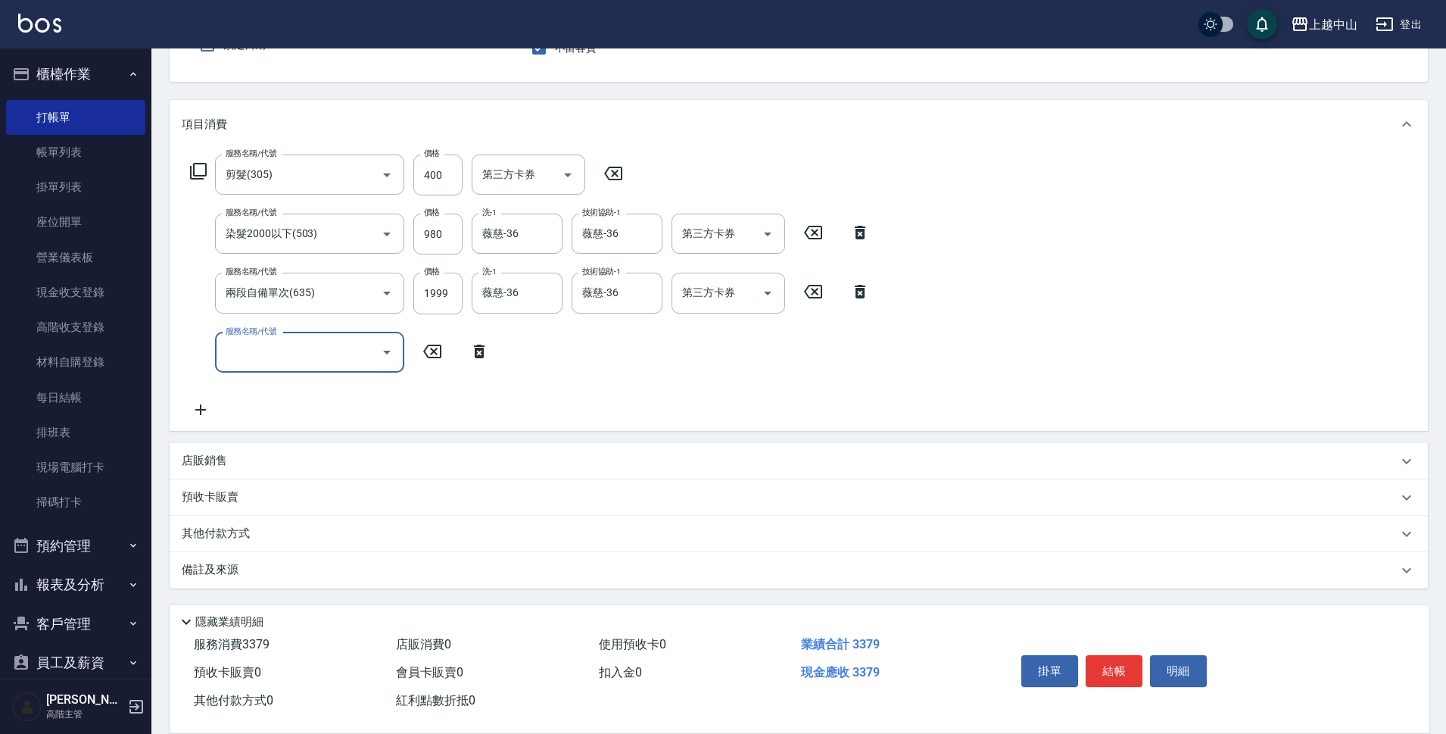
click at [278, 539] on div "其他付款方式" at bounding box center [790, 534] width 1216 height 17
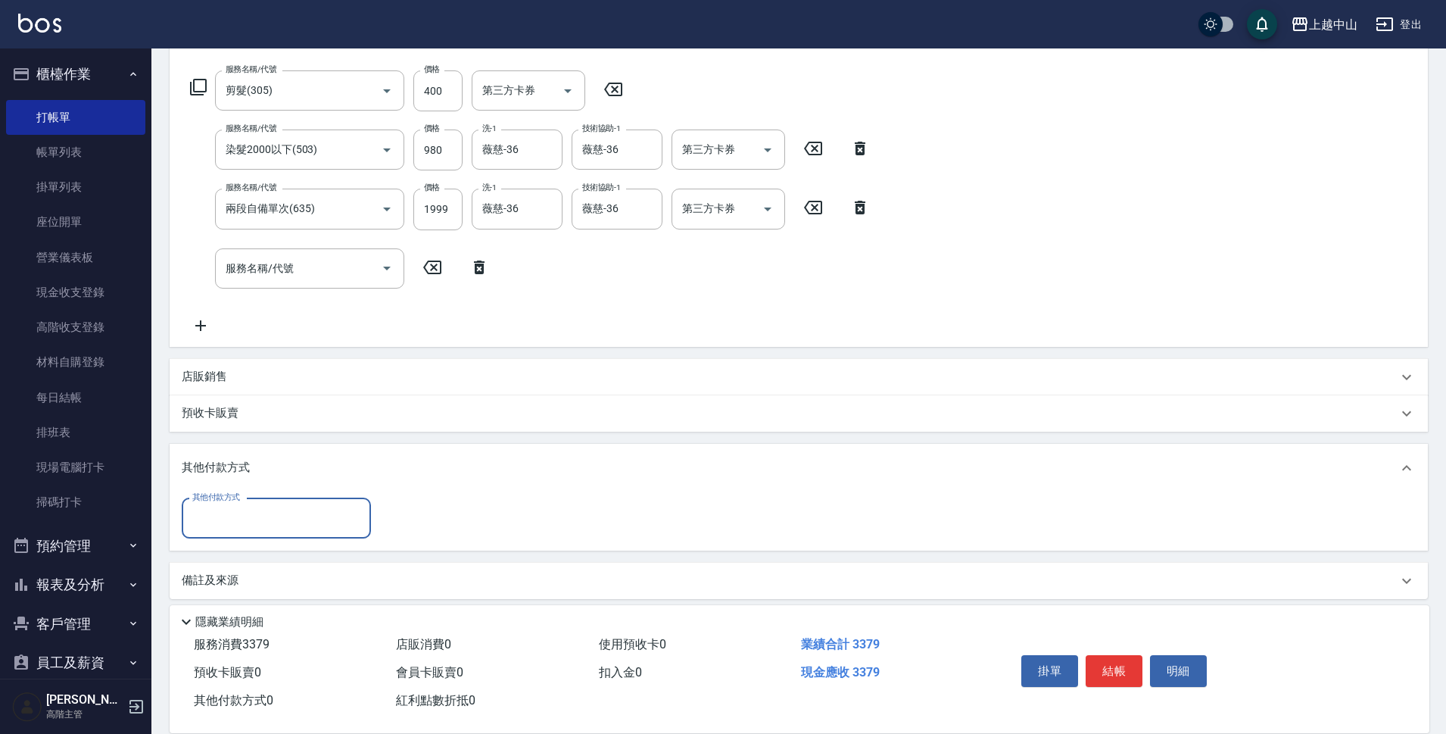
scroll to position [243, 0]
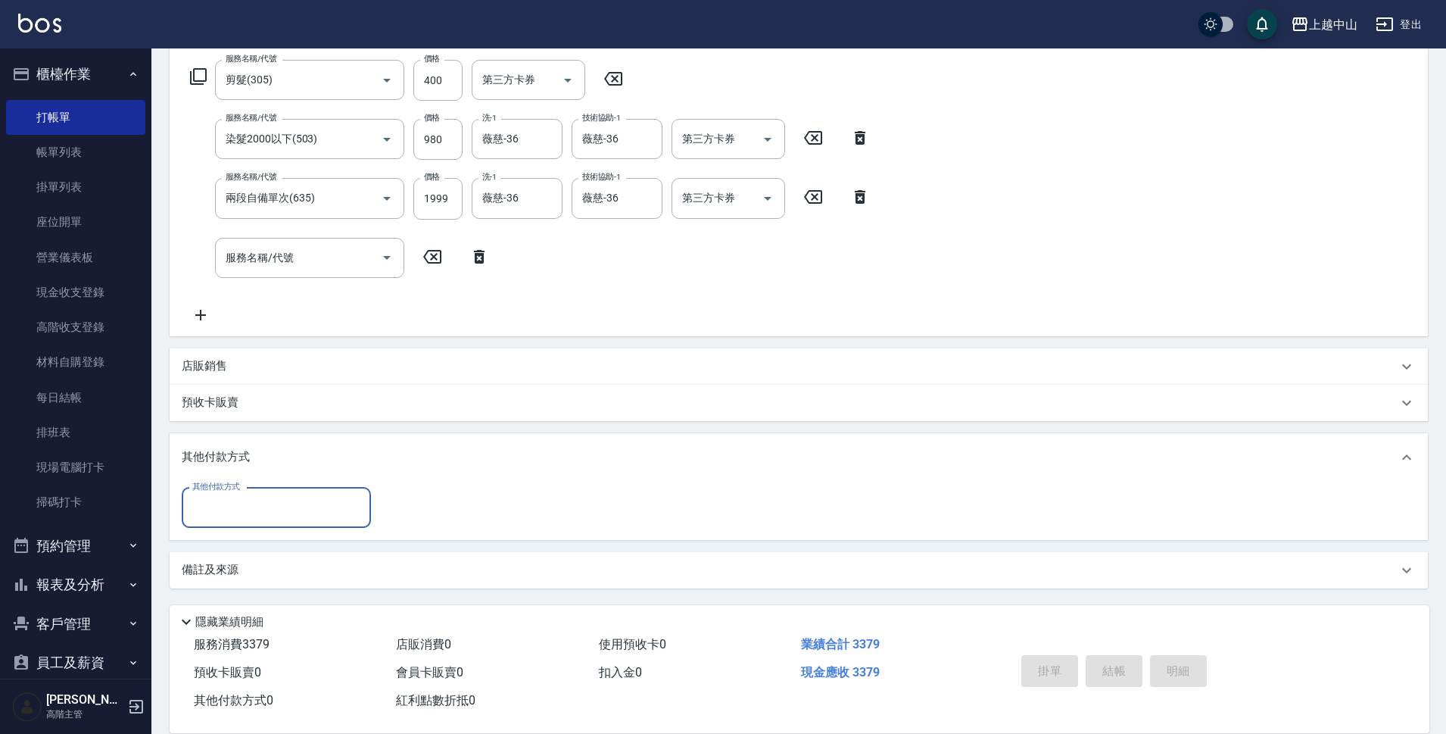
type input "[DATE] 20:09"
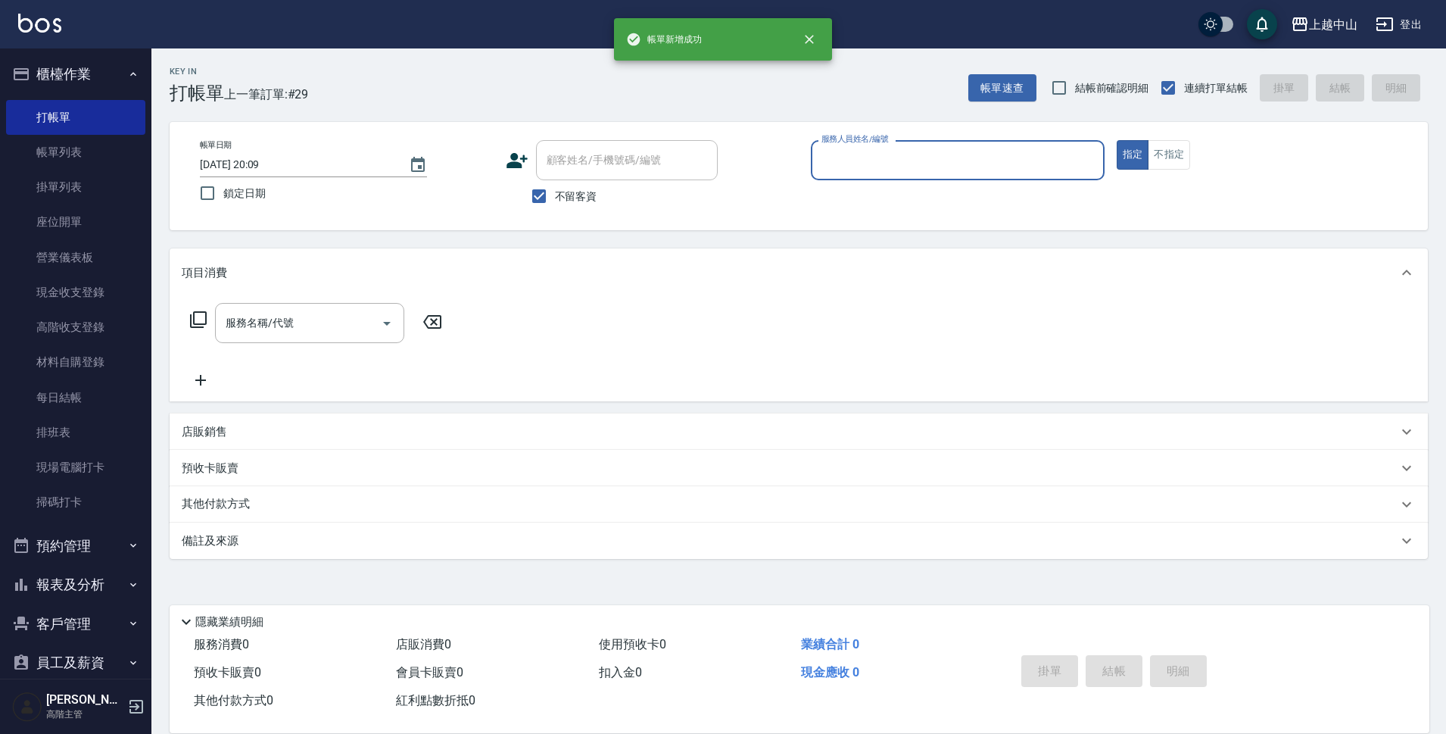
scroll to position [0, 0]
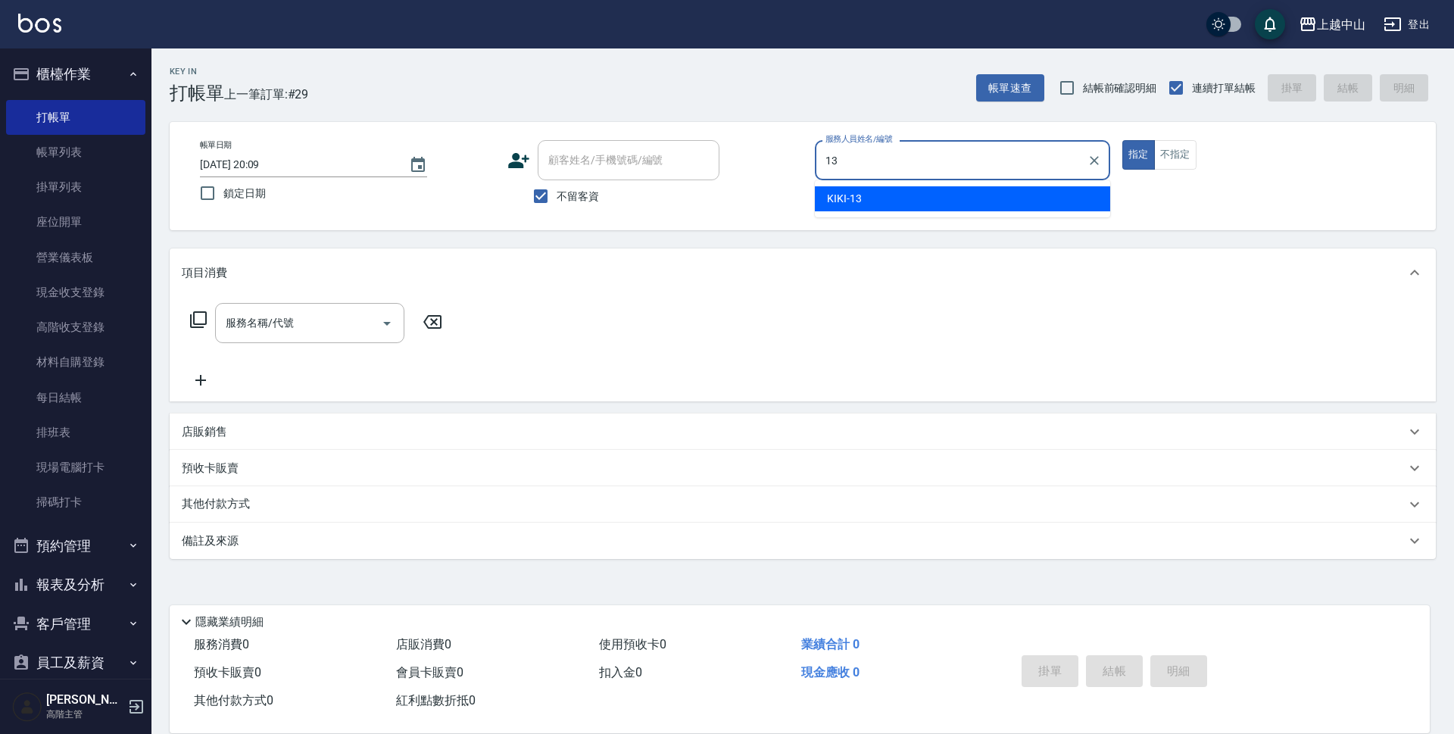
type input "KIKI-13"
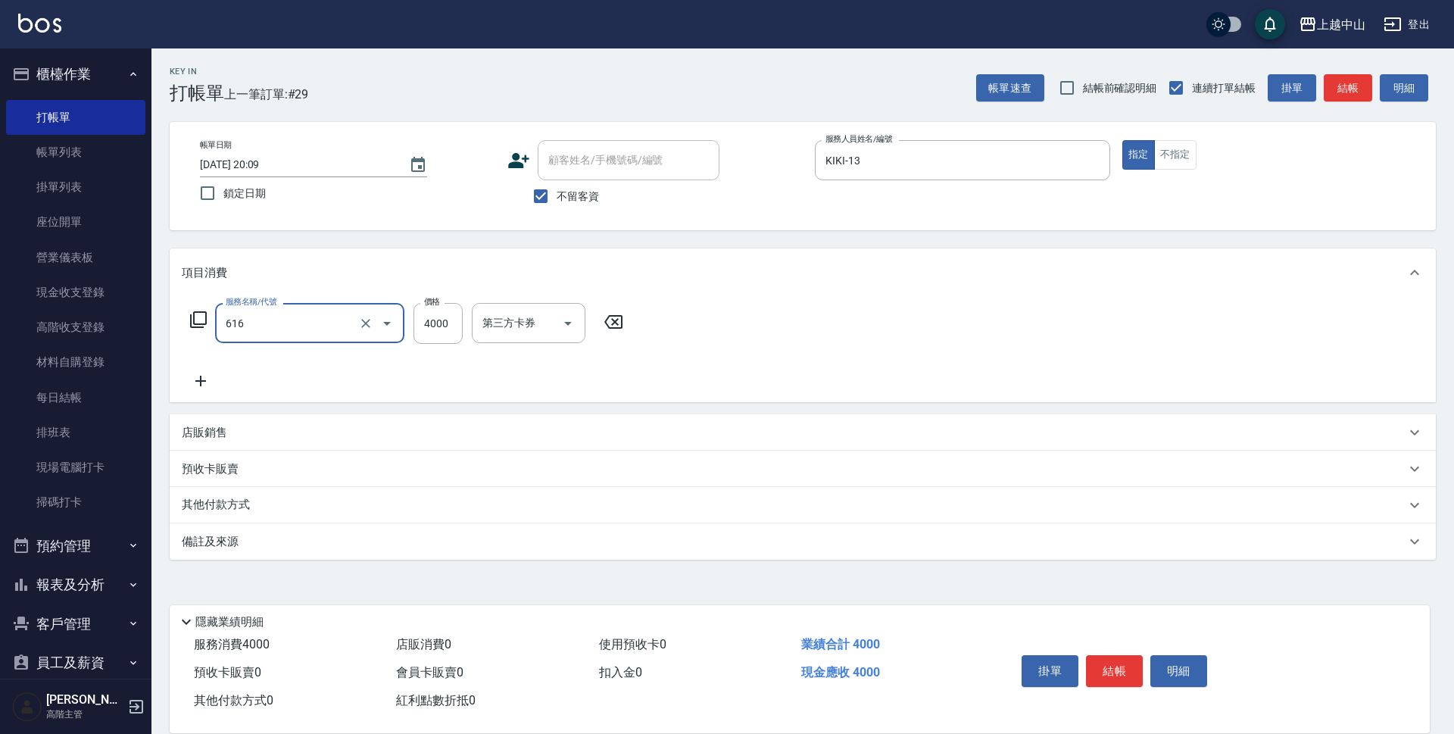
type input "自備接髮(616)"
type input "2000"
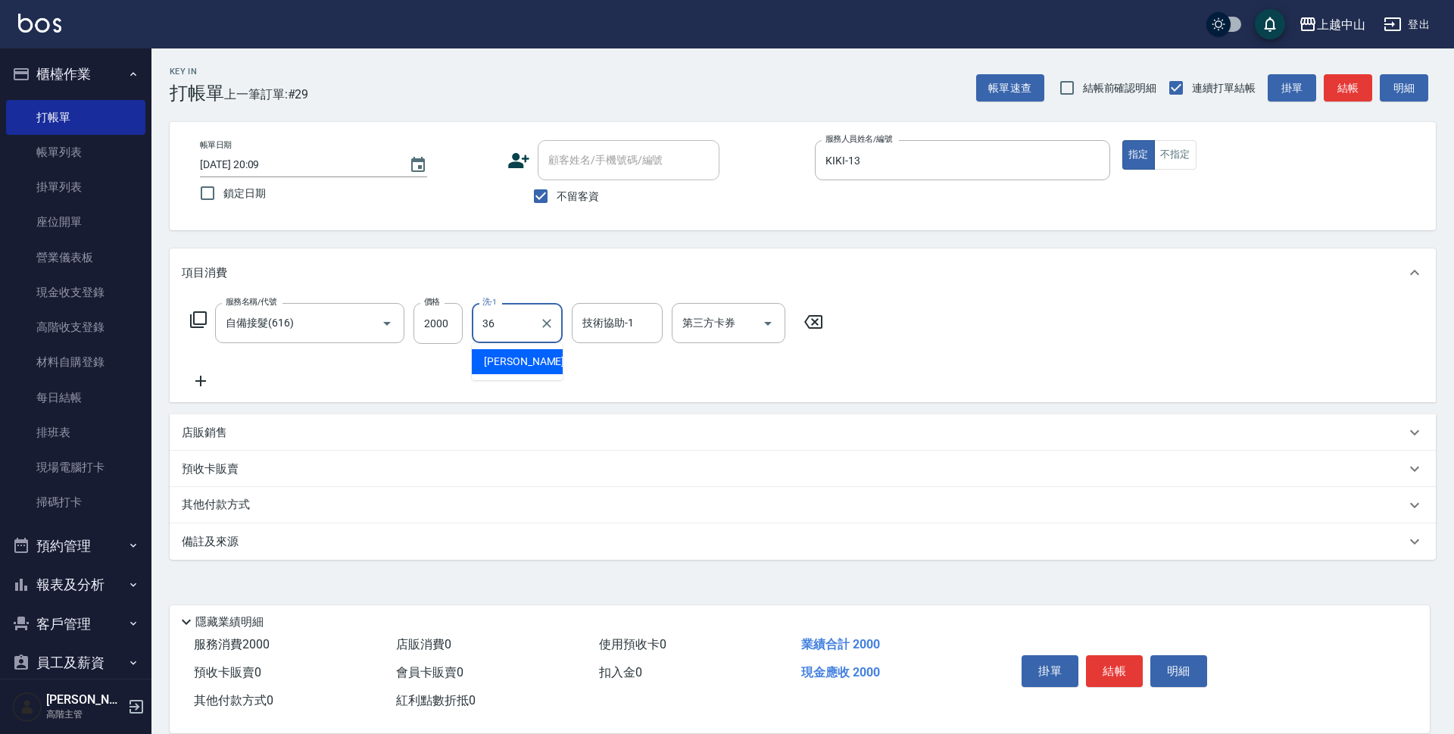
type input "薇慈-36"
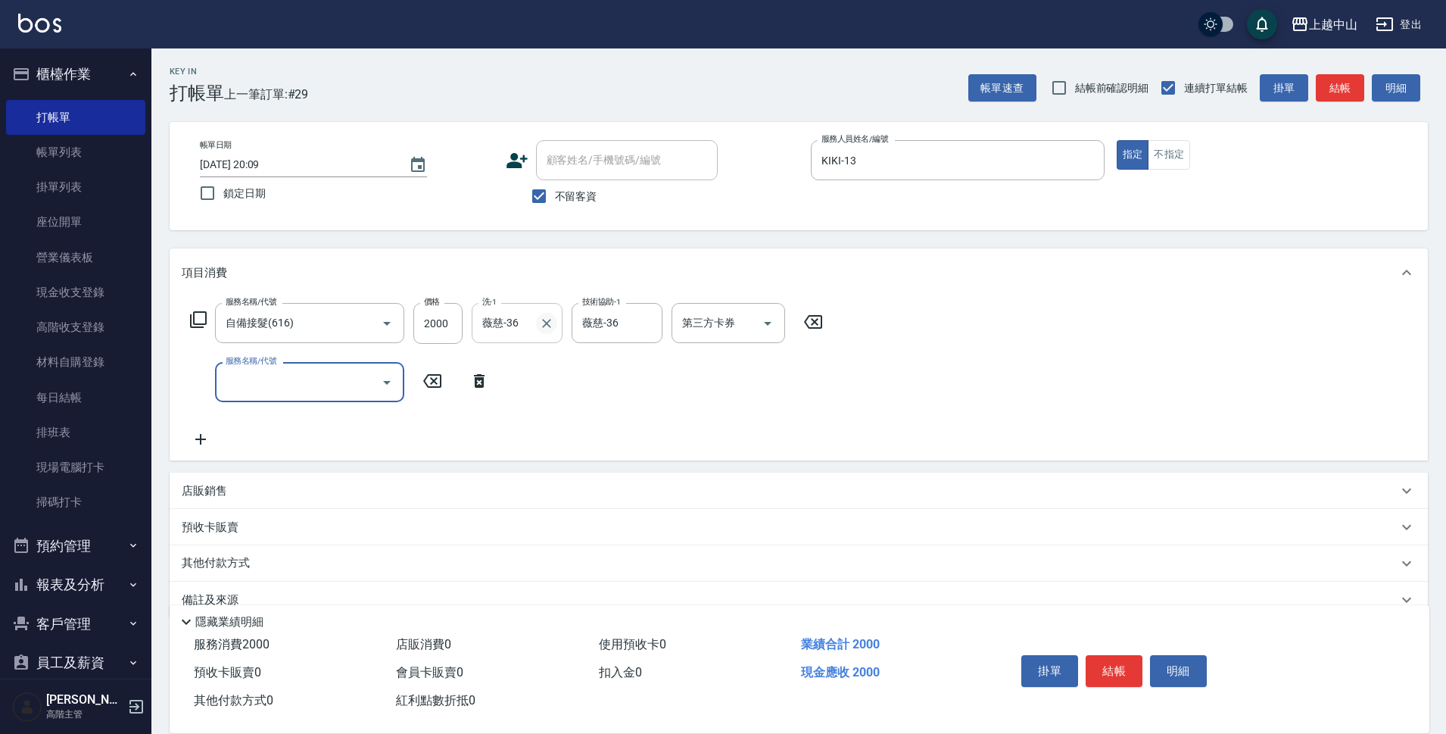
click at [549, 331] on button "Clear" at bounding box center [546, 323] width 21 height 21
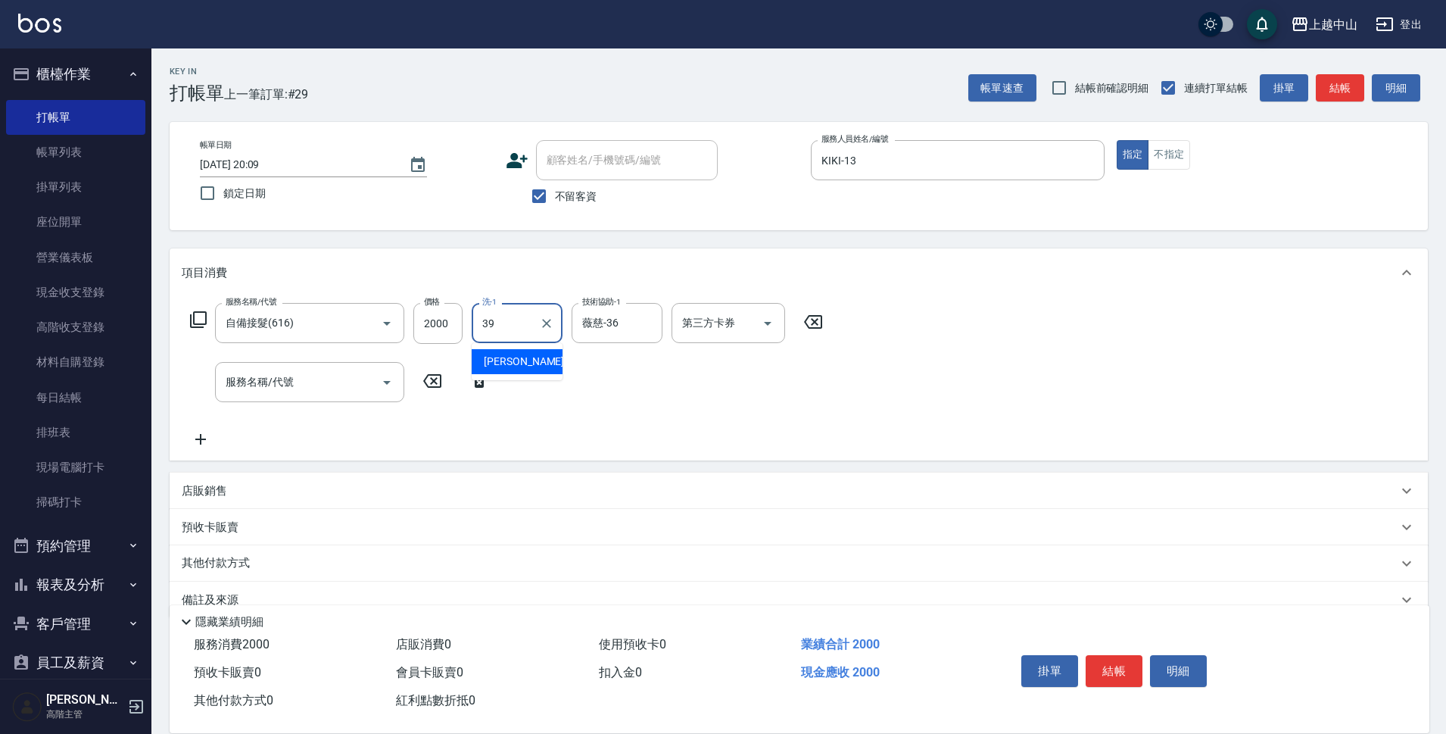
type input "[PERSON_NAME]-39"
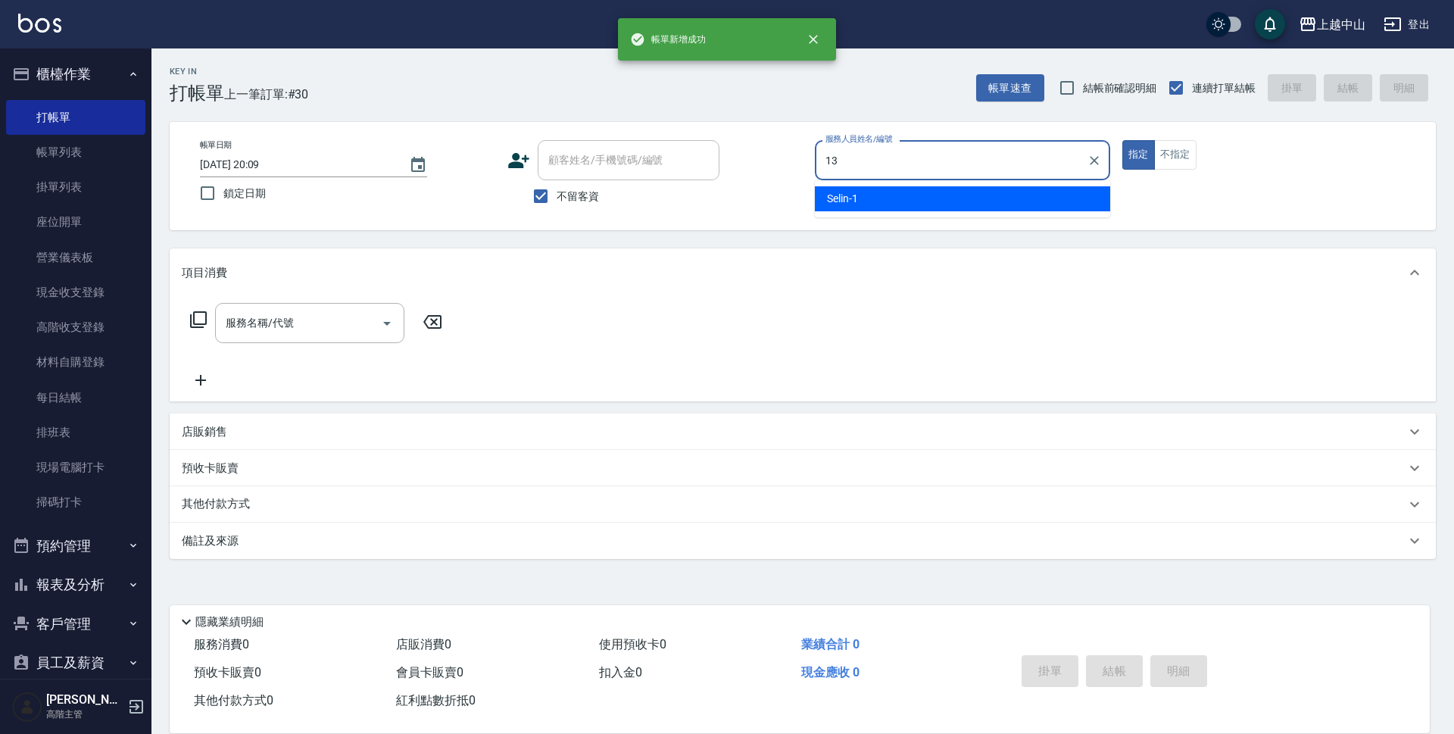
type input "KIKI-13"
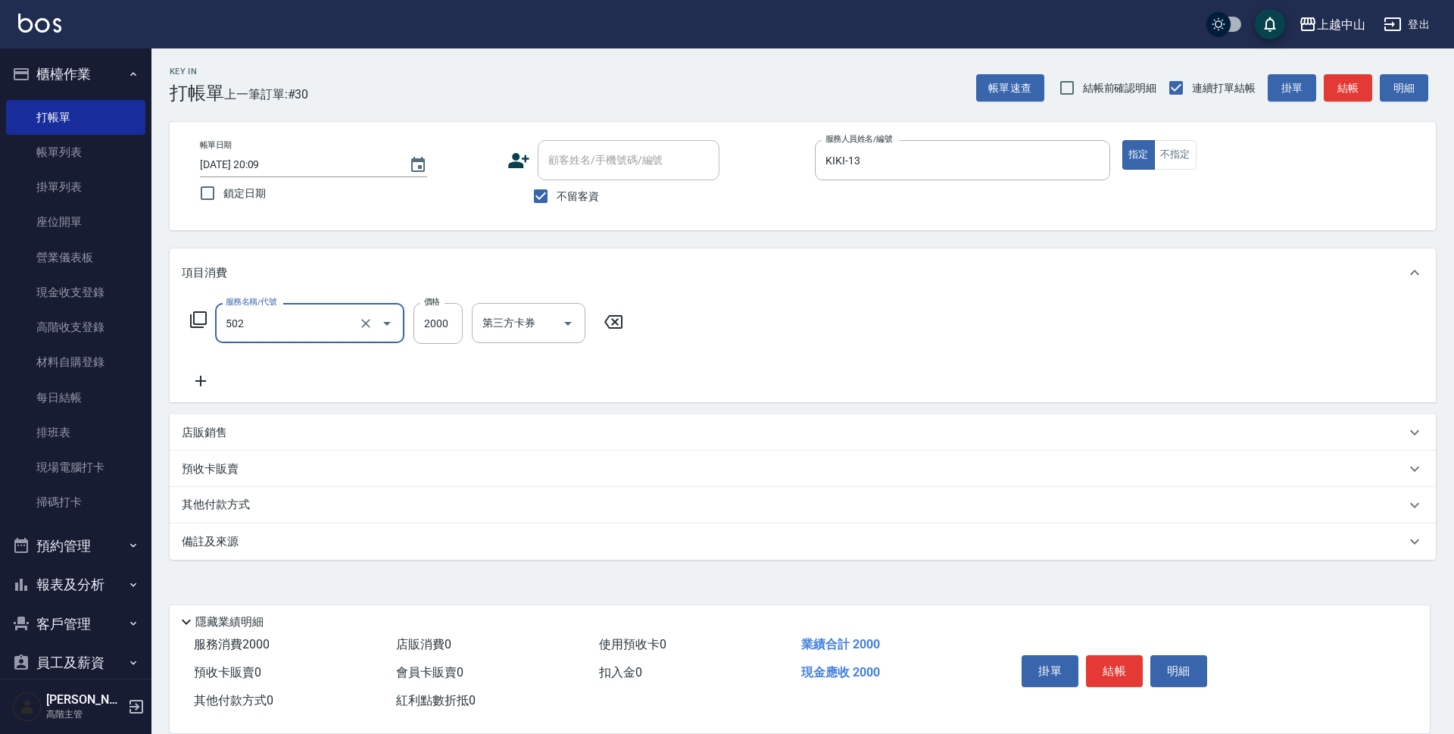
type input "染髮2000以上(502)"
type input "2699"
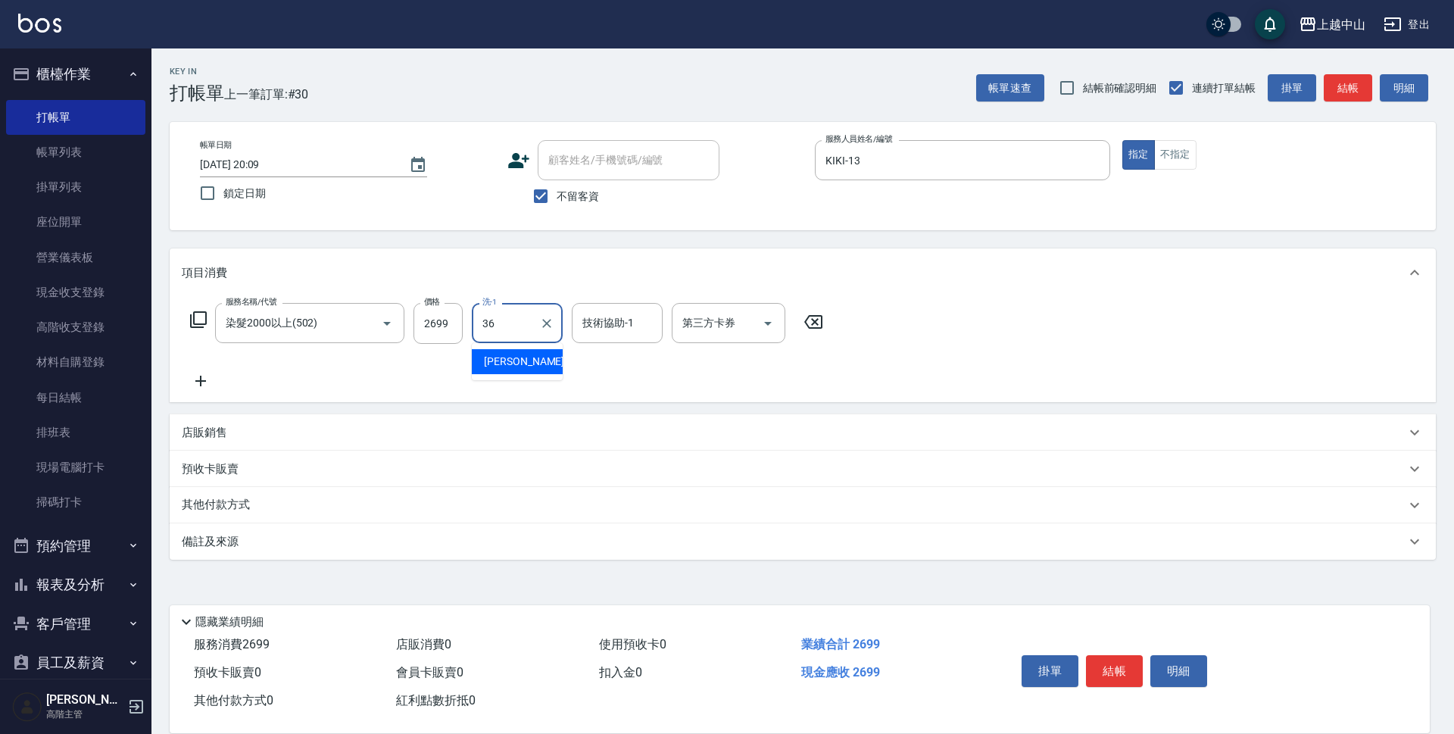
type input "薇慈-36"
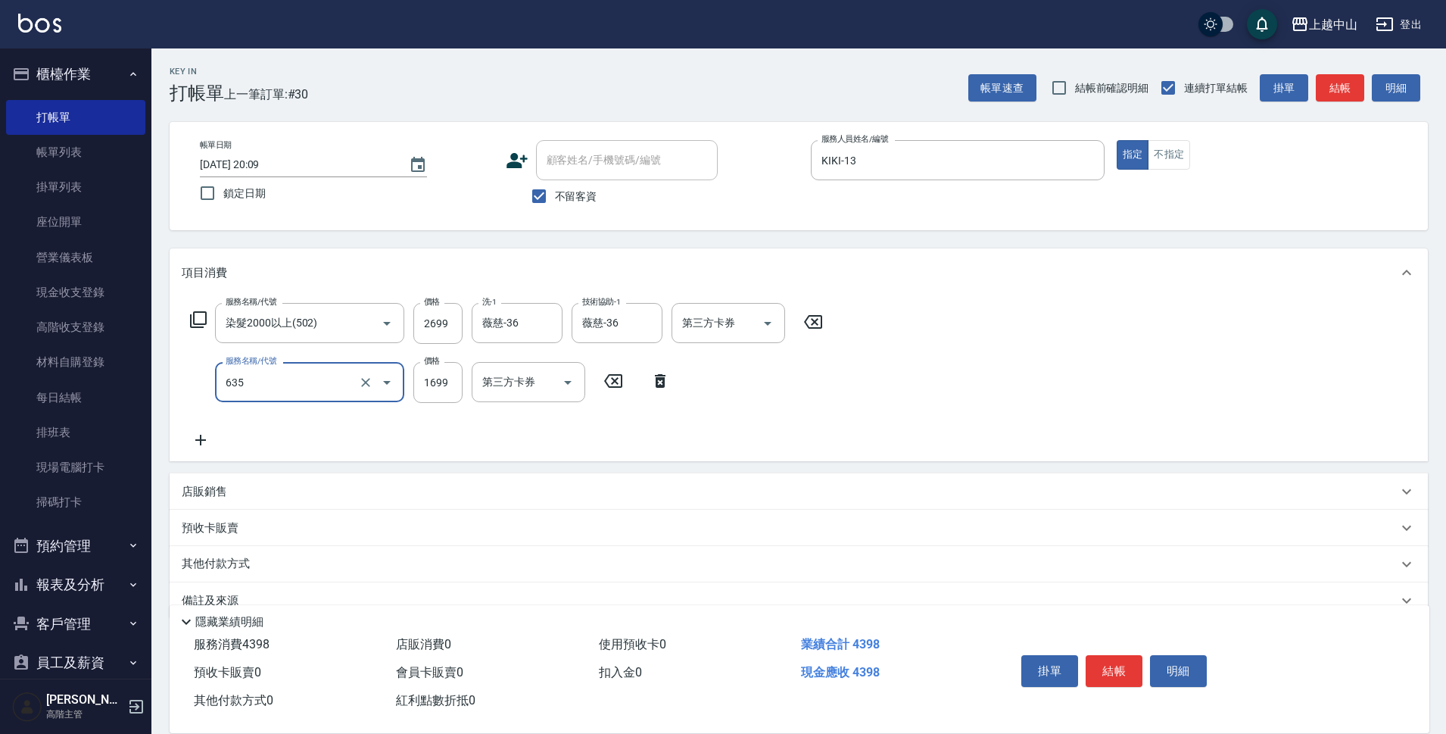
type input "兩段自備單次(635)"
type input "999"
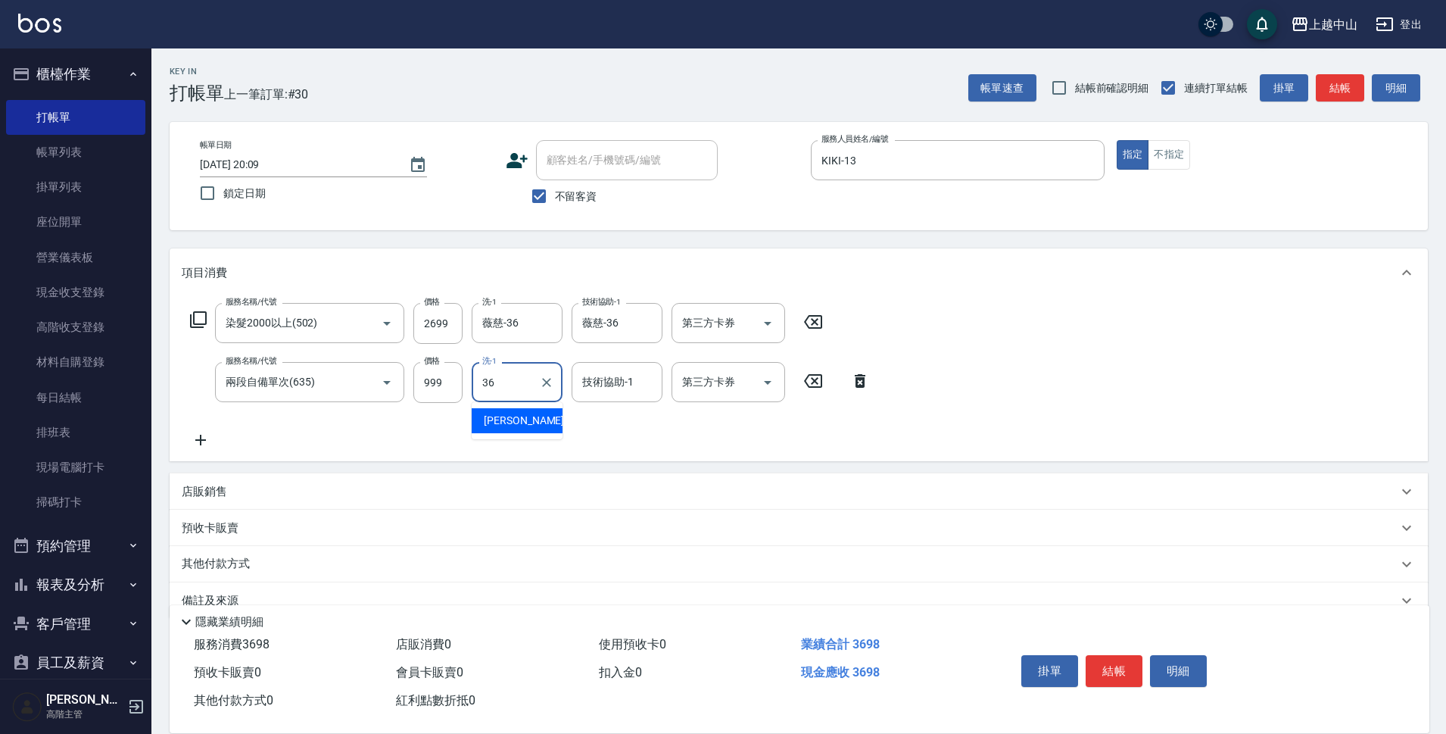
type input "薇慈-36"
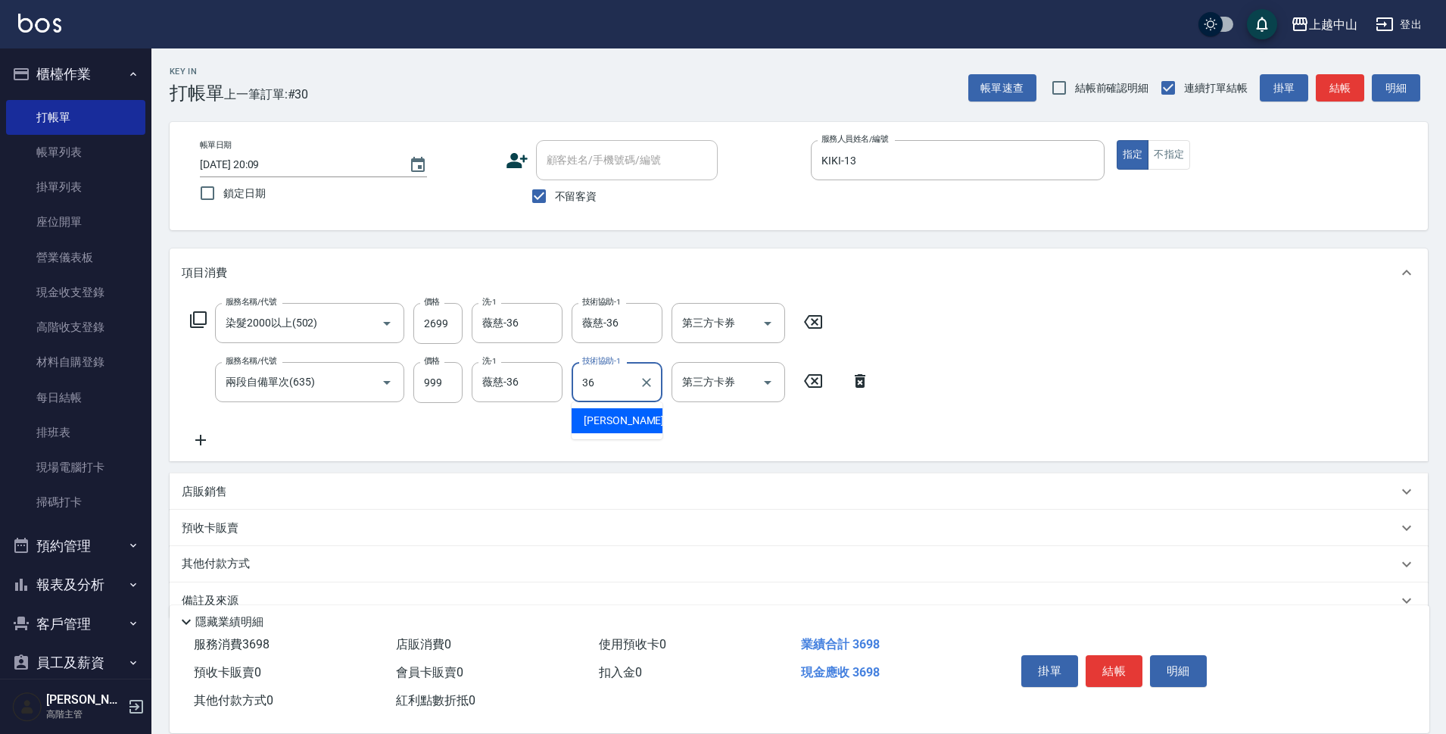
type input "薇慈-36"
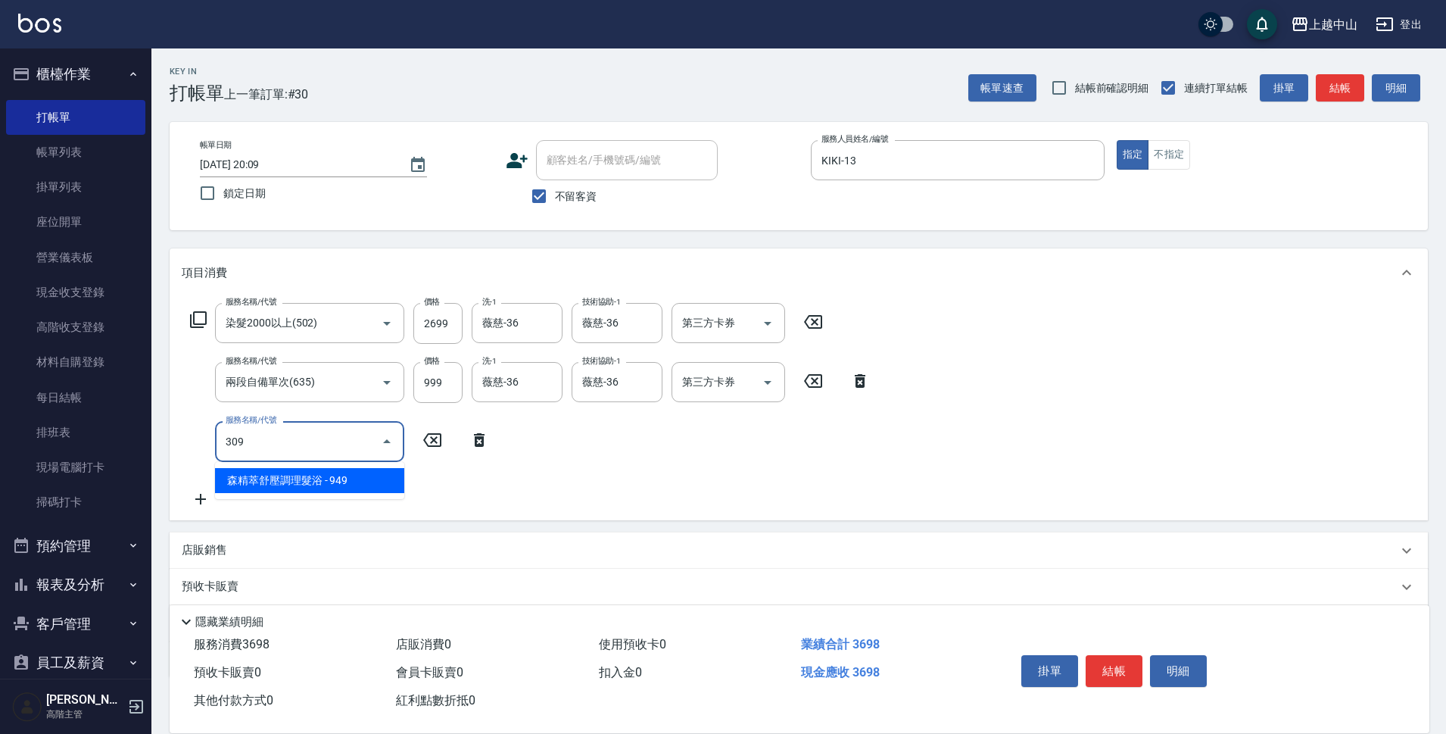
type input "森精萃舒壓調理髮浴(309)"
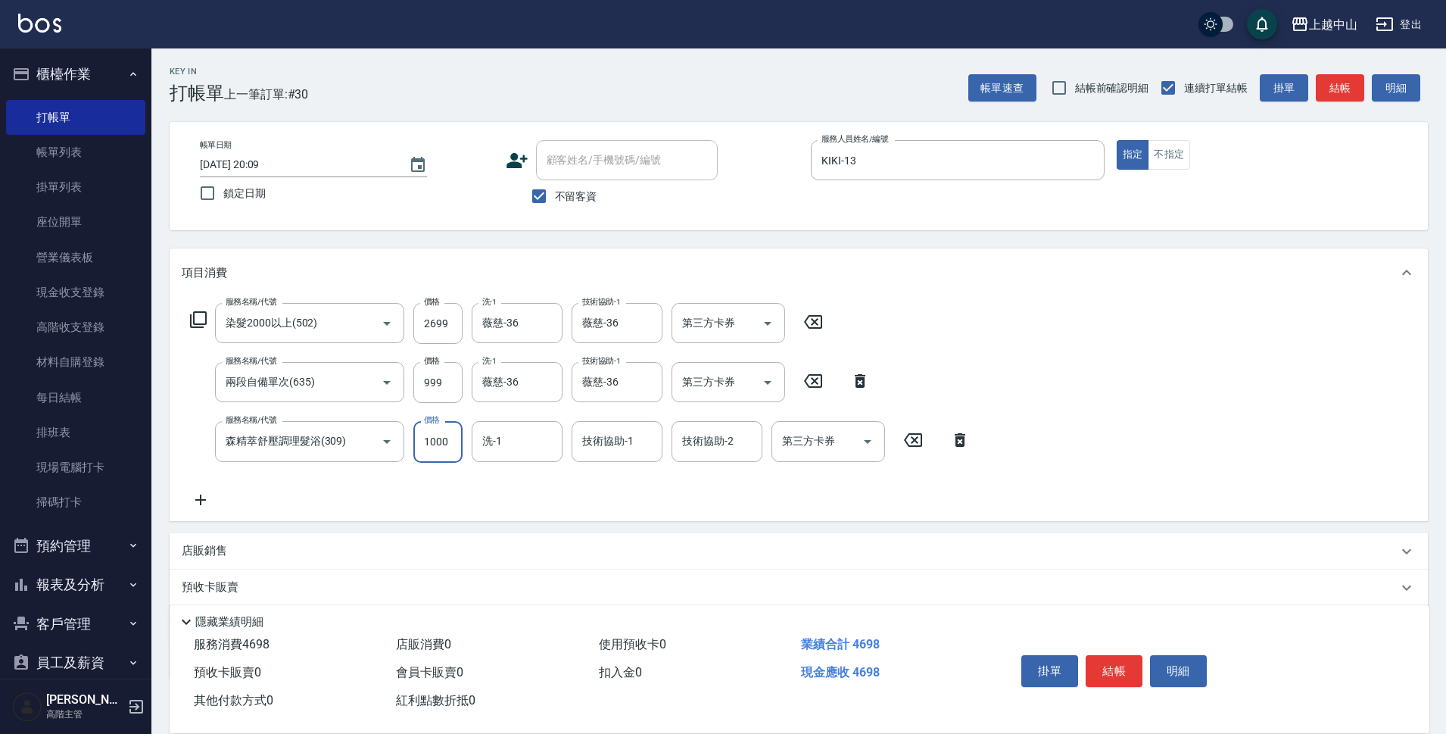
type input "1000"
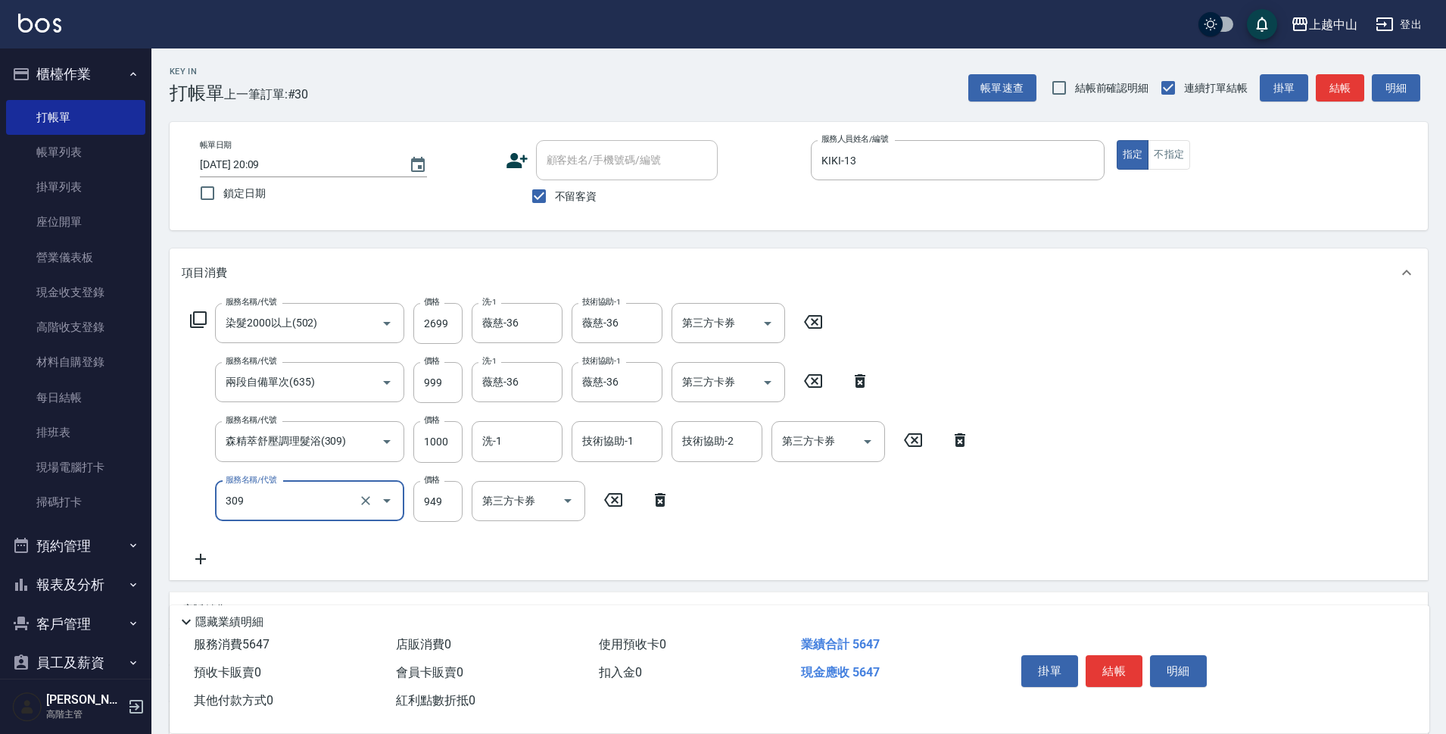
type input "森精萃舒壓調理髮浴(309)"
type input "1000"
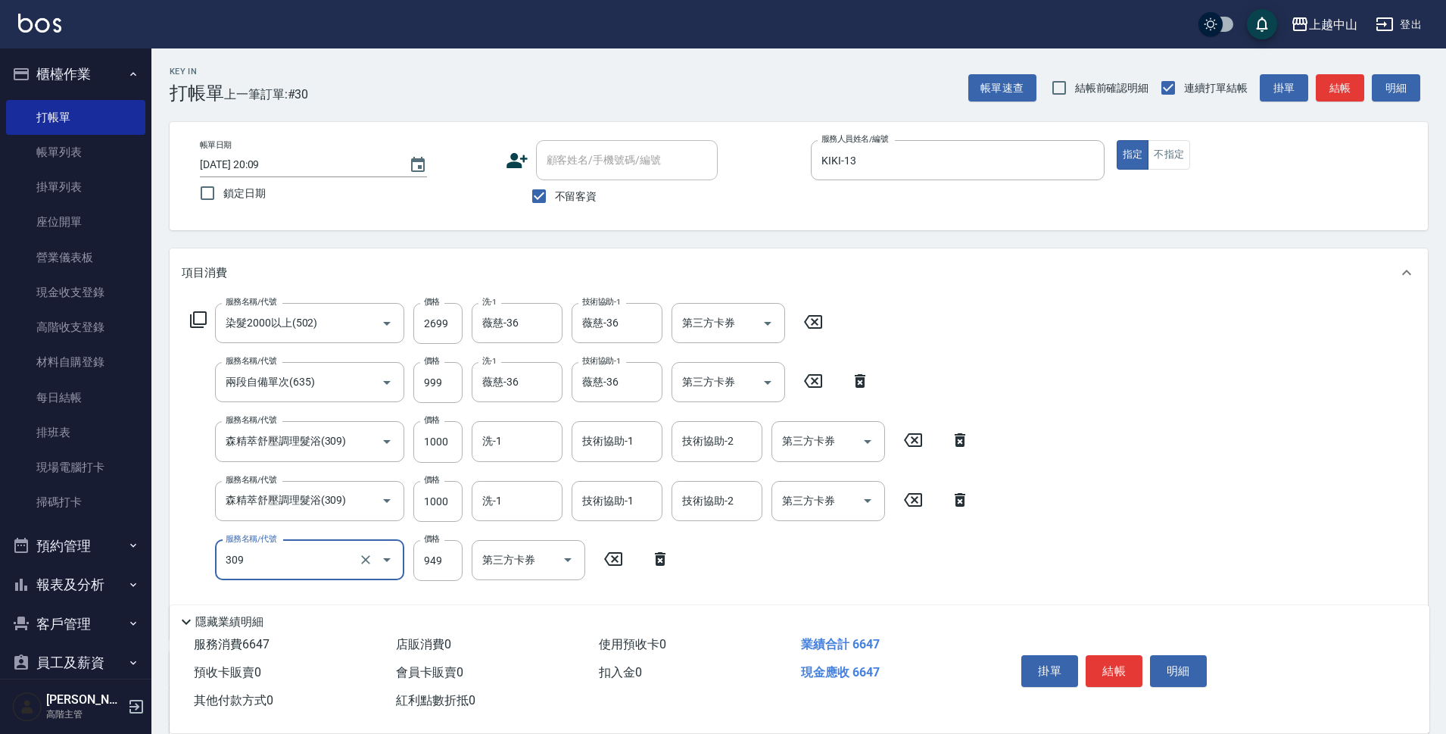
type input "森精萃舒壓調理髮浴(309)"
type input "1000"
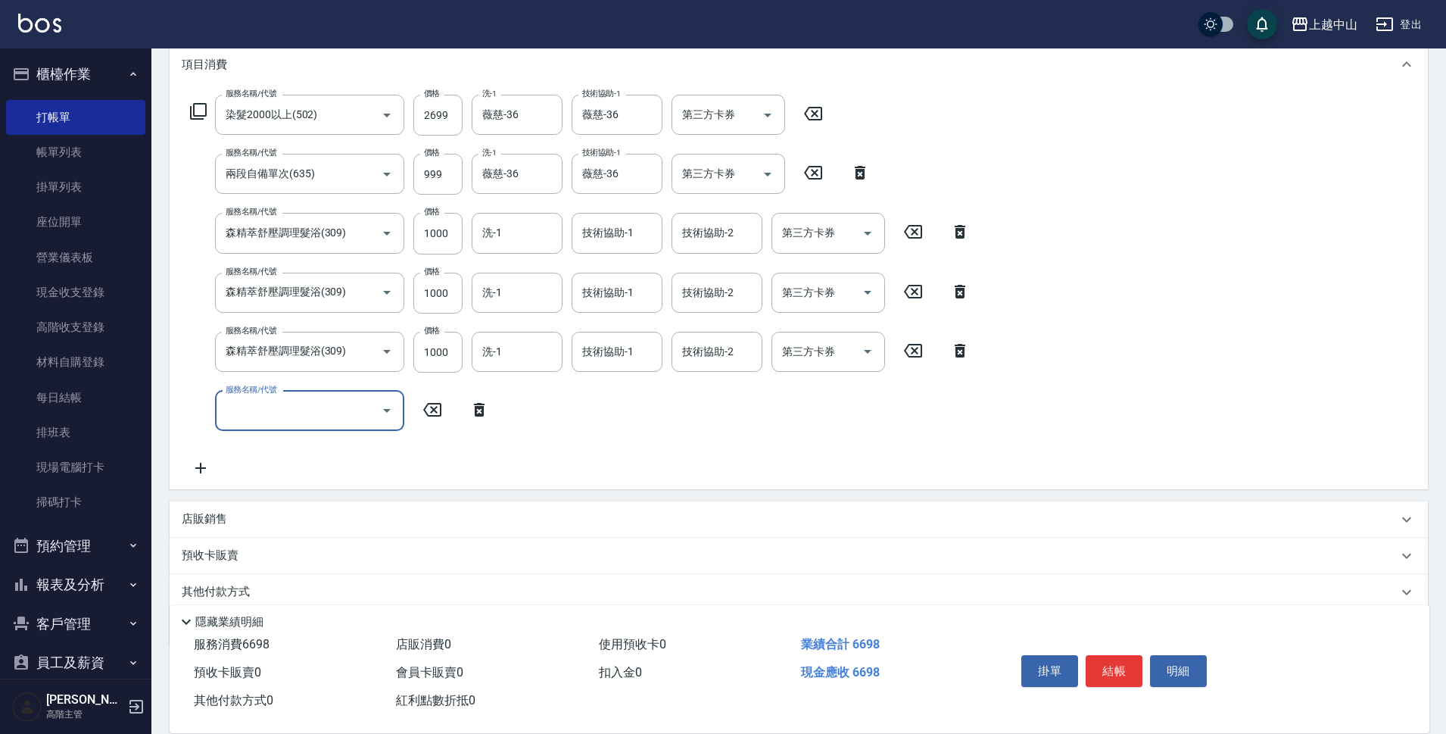
scroll to position [267, 0]
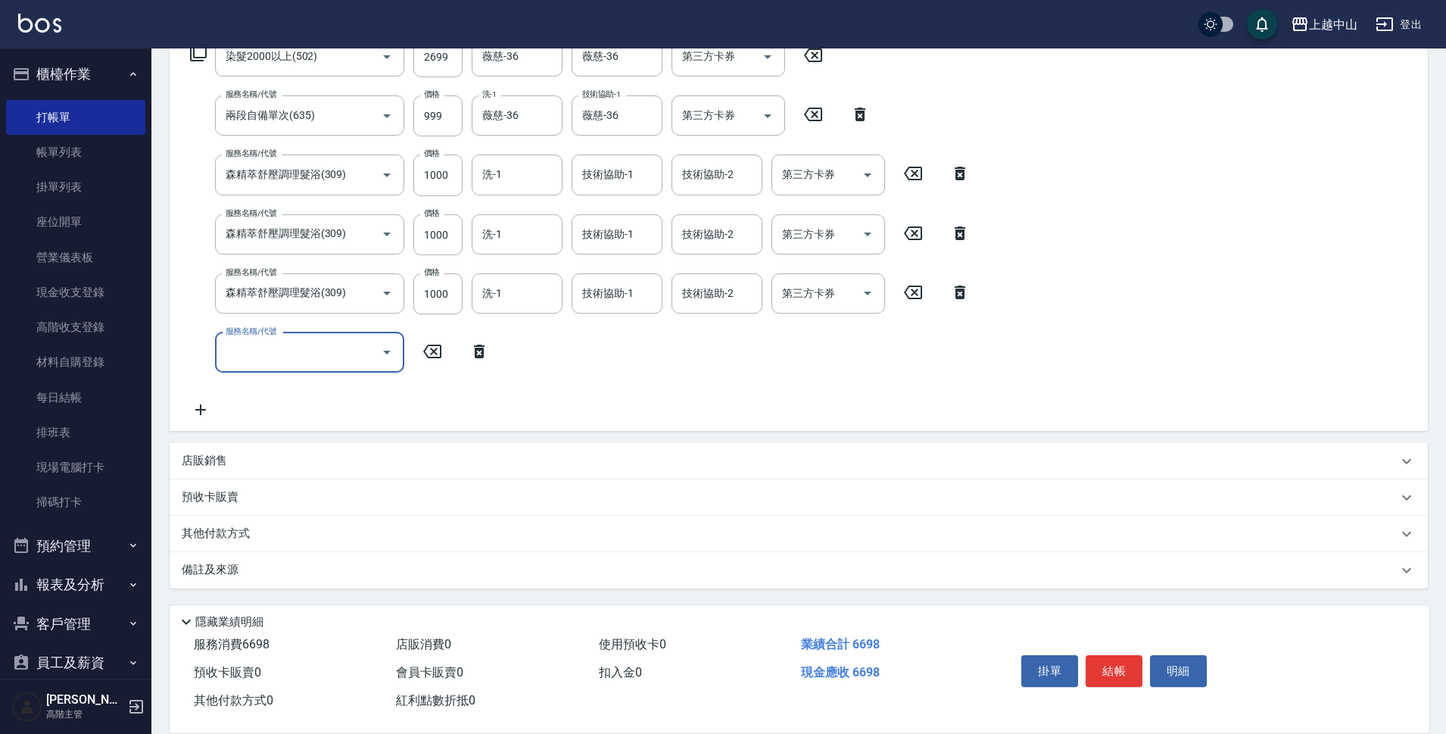
click at [260, 532] on div "其他付款方式" at bounding box center [790, 534] width 1216 height 17
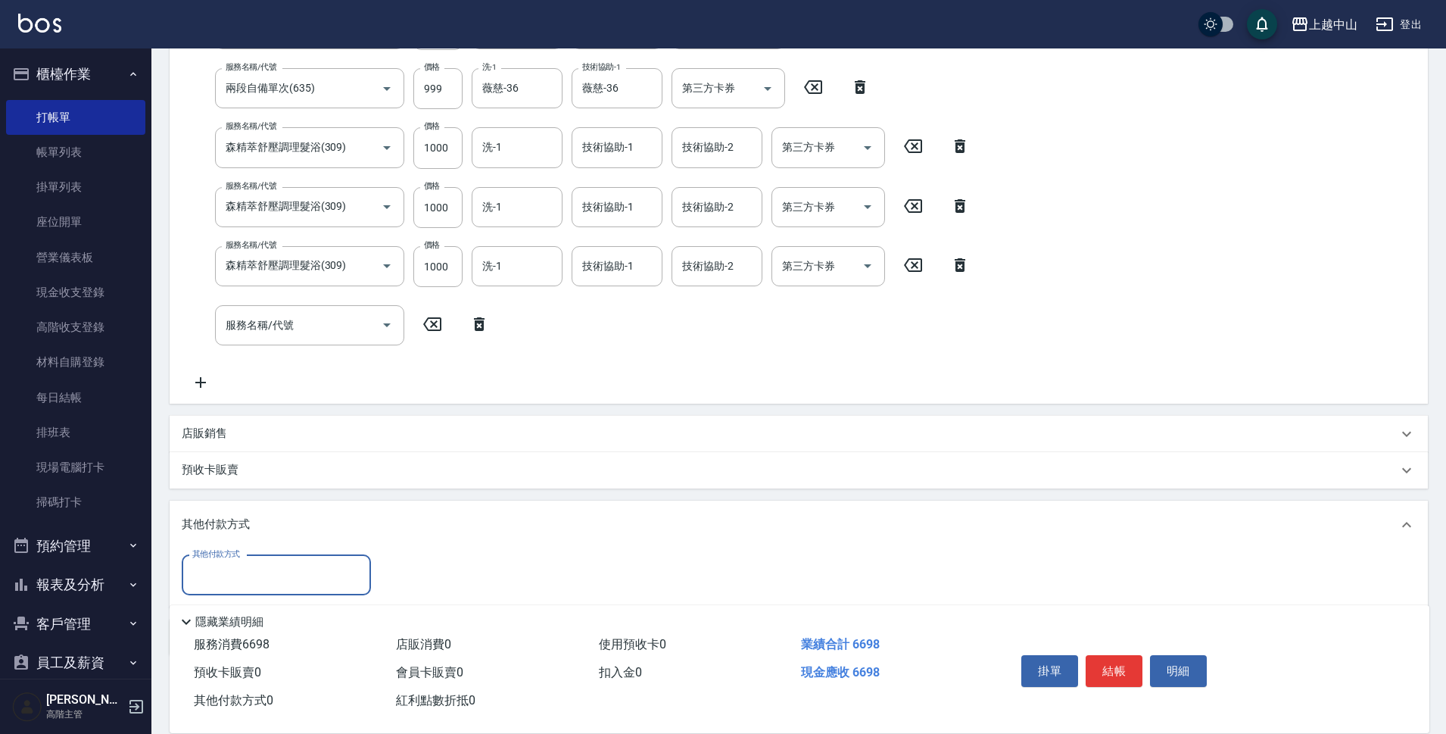
scroll to position [361, 0]
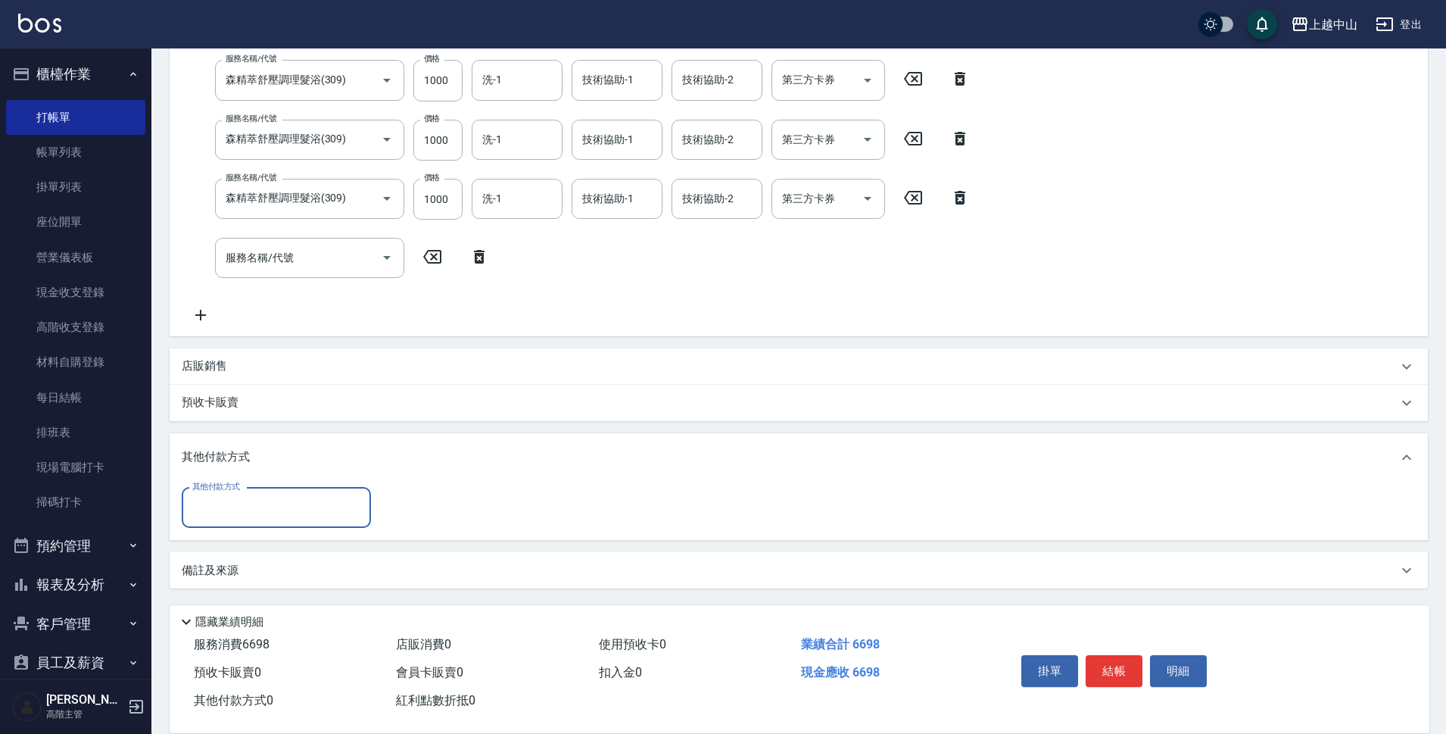
click at [291, 517] on input "其他付款方式" at bounding box center [277, 508] width 176 height 27
click at [288, 623] on span "信用卡" at bounding box center [276, 621] width 189 height 25
type input "信用卡"
type input "6698"
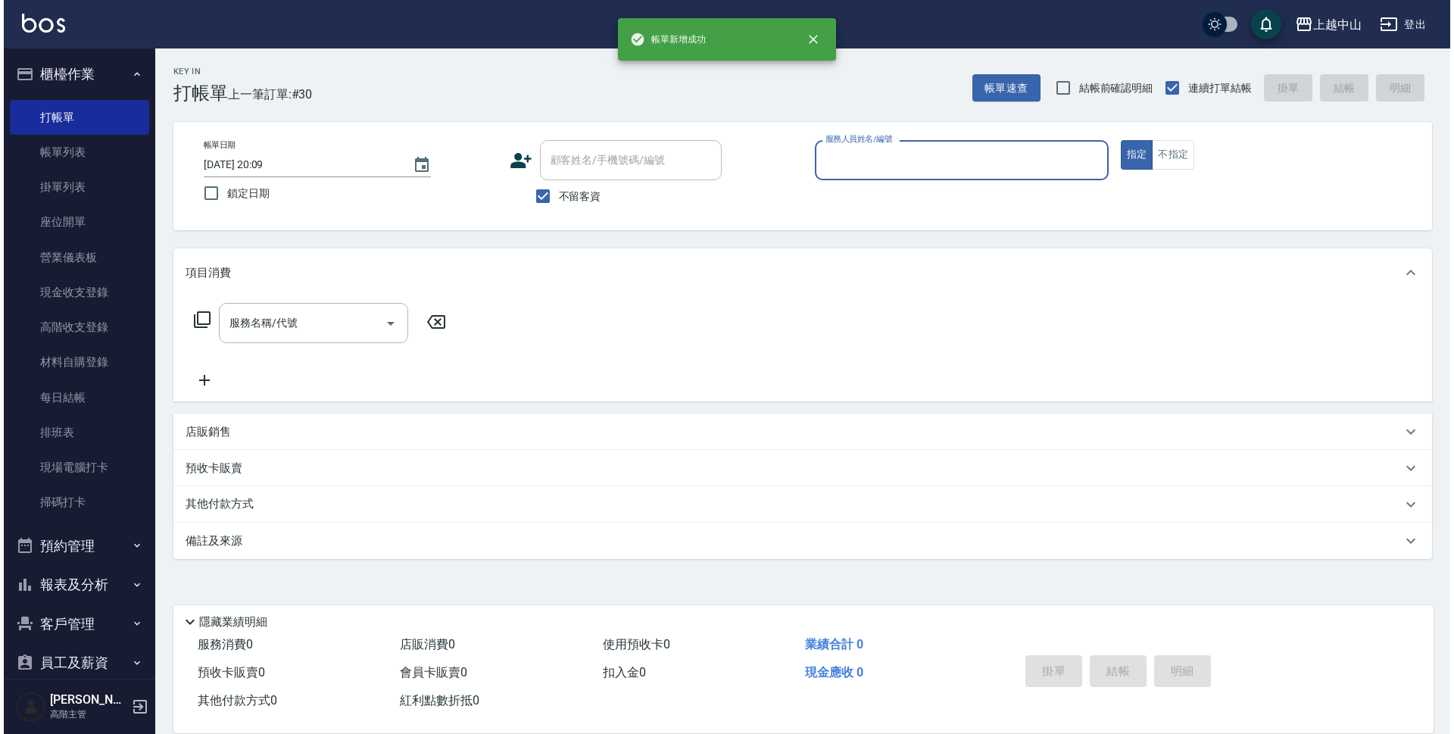
scroll to position [0, 0]
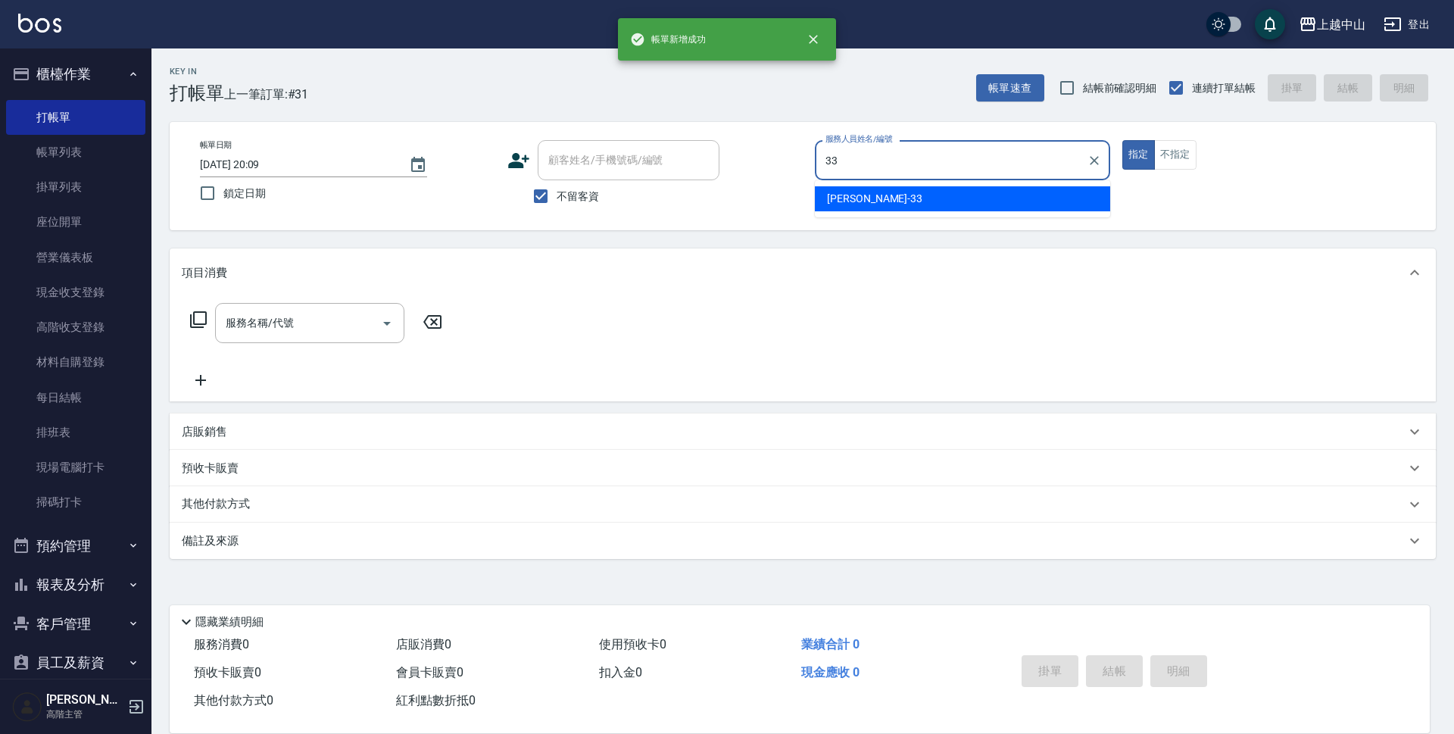
type input "[PERSON_NAME]-33"
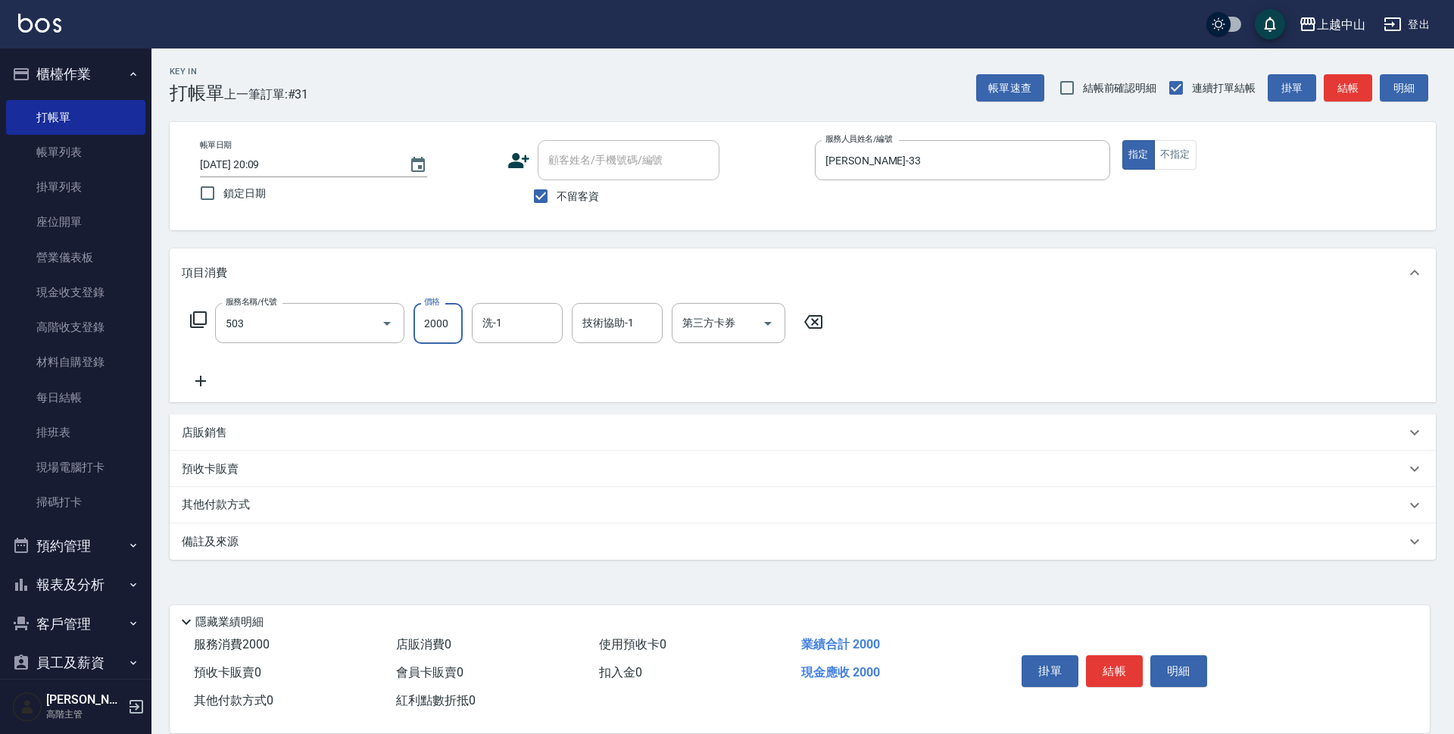
type input "染髮2000以下(503)"
type input "1000"
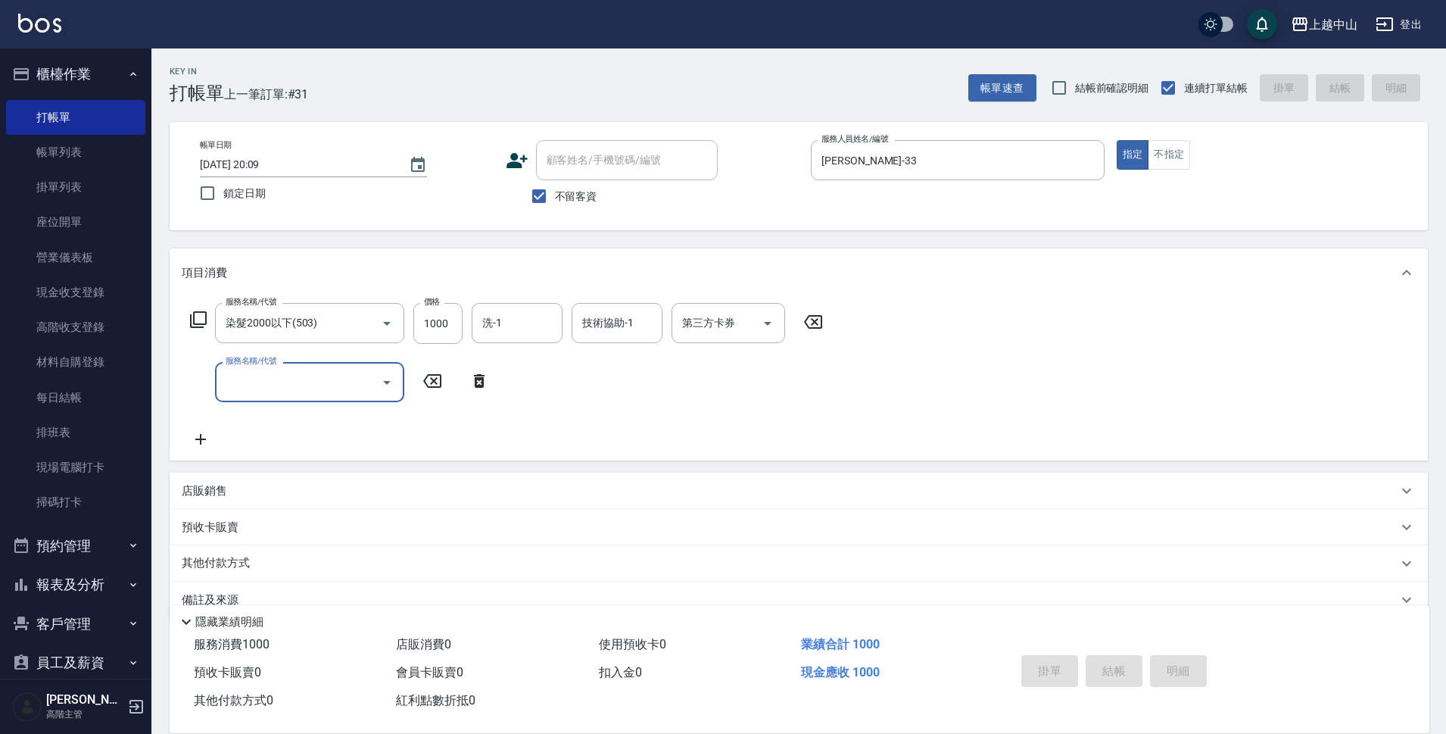
type input "[DATE] 20:10"
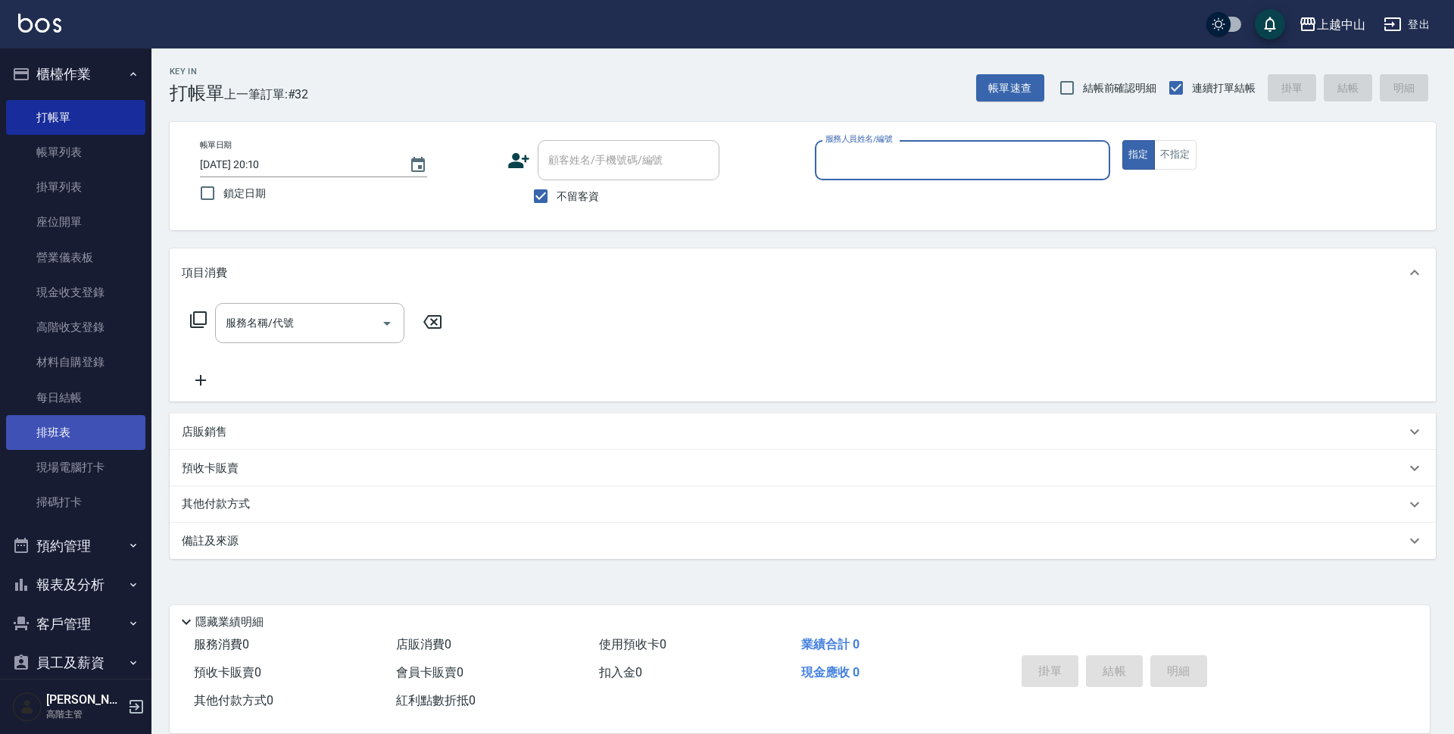
click at [62, 417] on link "排班表" at bounding box center [75, 432] width 139 height 35
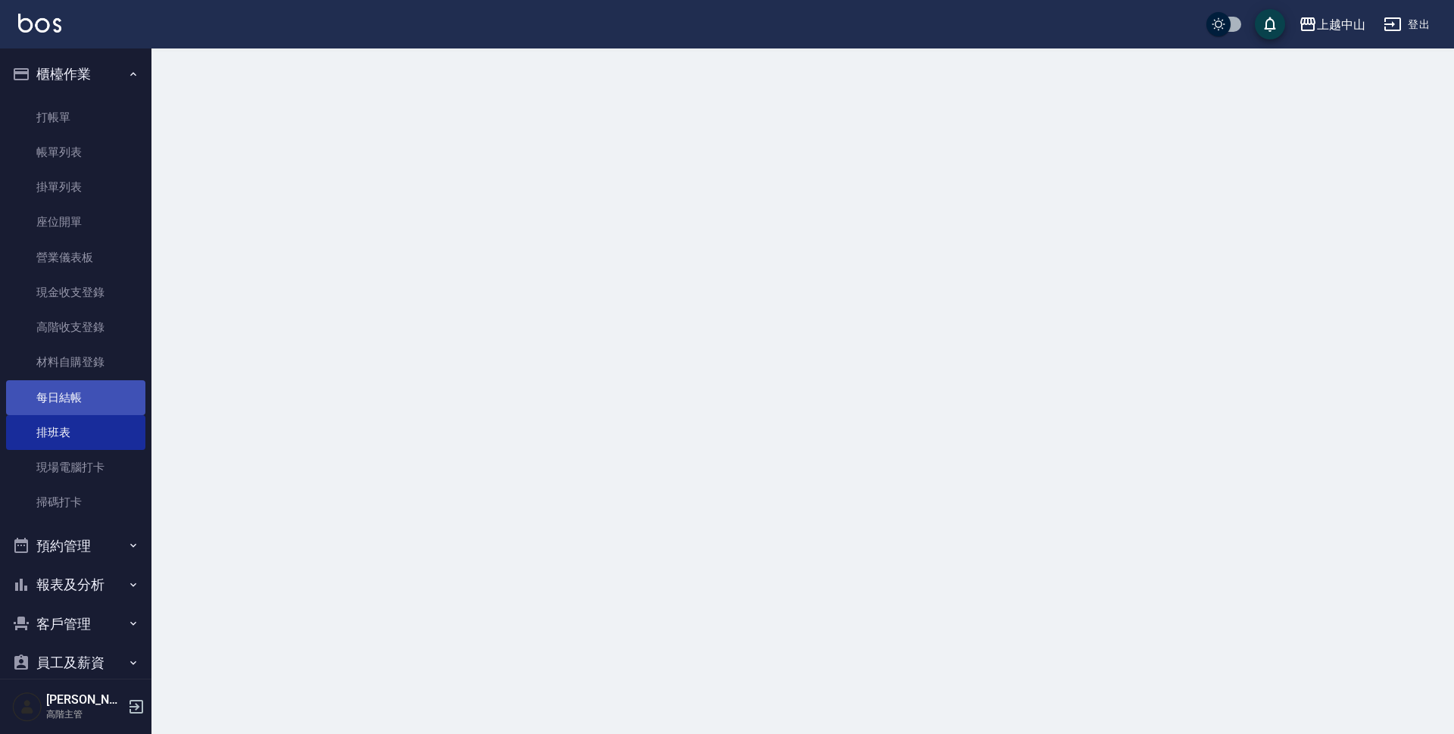
click at [63, 401] on link "每日結帳" at bounding box center [75, 397] width 139 height 35
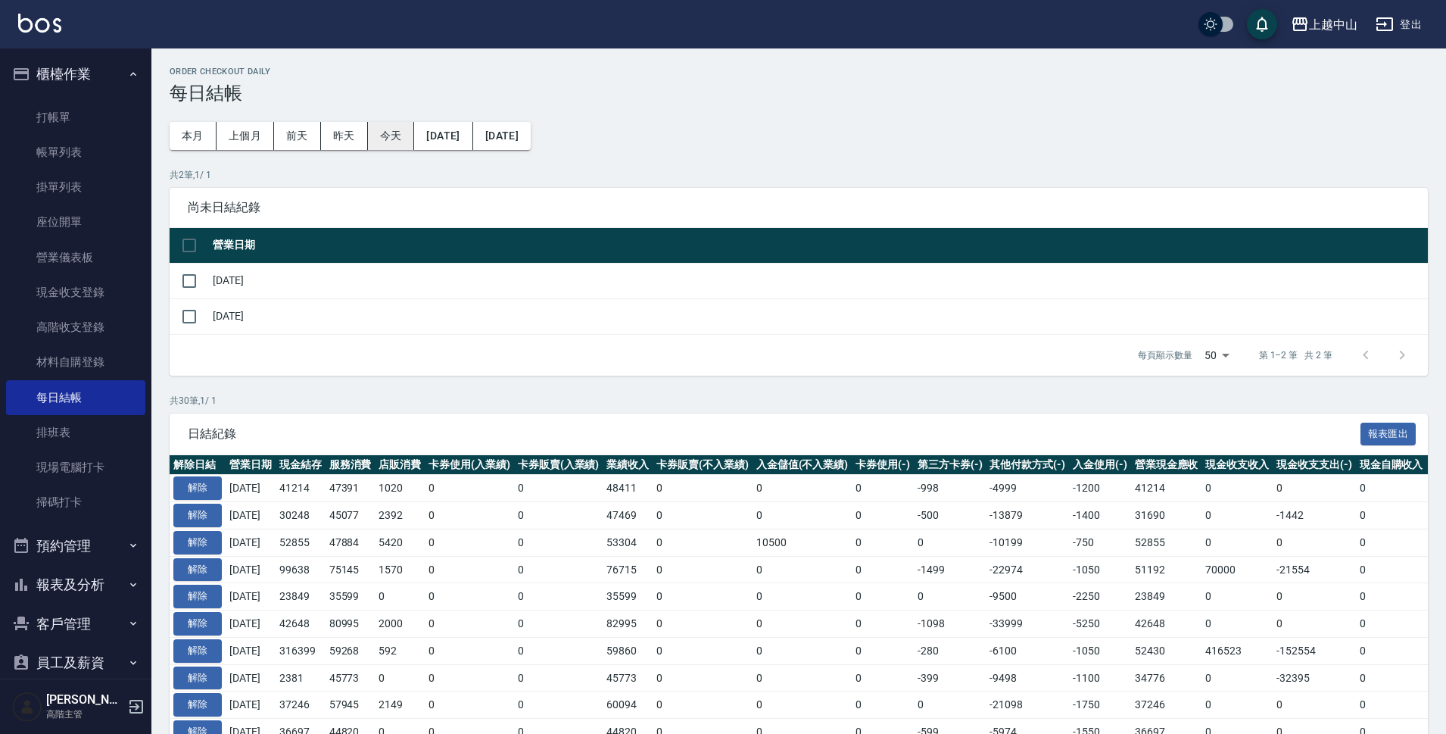
click at [377, 127] on button "今天" at bounding box center [391, 136] width 47 height 28
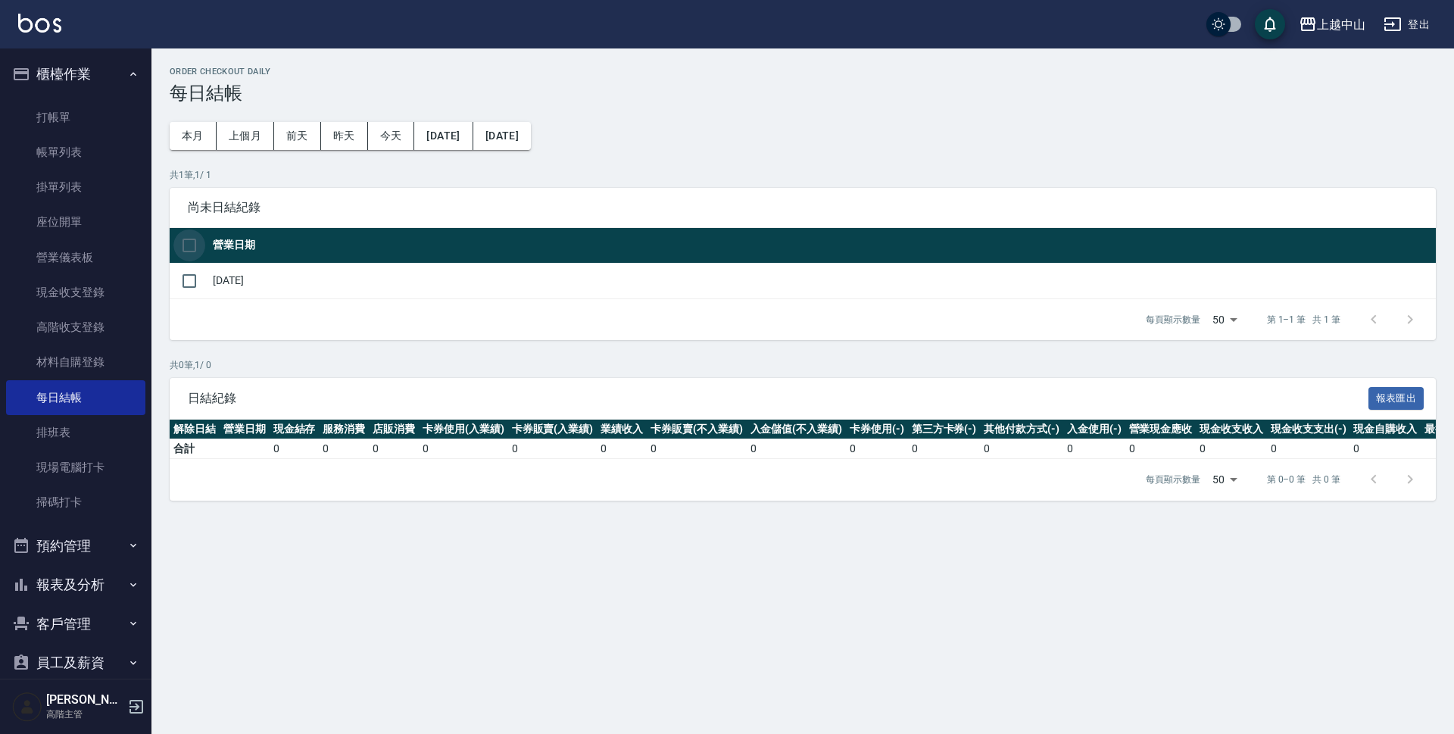
click at [186, 247] on input "checkbox" at bounding box center [189, 245] width 32 height 32
checkbox input "true"
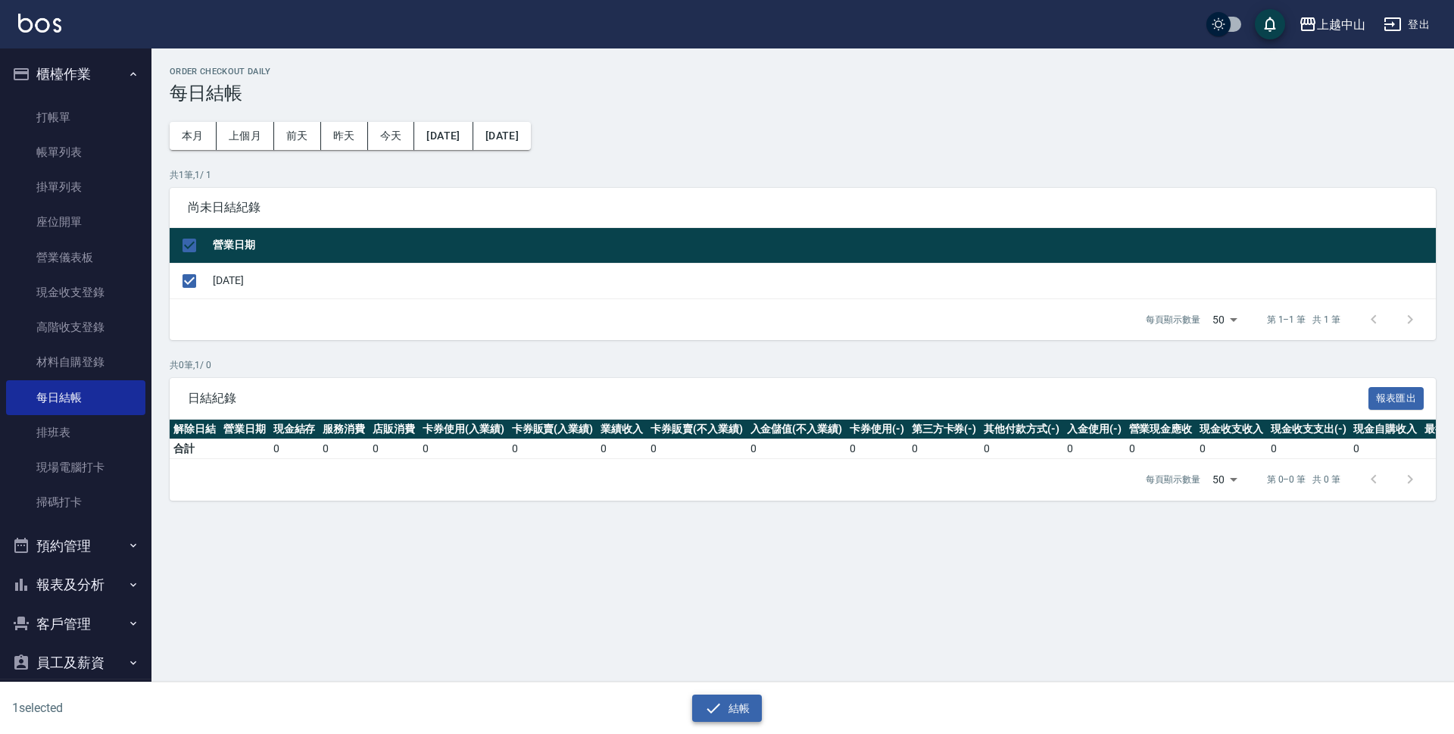
click at [741, 711] on button "結帳" at bounding box center [727, 708] width 70 height 28
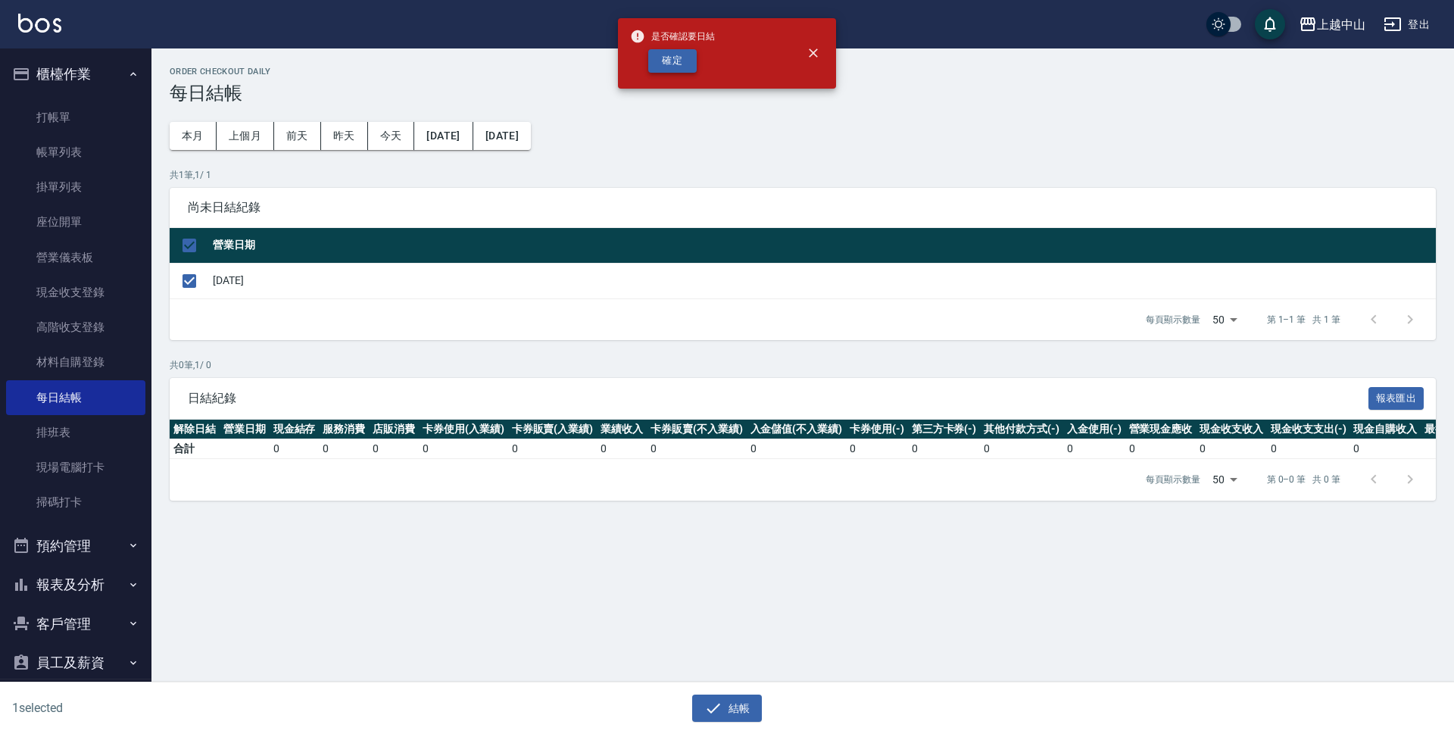
click at [685, 58] on button "確定" at bounding box center [672, 60] width 48 height 23
checkbox input "false"
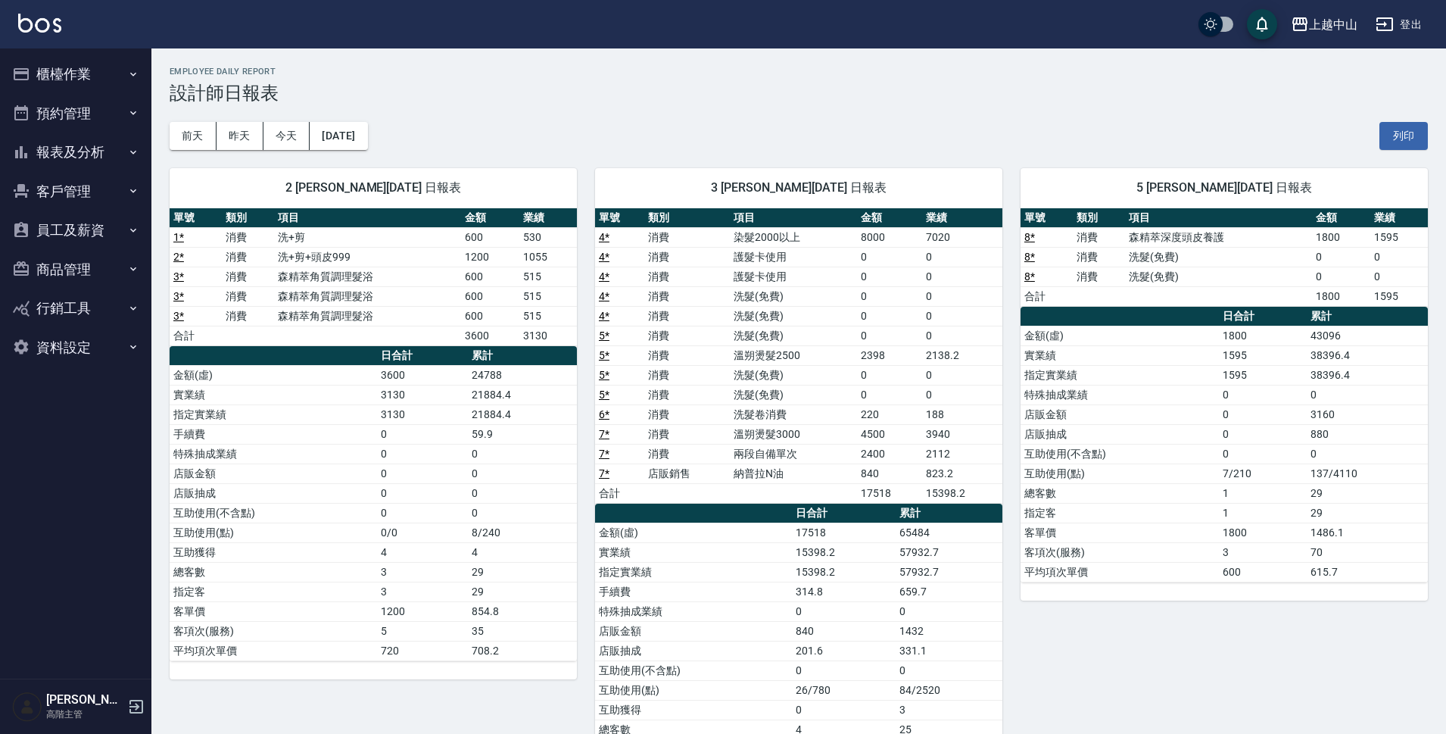
scroll to position [5, 0]
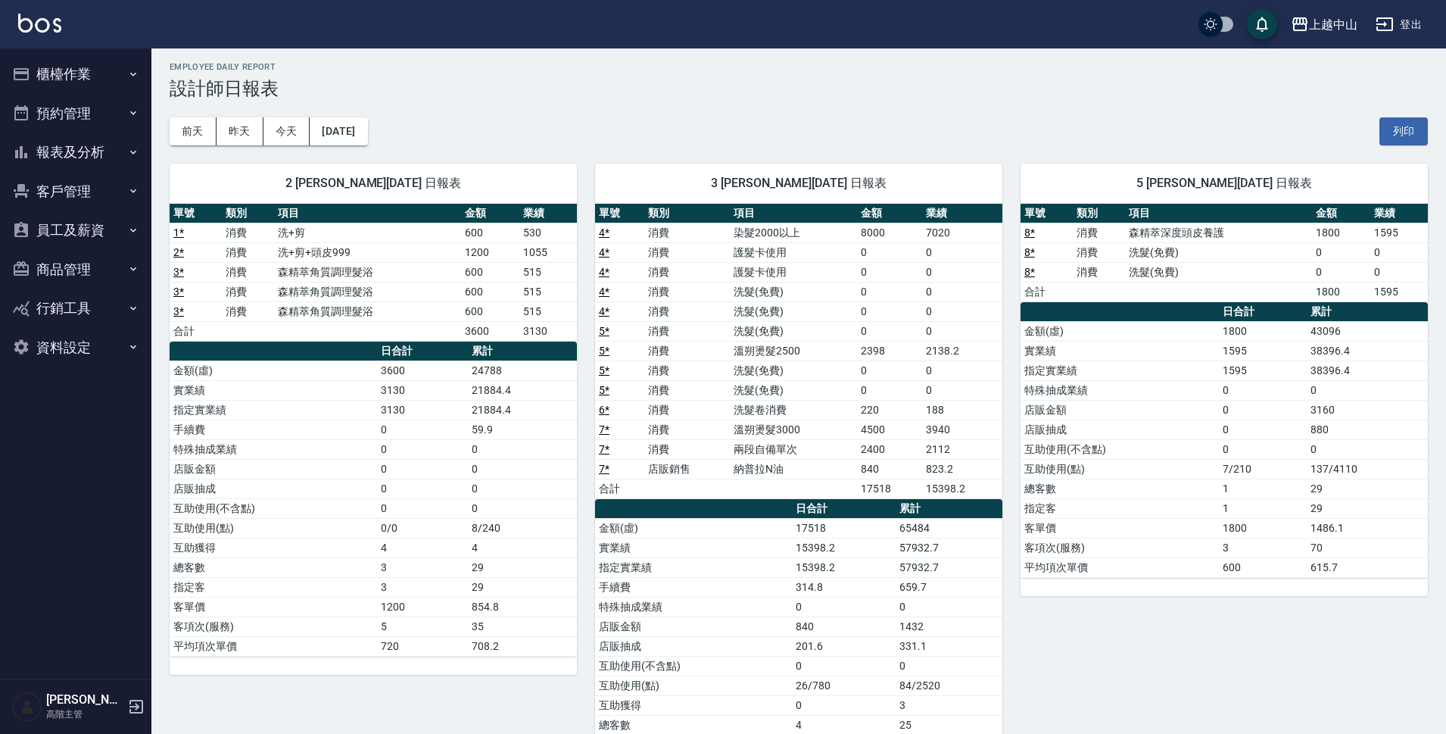
click at [105, 151] on button "報表及分析" at bounding box center [75, 152] width 139 height 39
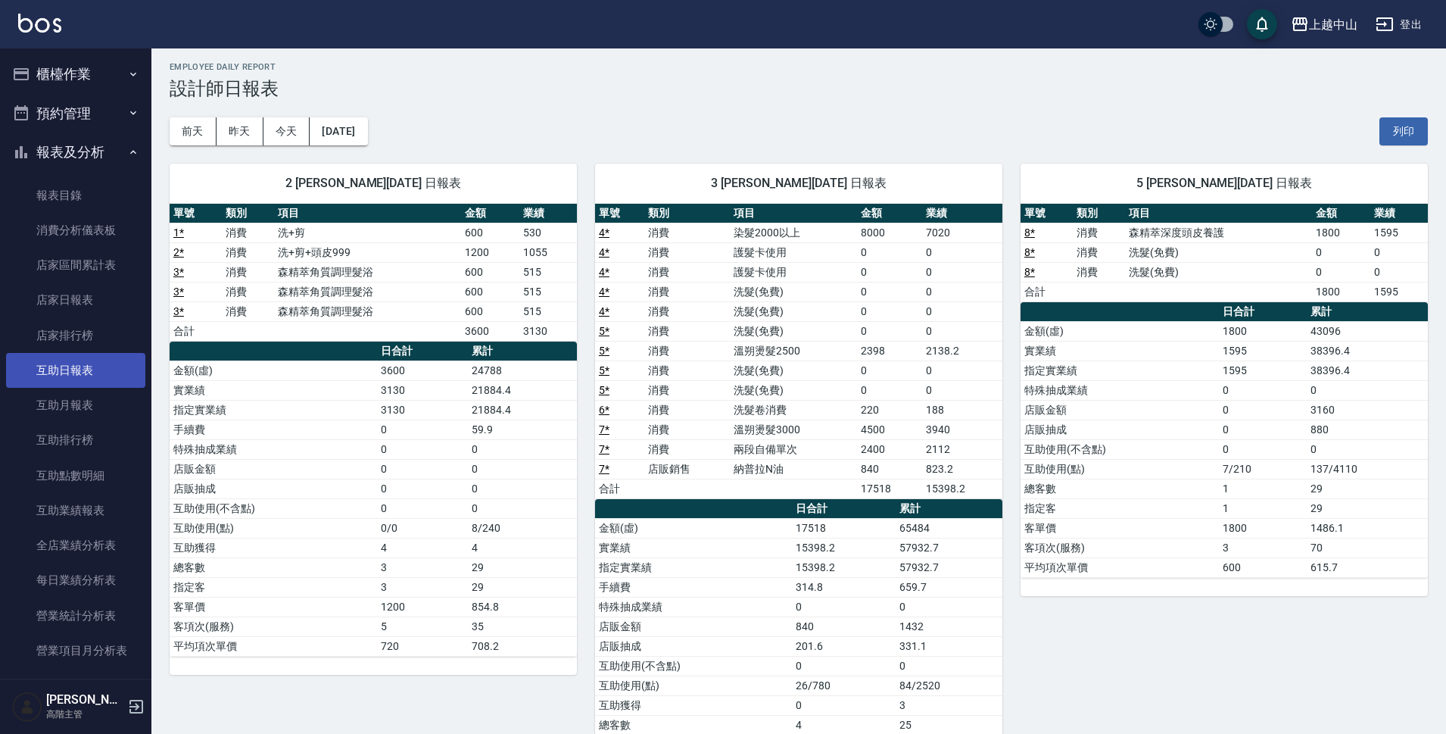
click at [89, 377] on link "互助日報表" at bounding box center [75, 370] width 139 height 35
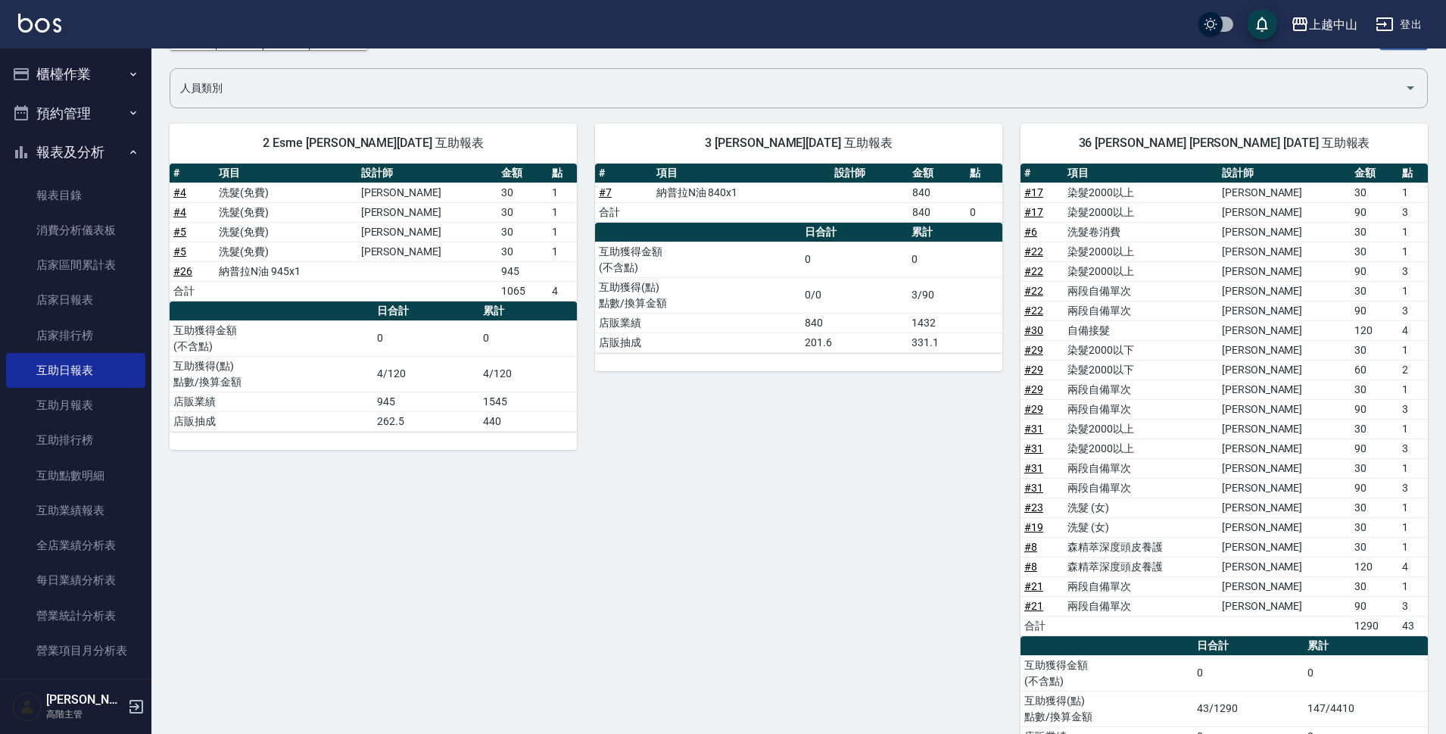
scroll to position [88, 0]
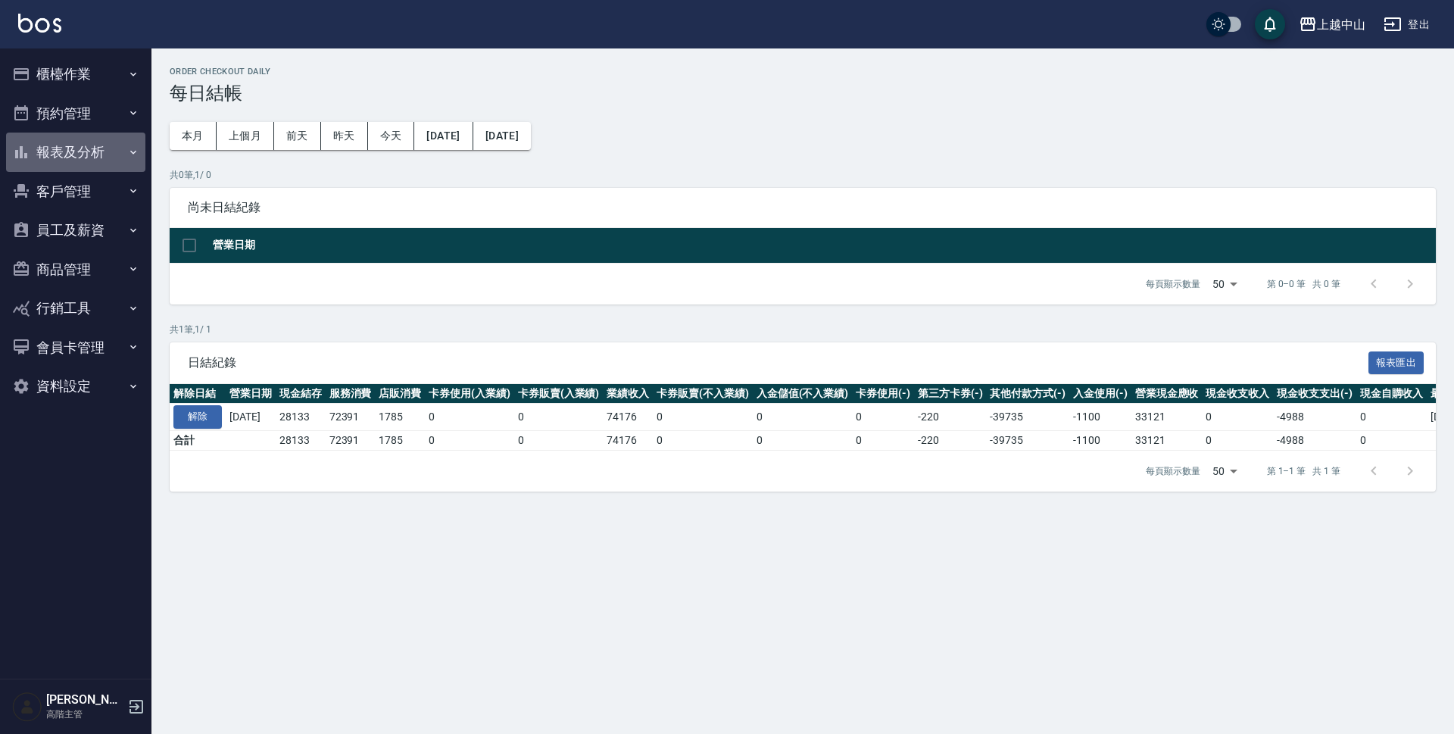
click at [94, 156] on button "報表及分析" at bounding box center [75, 152] width 139 height 39
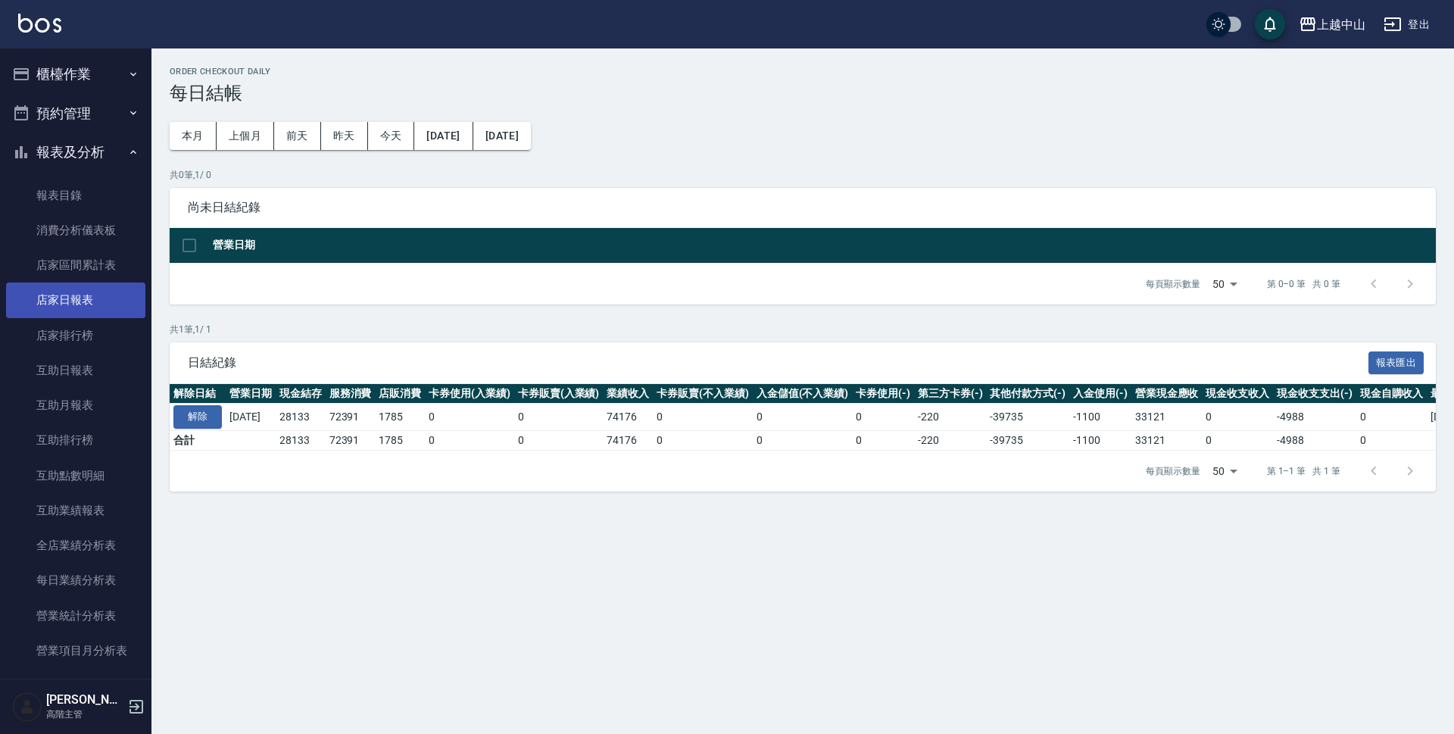
click at [88, 306] on link "店家日報表" at bounding box center [75, 299] width 139 height 35
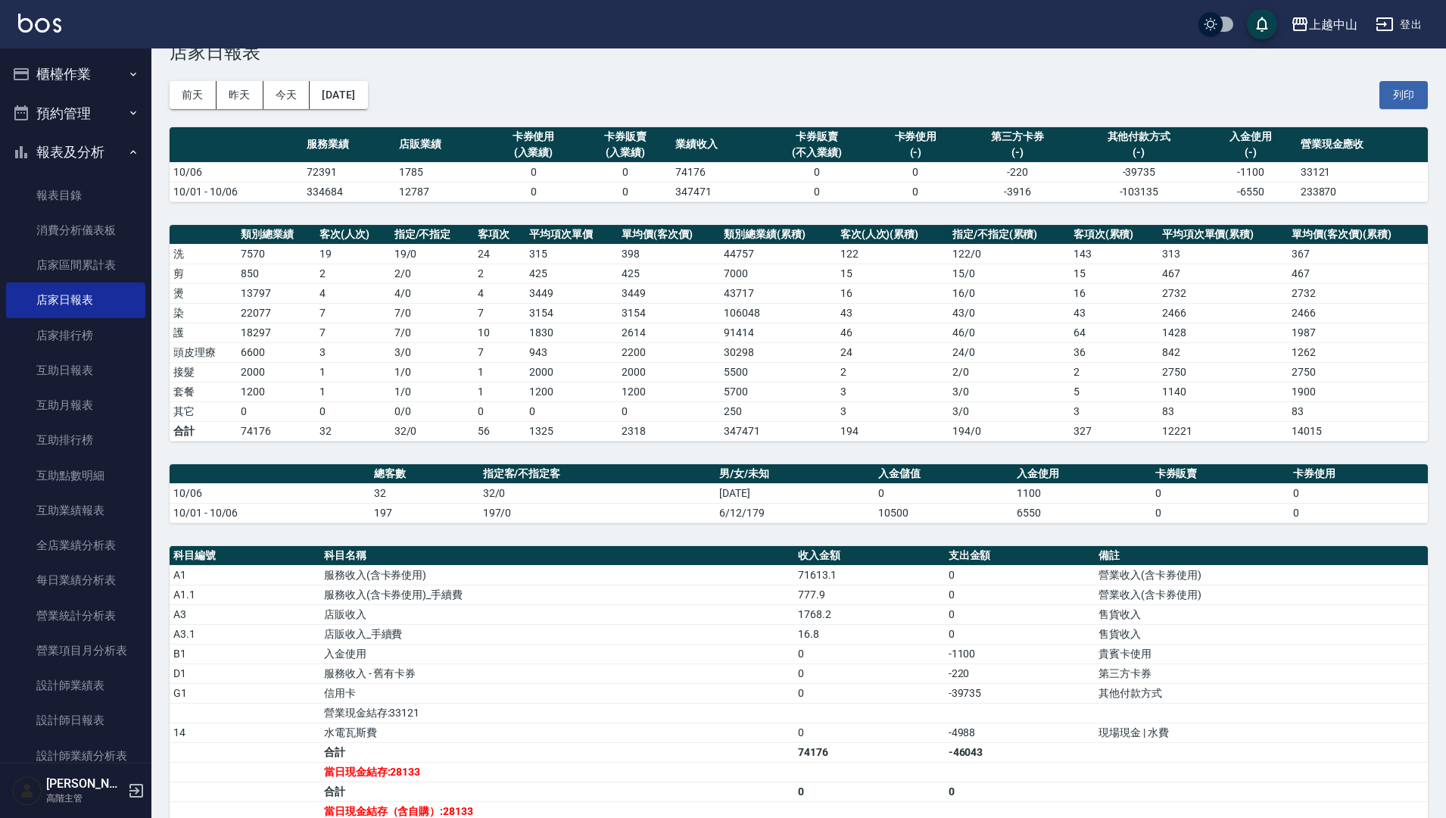
scroll to position [44, 0]
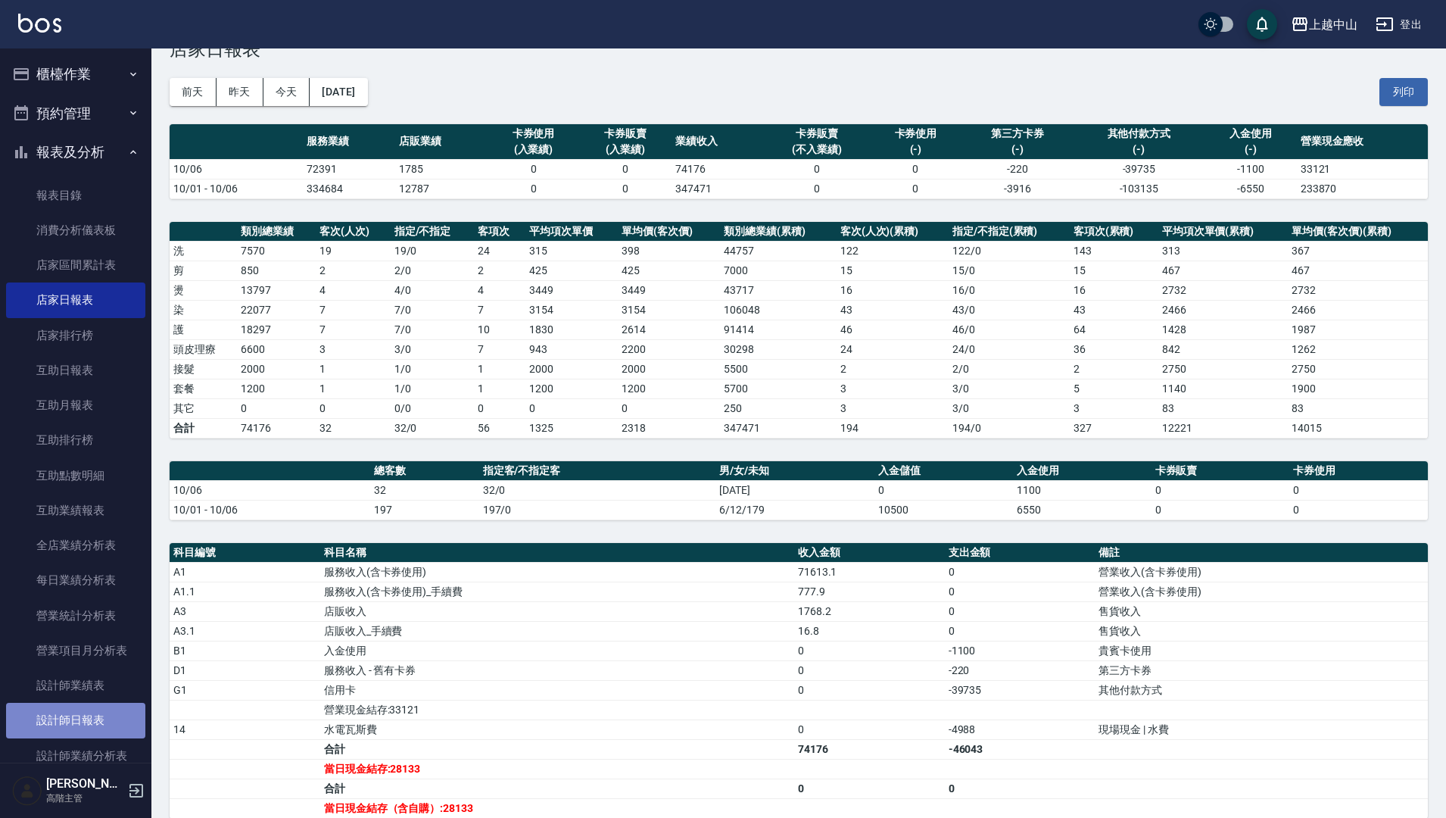
click at [99, 713] on link "設計師日報表" at bounding box center [75, 720] width 139 height 35
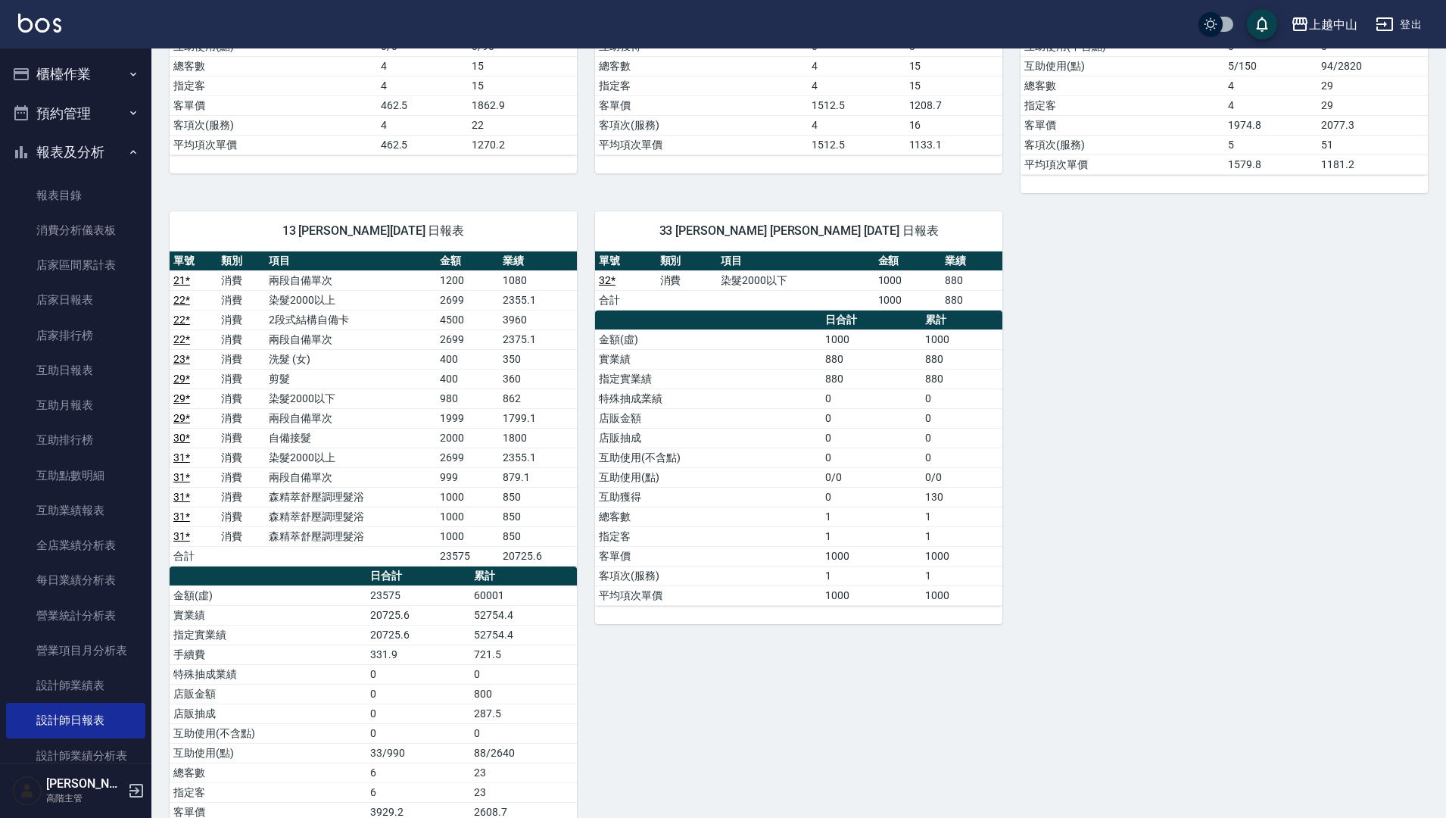
scroll to position [1332, 0]
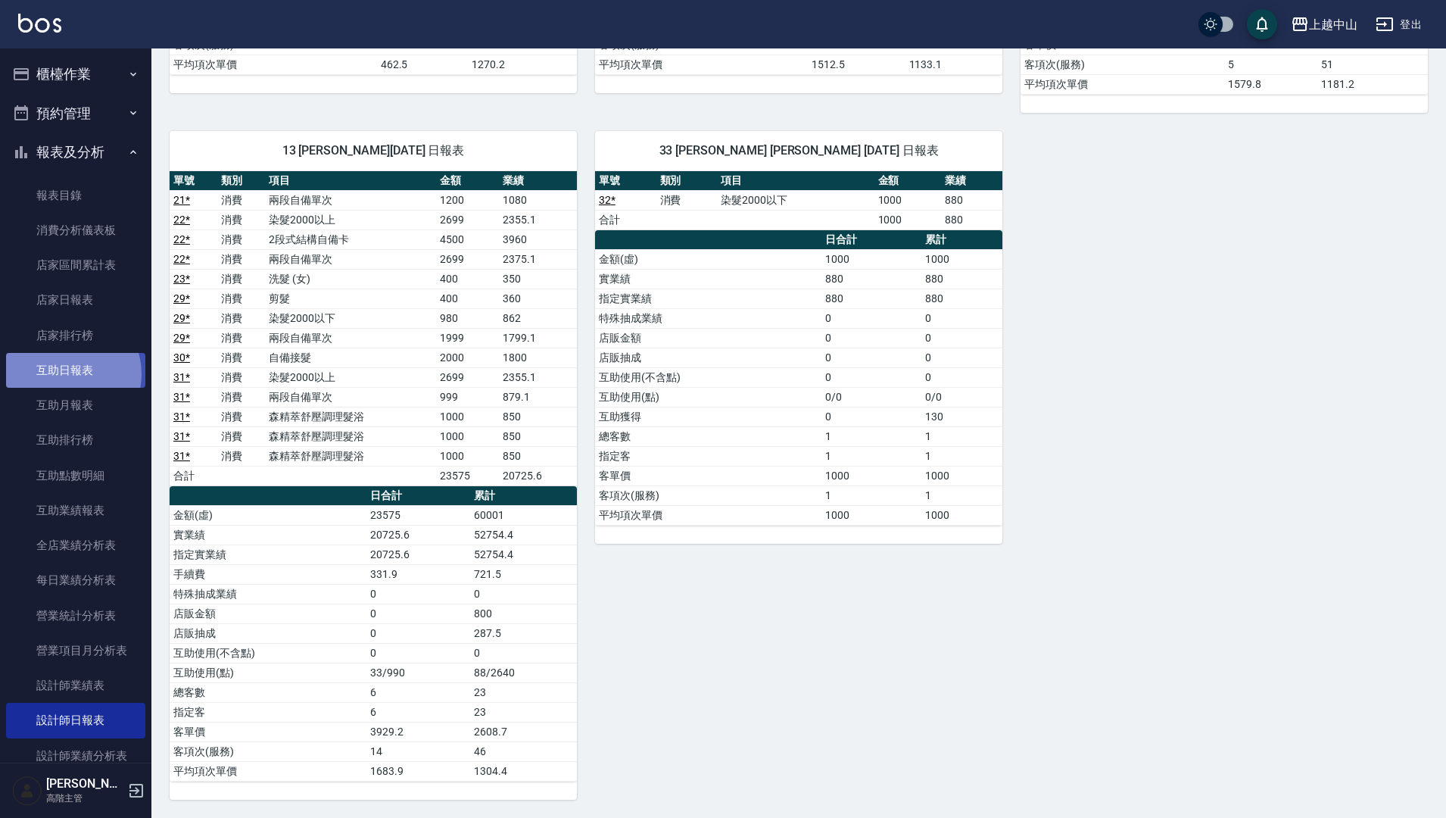
click at [65, 374] on link "互助日報表" at bounding box center [75, 370] width 139 height 35
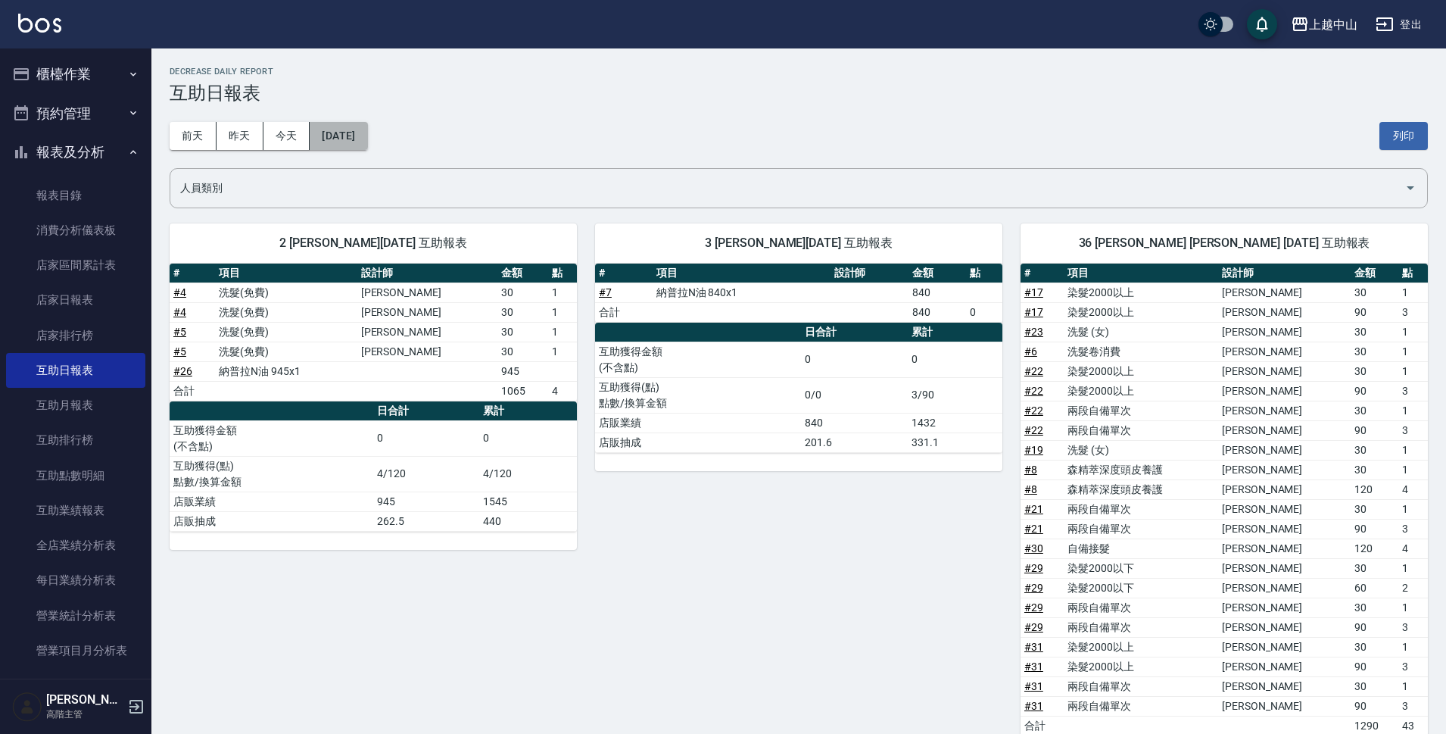
click at [367, 133] on button "[DATE]" at bounding box center [339, 136] width 58 height 28
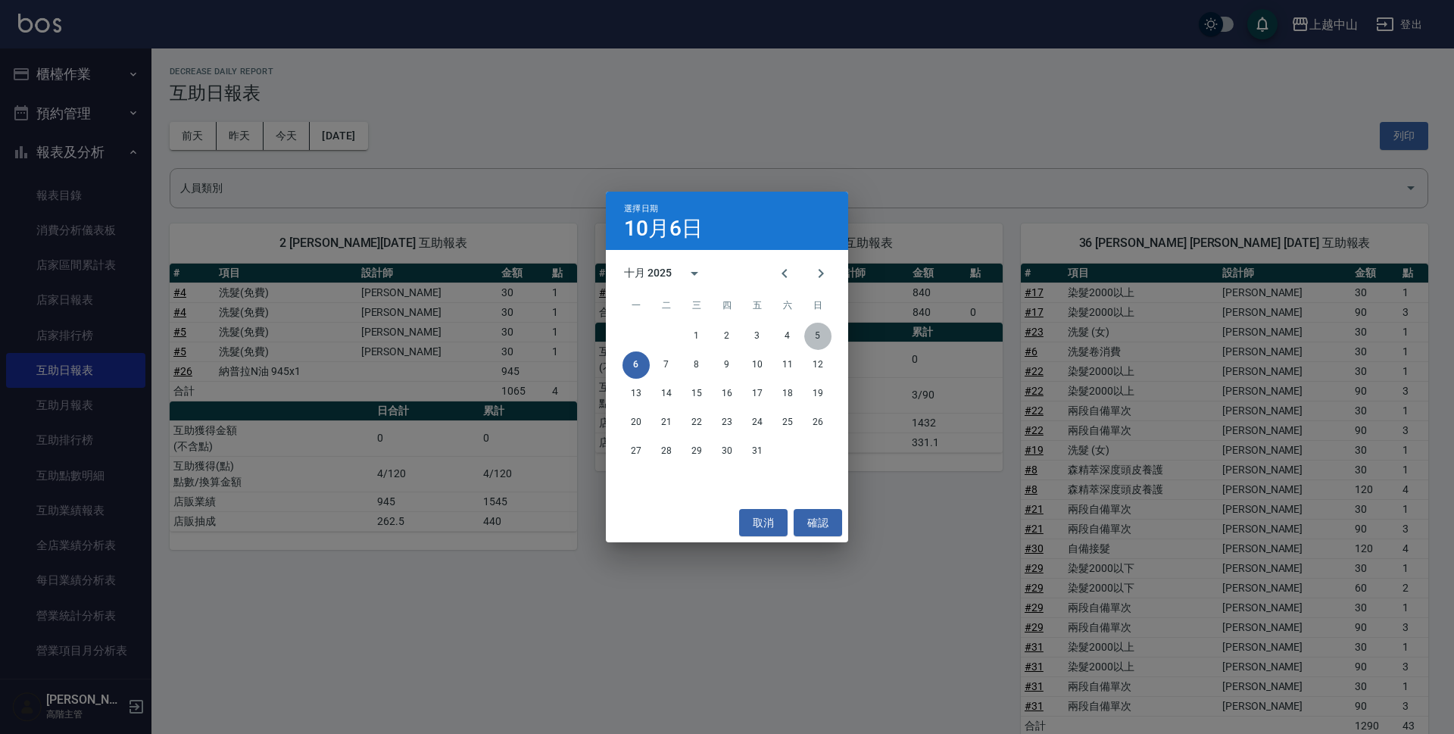
click at [809, 336] on button "5" at bounding box center [817, 336] width 27 height 27
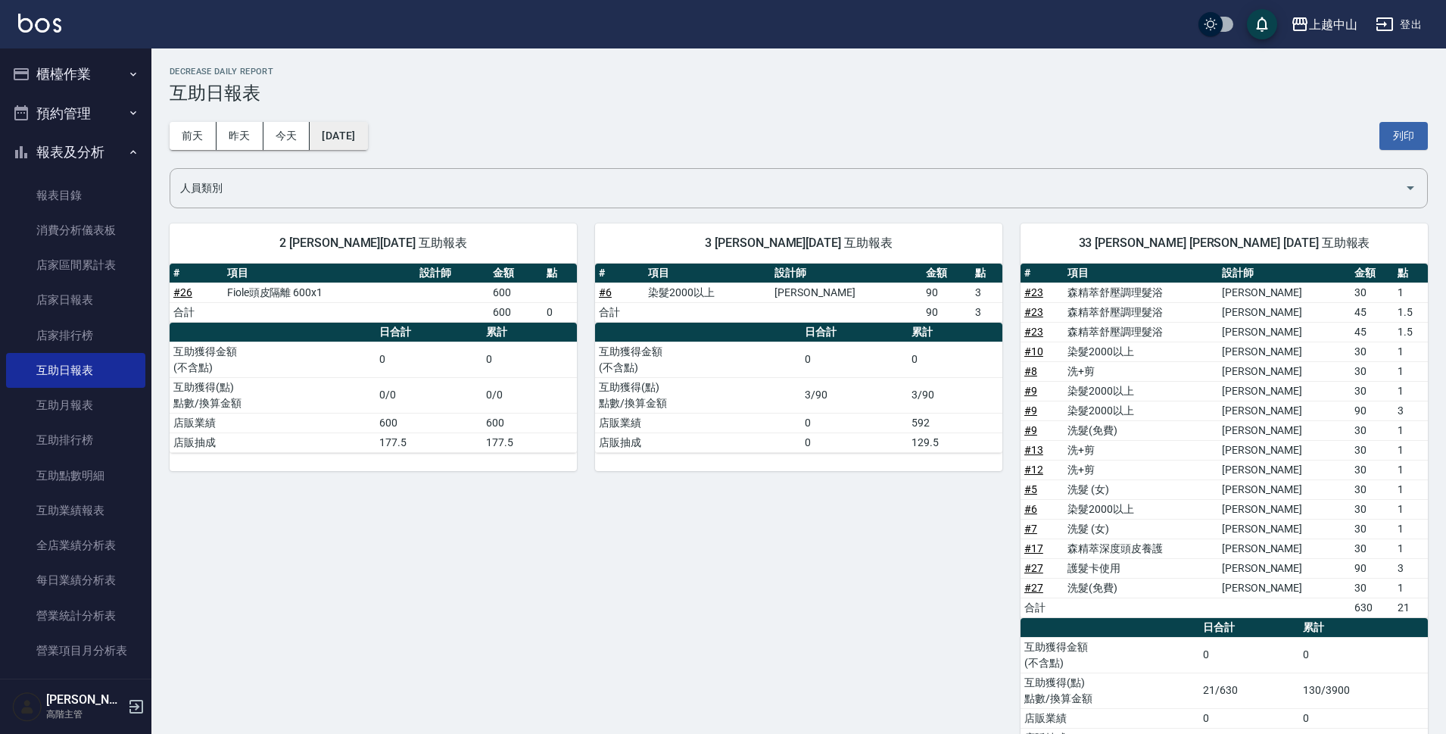
click at [367, 139] on button "[DATE]" at bounding box center [339, 136] width 58 height 28
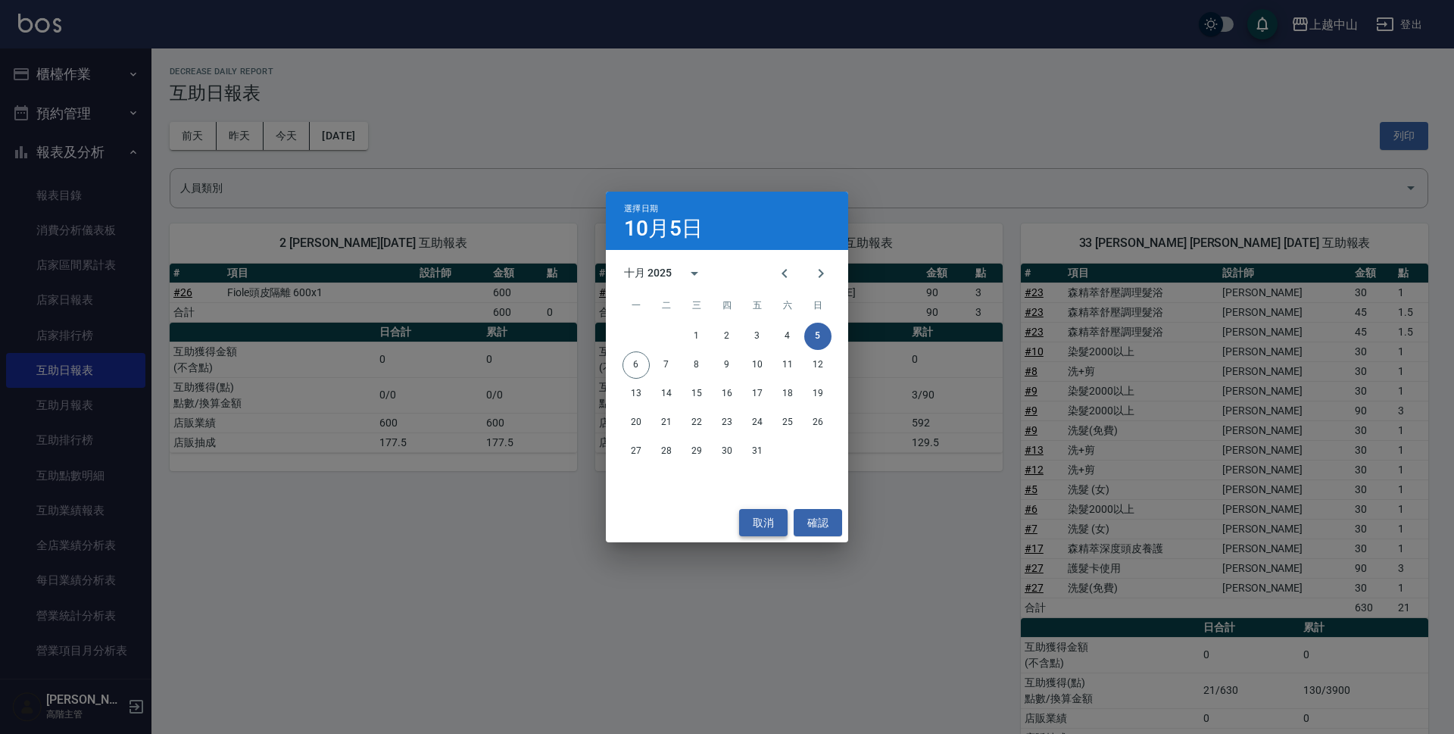
click at [768, 526] on button "取消" at bounding box center [763, 523] width 48 height 28
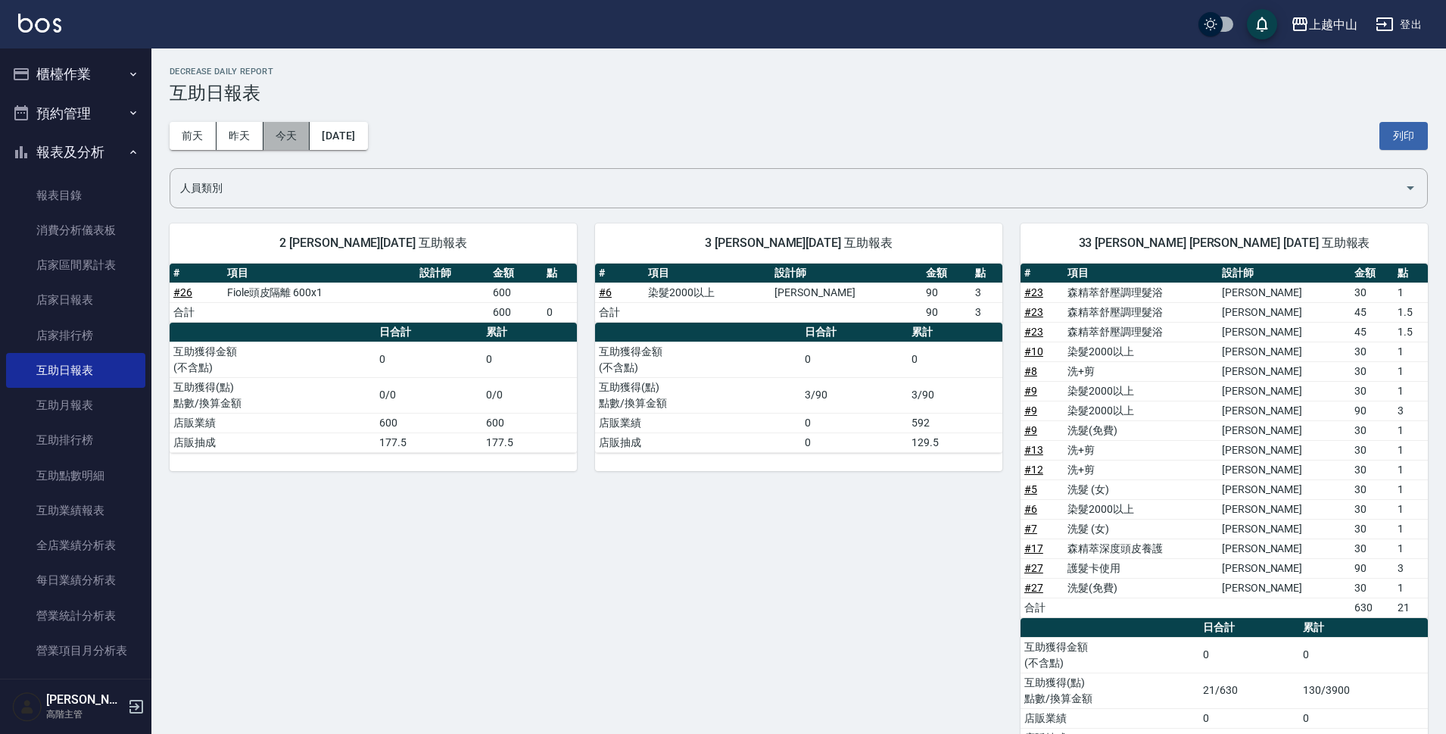
click at [275, 133] on button "今天" at bounding box center [287, 136] width 47 height 28
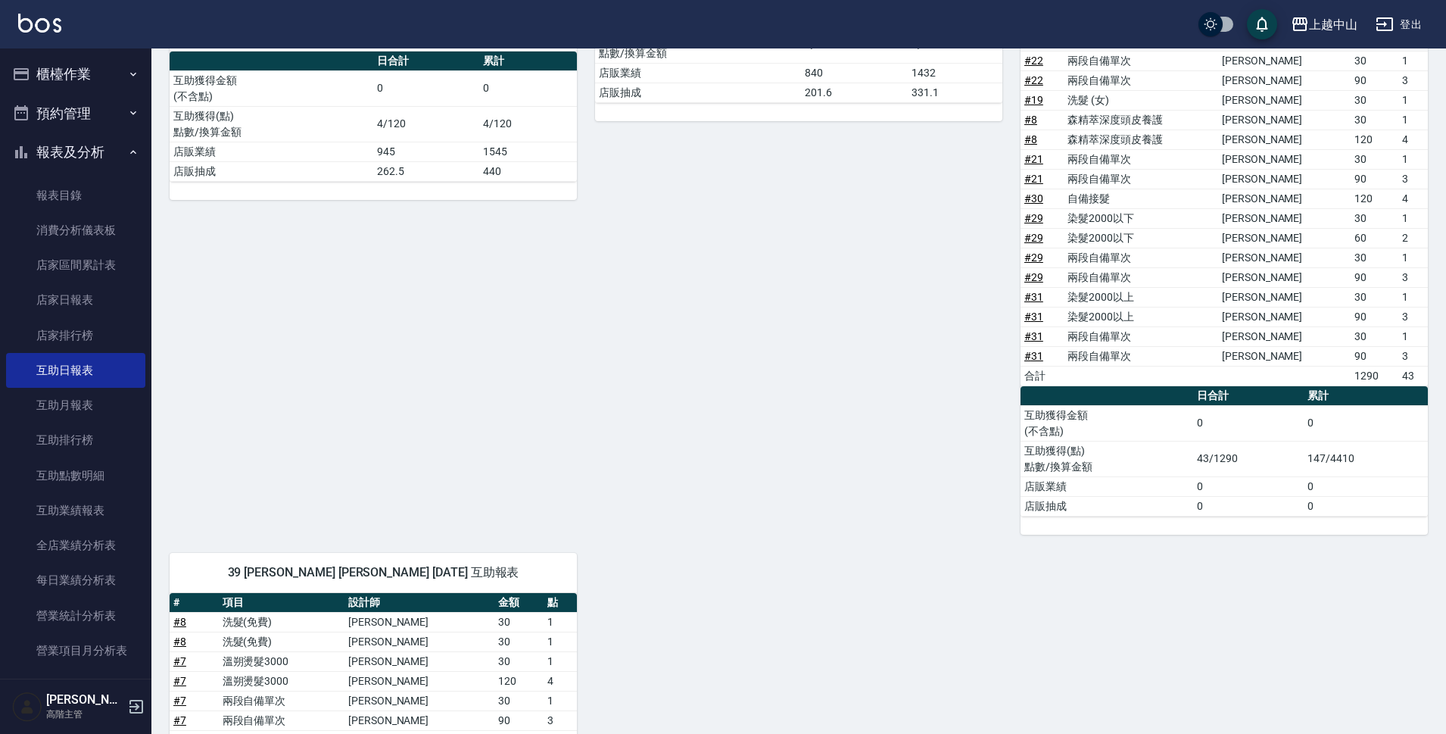
scroll to position [379, 0]
